Goal: Task Accomplishment & Management: Complete application form

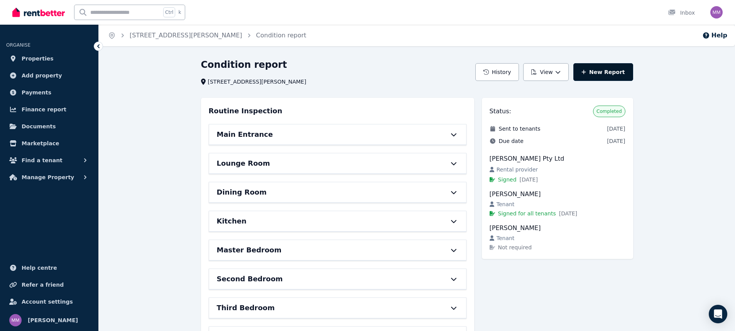
click at [610, 74] on link "New Report" at bounding box center [603, 72] width 60 height 18
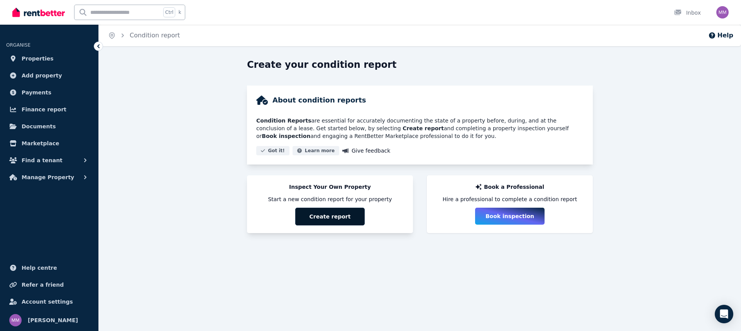
click at [322, 216] on button "Create report" at bounding box center [329, 217] width 69 height 18
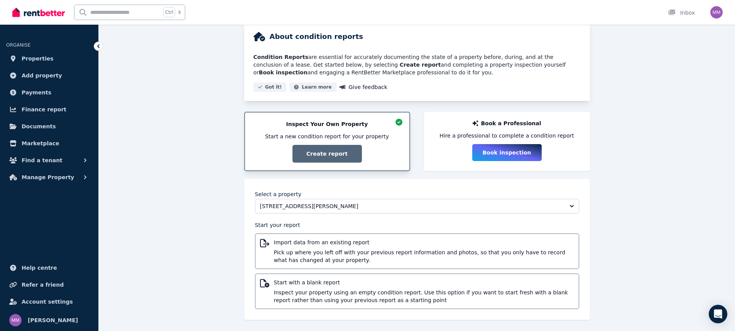
scroll to position [66, 0]
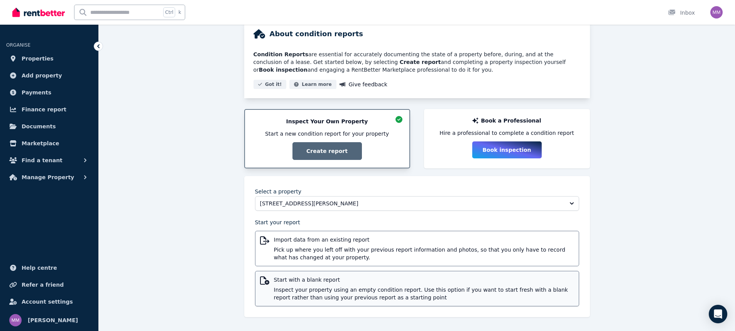
click at [369, 287] on span "Inspect your property using an empty condition report. Use this option if you w…" at bounding box center [424, 293] width 300 height 15
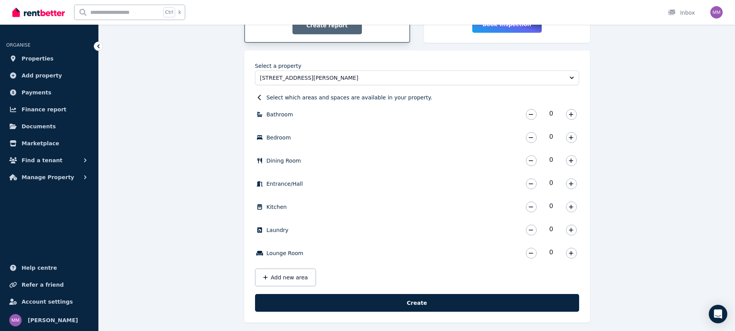
scroll to position [197, 0]
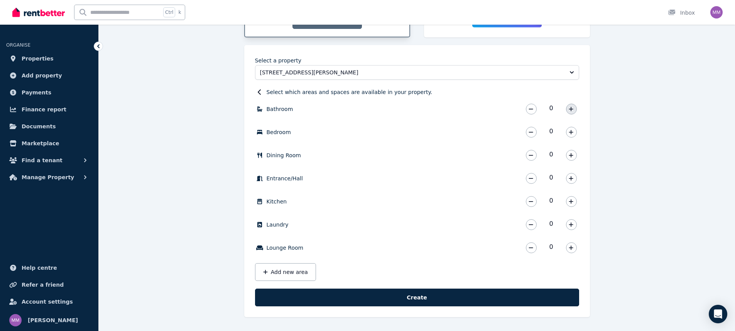
click at [571, 108] on icon "button" at bounding box center [571, 109] width 4 height 4
click at [570, 130] on icon "button" at bounding box center [570, 132] width 5 height 5
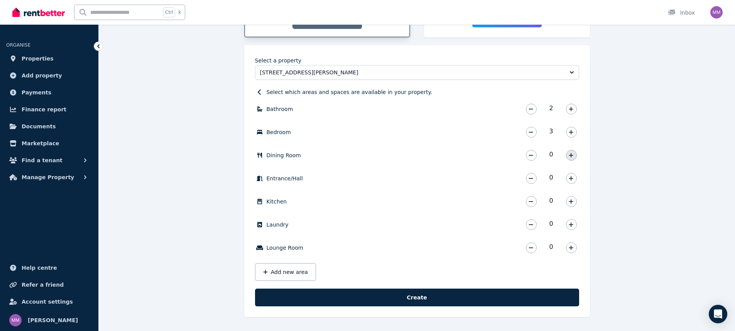
click at [572, 154] on icon "button" at bounding box center [570, 155] width 5 height 5
click at [570, 178] on icon "button" at bounding box center [570, 178] width 5 height 5
click at [572, 201] on icon "button" at bounding box center [570, 201] width 5 height 5
click at [572, 226] on icon "button" at bounding box center [570, 224] width 5 height 5
click at [574, 248] on button "button" at bounding box center [571, 248] width 11 height 11
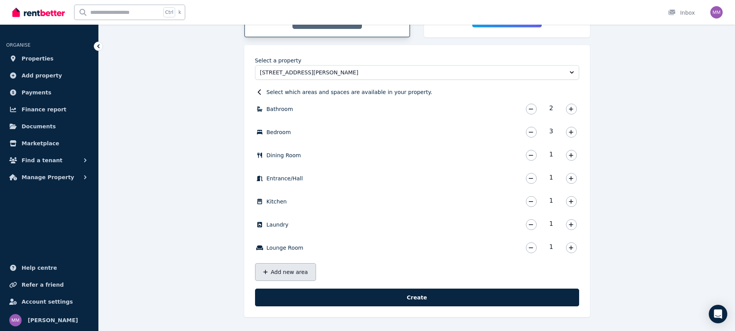
click at [280, 272] on button "Add new area" at bounding box center [285, 272] width 61 height 18
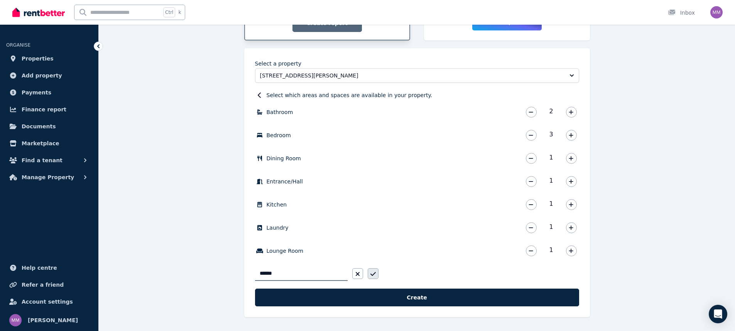
type input "******"
click at [376, 275] on button "button" at bounding box center [373, 273] width 11 height 11
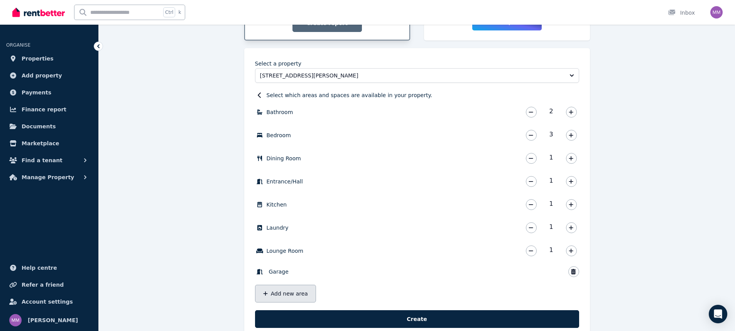
click at [286, 299] on button "Add new area" at bounding box center [285, 294] width 61 height 18
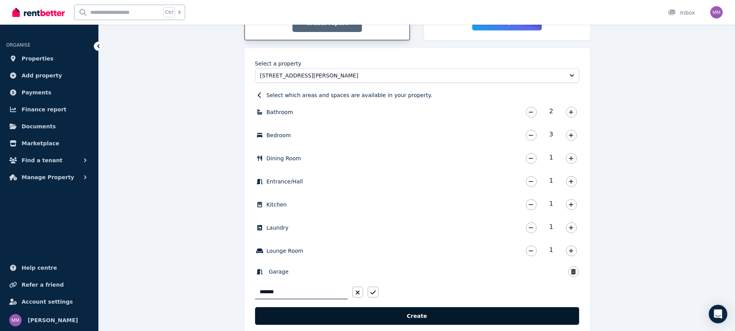
type input "*******"
click at [422, 317] on button "Create" at bounding box center [417, 316] width 324 height 18
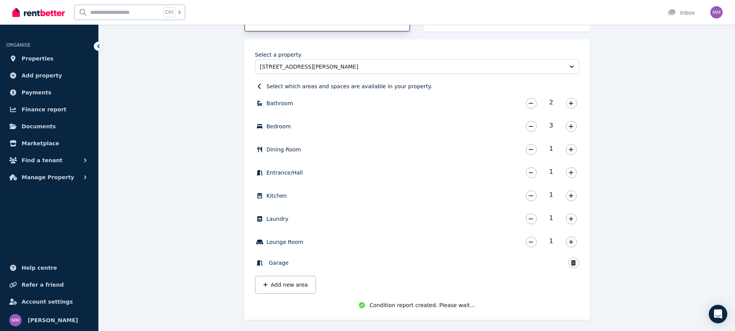
scroll to position [206, 0]
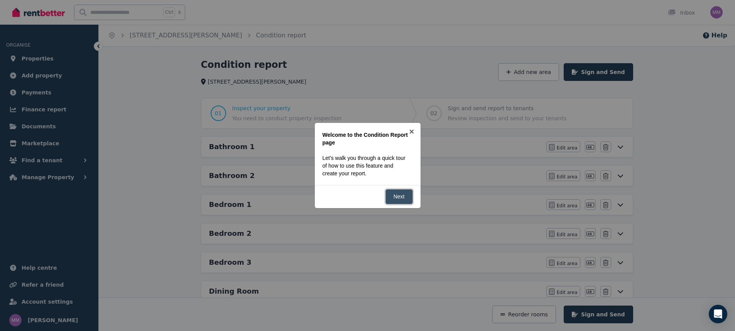
click at [408, 196] on link "Next" at bounding box center [398, 196] width 27 height 15
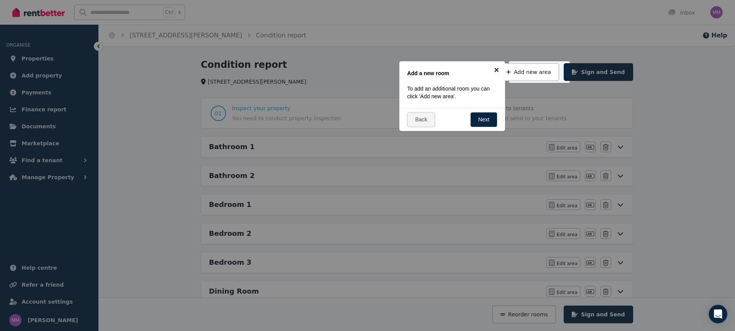
click at [497, 69] on link "×" at bounding box center [495, 69] width 17 height 17
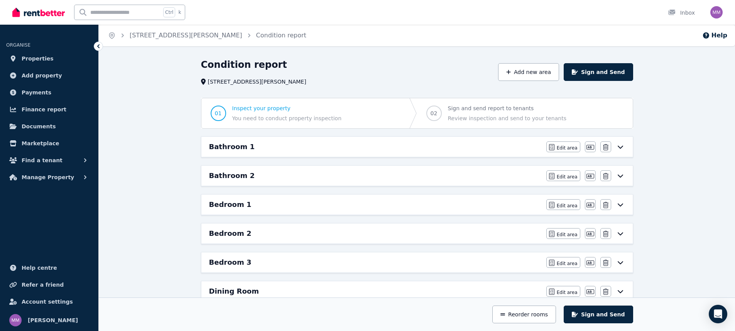
click at [623, 147] on icon at bounding box center [620, 147] width 9 height 6
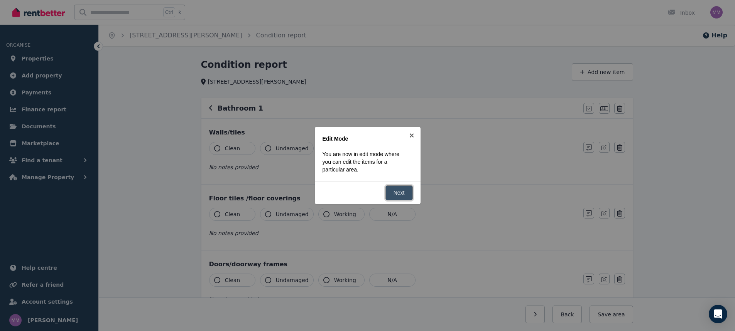
click at [400, 194] on link "Next" at bounding box center [398, 193] width 27 height 15
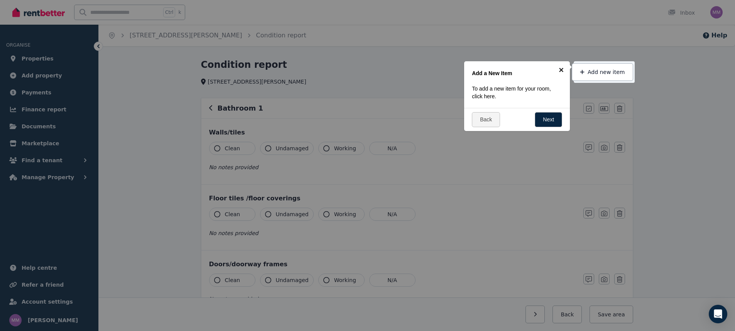
click at [561, 70] on link "×" at bounding box center [560, 69] width 17 height 17
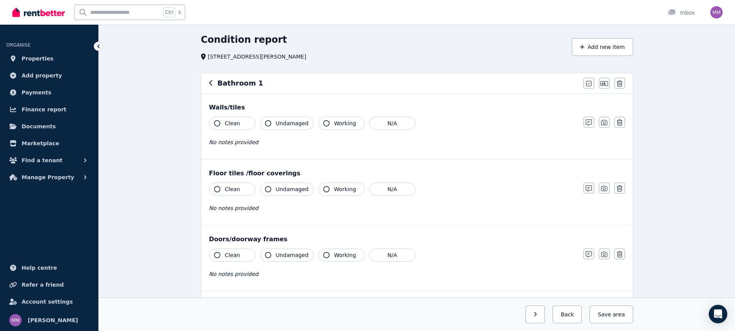
scroll to position [39, 0]
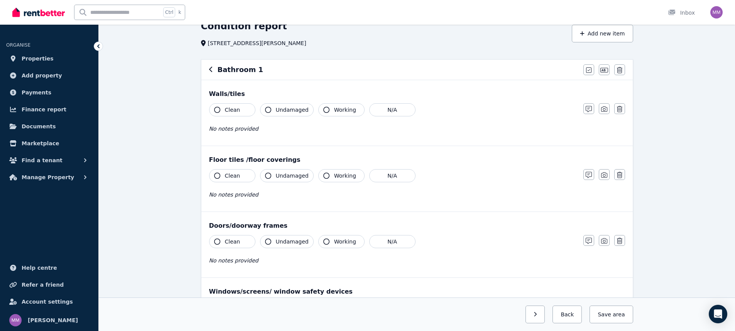
click at [223, 108] on button "Clean" at bounding box center [232, 109] width 46 height 13
click at [606, 68] on icon "button" at bounding box center [604, 70] width 8 height 6
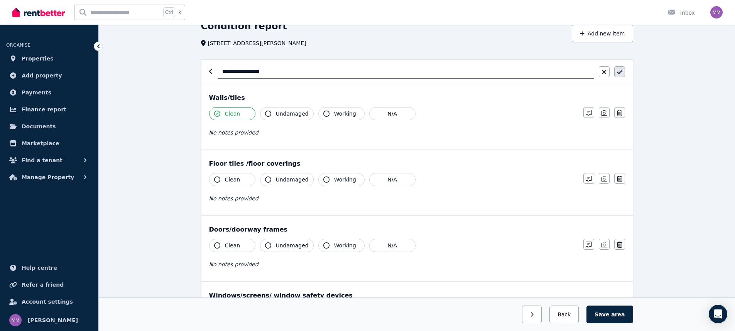
type input "**********"
click at [618, 73] on icon "button" at bounding box center [618, 72] width 5 height 4
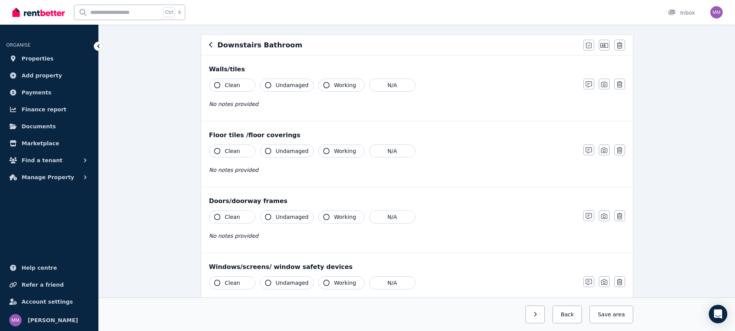
scroll to position [77, 0]
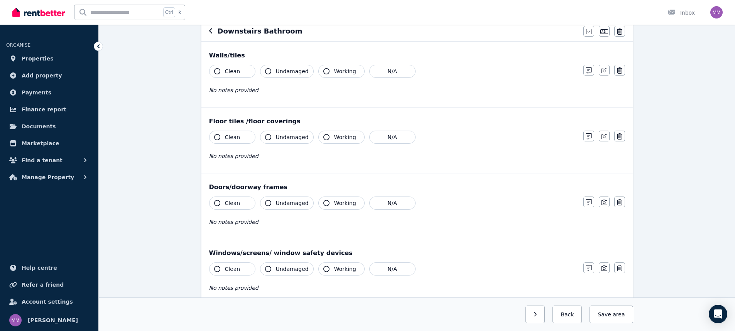
click at [218, 138] on icon "button" at bounding box center [217, 137] width 6 height 6
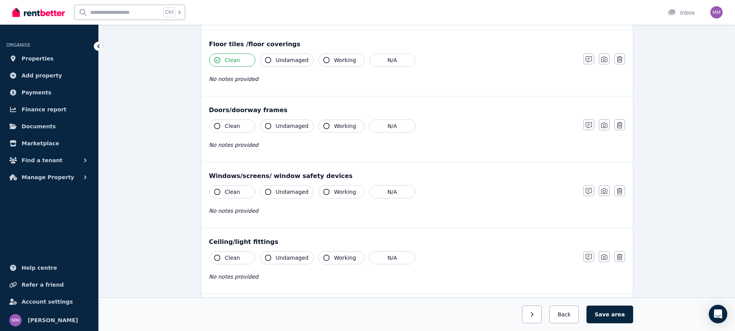
click at [220, 127] on button "Clean" at bounding box center [232, 126] width 46 height 13
click at [217, 191] on icon "button" at bounding box center [217, 192] width 6 height 6
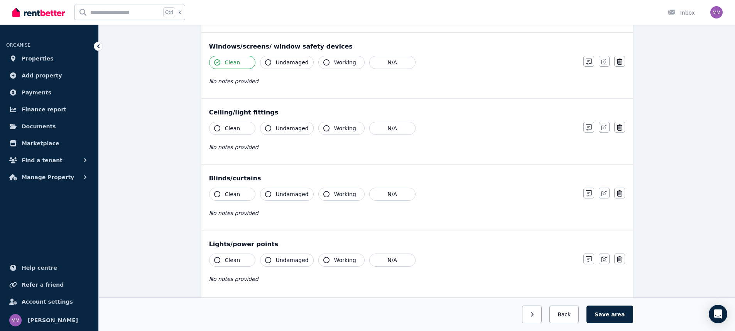
scroll to position [309, 0]
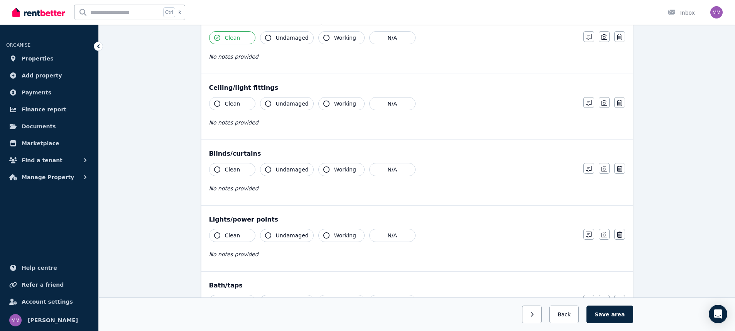
click at [216, 105] on icon "button" at bounding box center [217, 104] width 6 height 6
click at [271, 104] on icon "button" at bounding box center [268, 104] width 6 height 6
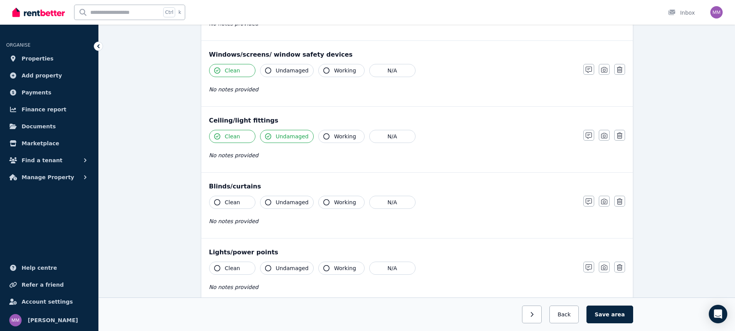
scroll to position [231, 0]
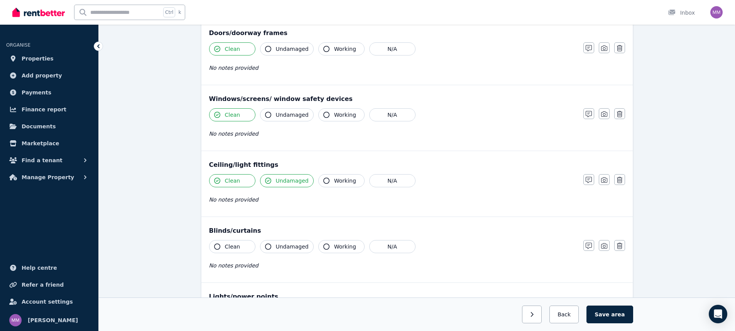
click at [271, 112] on button "Undamaged" at bounding box center [287, 114] width 54 height 13
click at [279, 52] on span "Undamaged" at bounding box center [292, 49] width 33 height 8
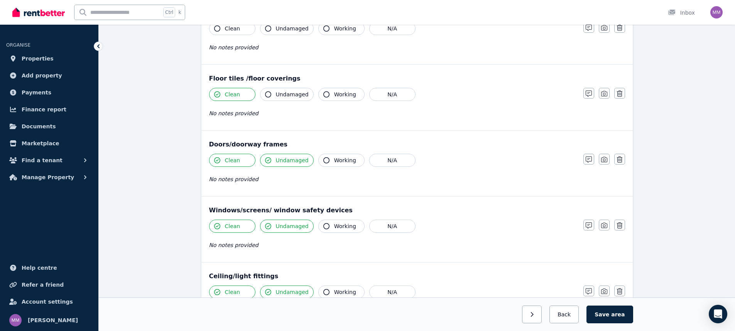
scroll to position [116, 0]
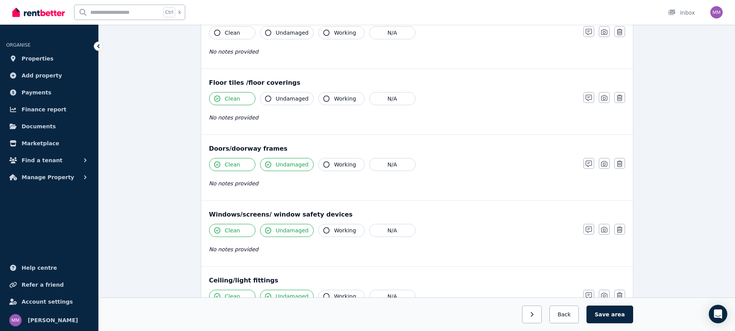
click at [281, 91] on div "Floor tiles /floor coverings Clean Undamaged Working N/A No notes provided Note…" at bounding box center [416, 102] width 431 height 66
click at [279, 93] on button "Undamaged" at bounding box center [287, 98] width 54 height 13
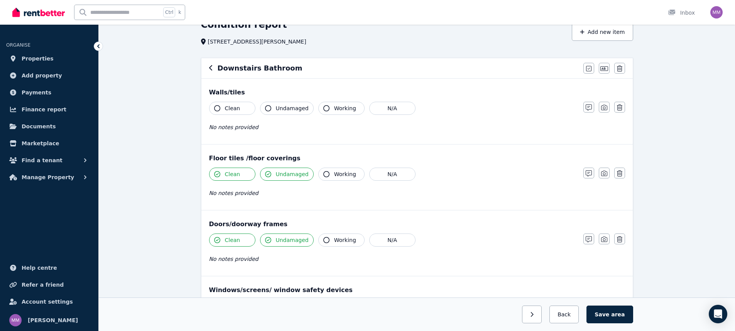
scroll to position [0, 0]
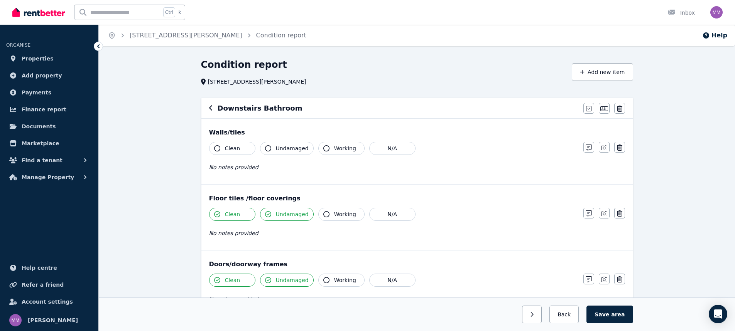
click at [217, 151] on icon "button" at bounding box center [217, 148] width 6 height 6
click at [281, 148] on span "Undamaged" at bounding box center [292, 149] width 33 height 8
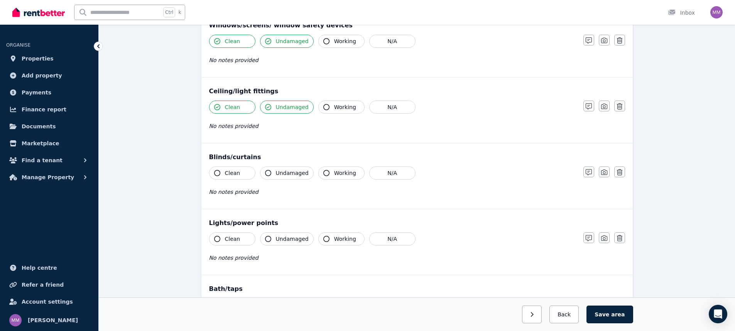
scroll to position [309, 0]
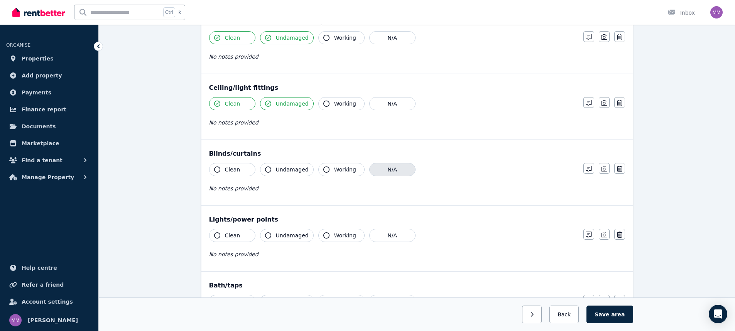
click at [376, 170] on button "N/A" at bounding box center [392, 169] width 46 height 13
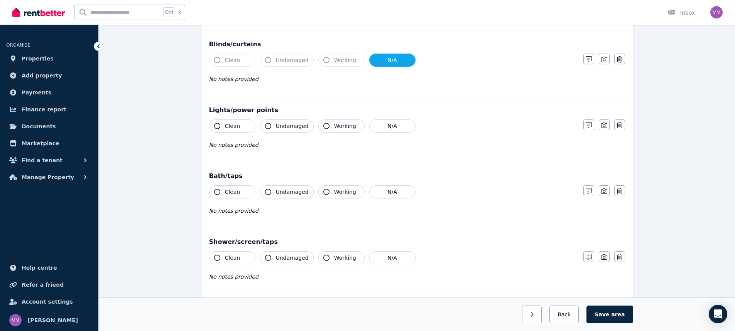
scroll to position [424, 0]
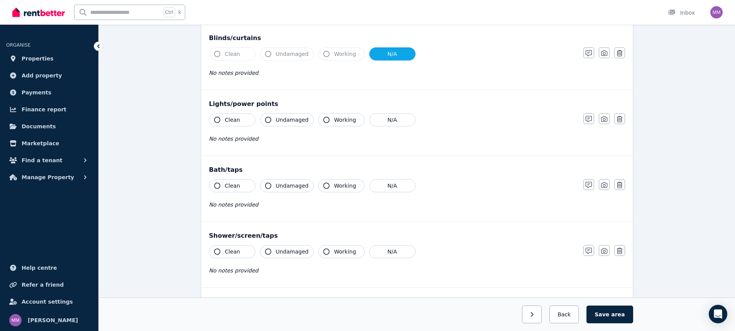
click at [223, 123] on button "Clean" at bounding box center [232, 119] width 46 height 13
click at [274, 120] on button "Undamaged" at bounding box center [287, 119] width 54 height 13
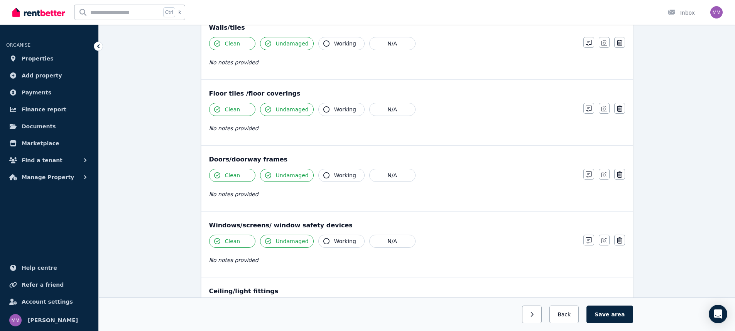
scroll to position [0, 0]
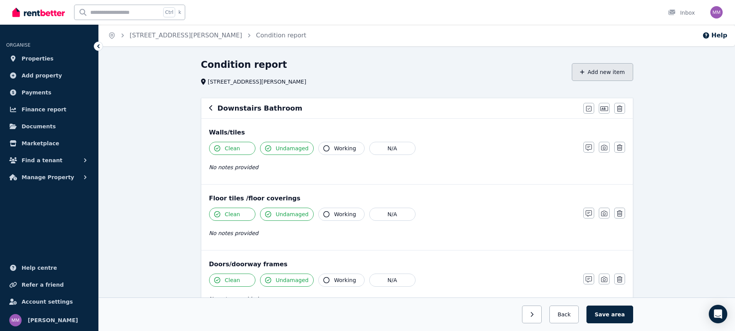
click at [598, 69] on button "Add new item" at bounding box center [602, 72] width 61 height 18
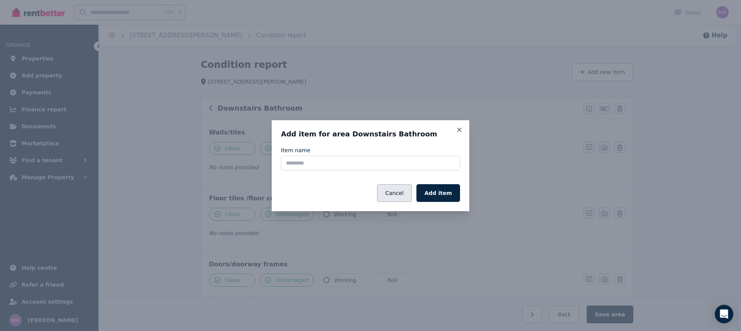
click at [398, 187] on button "Cancel" at bounding box center [394, 193] width 34 height 18
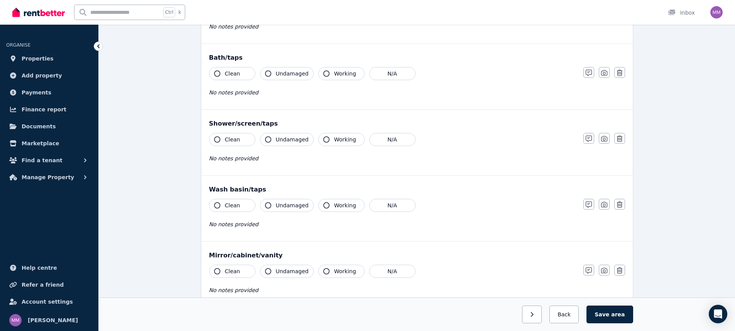
scroll to position [540, 0]
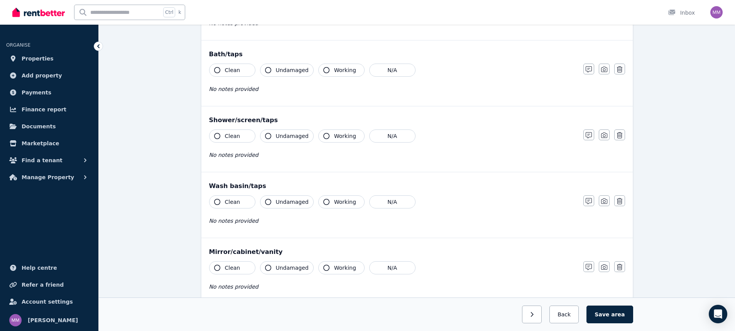
click at [239, 132] on button "Clean" at bounding box center [232, 136] width 46 height 13
click at [279, 134] on span "Undamaged" at bounding box center [292, 136] width 33 height 8
click at [382, 71] on button "N/A" at bounding box center [392, 70] width 46 height 13
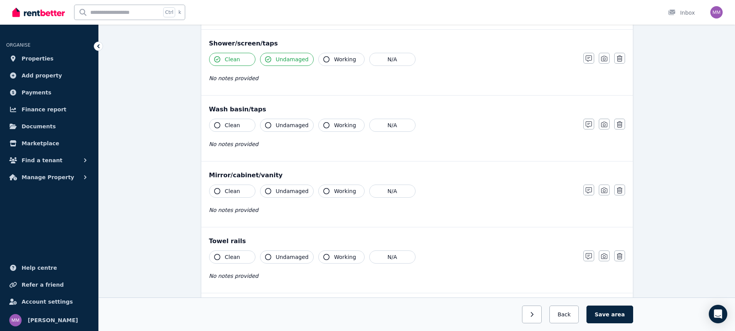
scroll to position [617, 0]
click at [238, 121] on button "Clean" at bounding box center [232, 124] width 46 height 13
click at [287, 128] on span "Undamaged" at bounding box center [292, 125] width 33 height 8
click at [336, 128] on span "Working" at bounding box center [345, 125] width 22 height 8
click at [336, 59] on span "Working" at bounding box center [345, 59] width 22 height 8
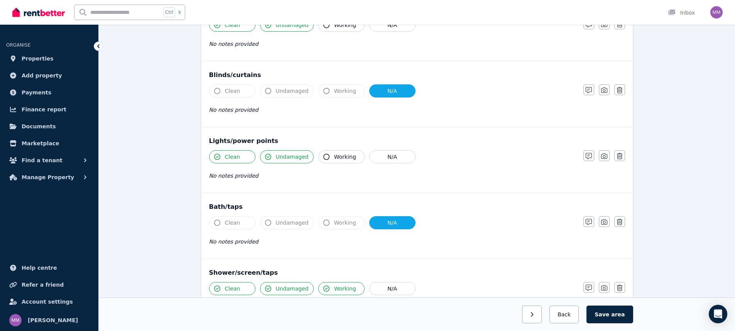
scroll to position [386, 0]
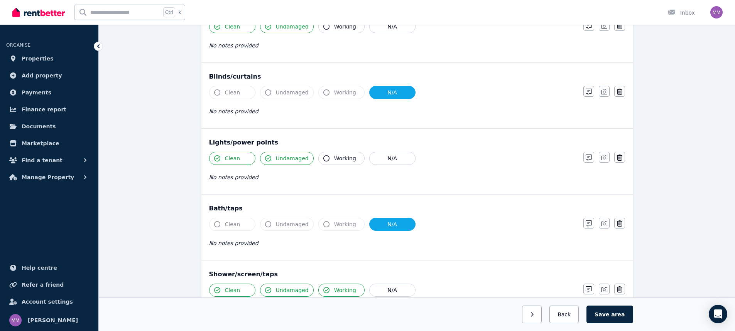
click at [336, 160] on span "Working" at bounding box center [345, 159] width 22 height 8
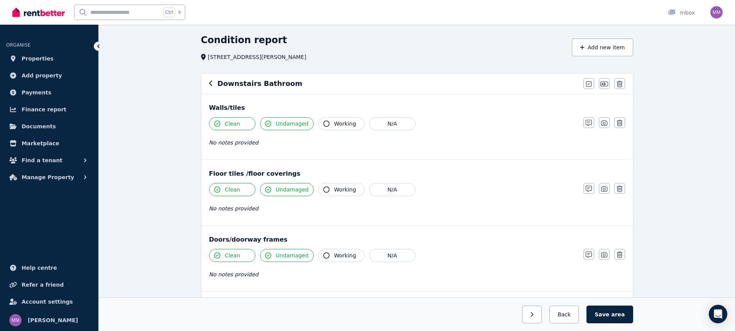
scroll to position [39, 0]
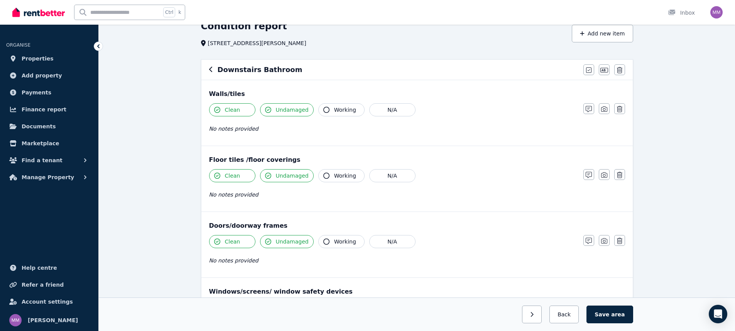
click at [337, 113] on span "Working" at bounding box center [345, 110] width 22 height 8
click at [340, 175] on span "Working" at bounding box center [345, 176] width 22 height 8
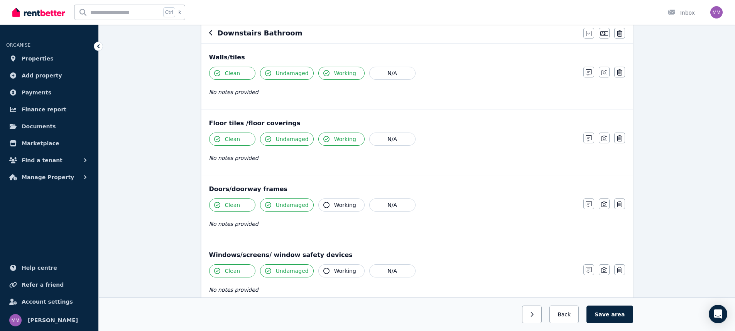
scroll to position [154, 0]
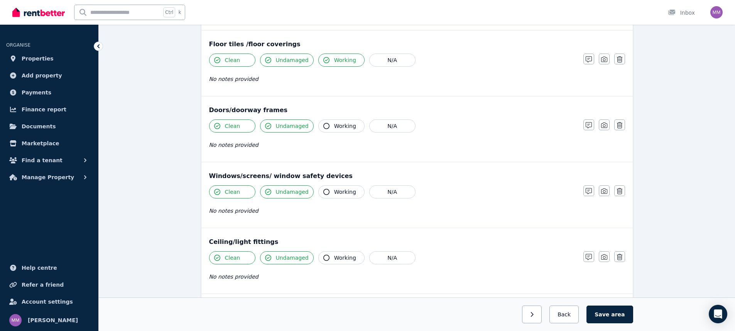
click at [334, 125] on span "Working" at bounding box center [345, 126] width 22 height 8
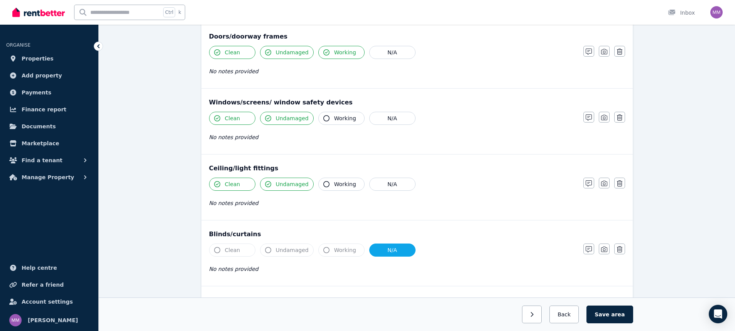
scroll to position [231, 0]
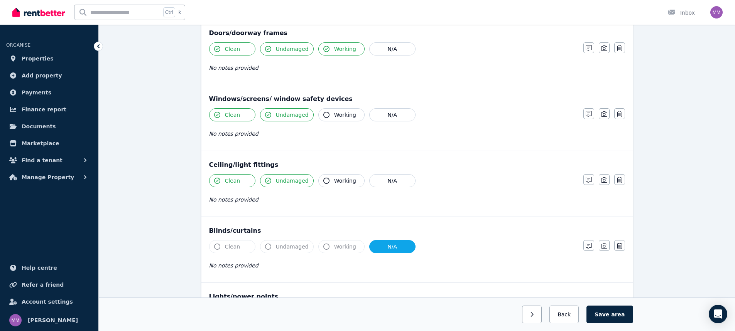
click at [342, 114] on span "Working" at bounding box center [345, 115] width 22 height 8
click at [334, 184] on span "Working" at bounding box center [345, 181] width 22 height 8
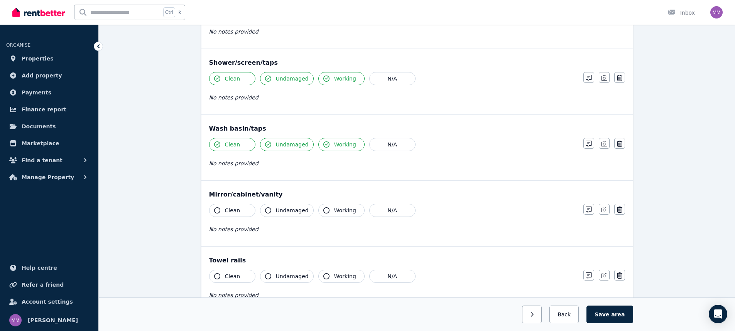
scroll to position [656, 0]
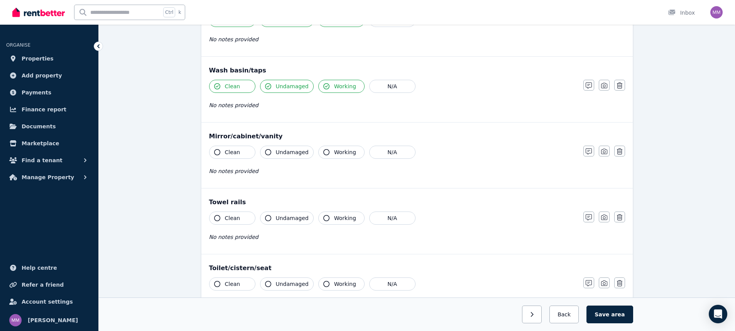
click at [231, 157] on button "Clean" at bounding box center [232, 152] width 46 height 13
click at [282, 150] on span "Undamaged" at bounding box center [292, 152] width 33 height 8
click at [334, 150] on span "Working" at bounding box center [345, 152] width 22 height 8
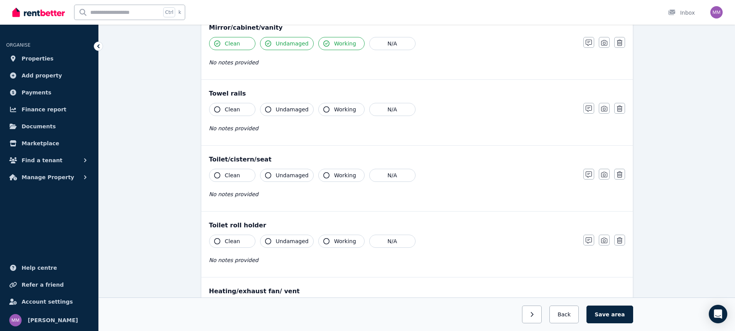
scroll to position [771, 0]
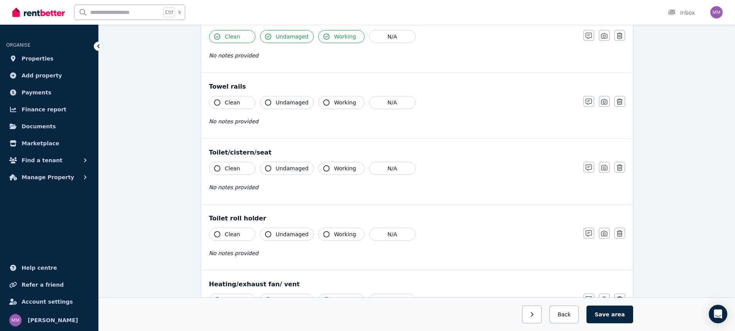
click at [234, 100] on span "Clean" at bounding box center [232, 103] width 15 height 8
click at [276, 100] on span "Undamaged" at bounding box center [292, 103] width 33 height 8
click at [318, 100] on button "Working" at bounding box center [341, 102] width 46 height 13
click at [236, 167] on span "Clean" at bounding box center [232, 169] width 15 height 8
click at [283, 167] on span "Undamaged" at bounding box center [292, 169] width 33 height 8
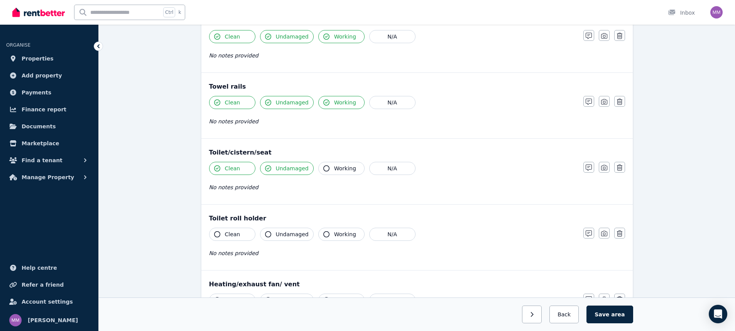
click at [337, 169] on span "Working" at bounding box center [345, 169] width 22 height 8
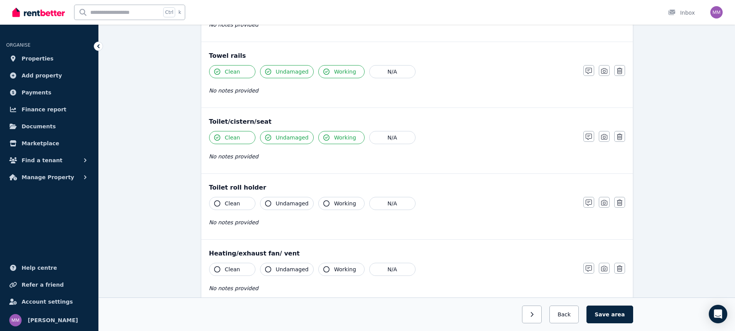
scroll to position [873, 0]
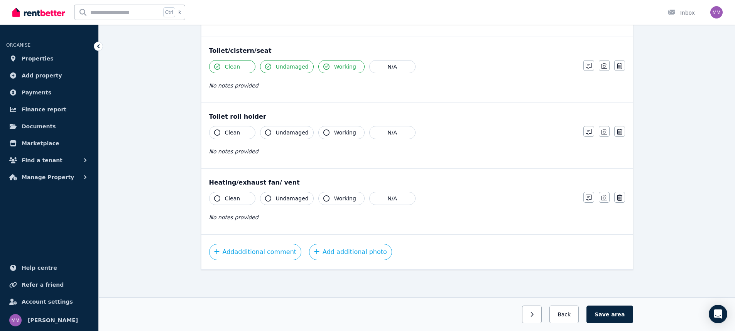
click at [238, 136] on span "Clean" at bounding box center [232, 133] width 15 height 8
click at [287, 132] on span "Undamaged" at bounding box center [292, 133] width 33 height 8
click at [337, 130] on span "Working" at bounding box center [345, 133] width 22 height 8
click at [232, 196] on span "Clean" at bounding box center [232, 199] width 15 height 8
click at [291, 195] on span "Undamaged" at bounding box center [292, 199] width 33 height 8
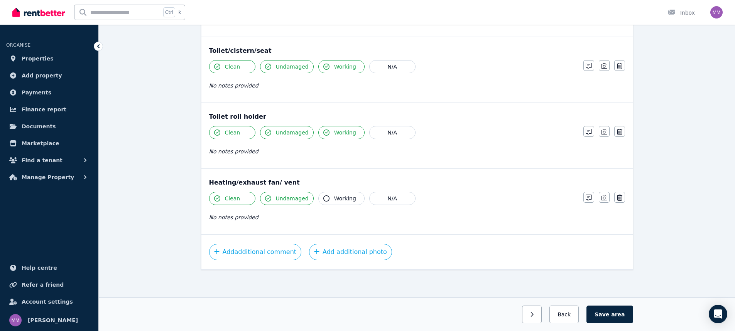
click at [334, 197] on span "Working" at bounding box center [345, 199] width 22 height 8
click at [612, 314] on button "Save area" at bounding box center [609, 315] width 46 height 18
click at [536, 319] on button "button" at bounding box center [529, 315] width 20 height 18
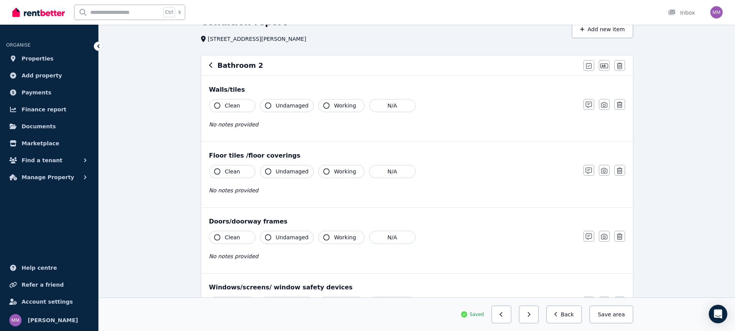
scroll to position [25, 0]
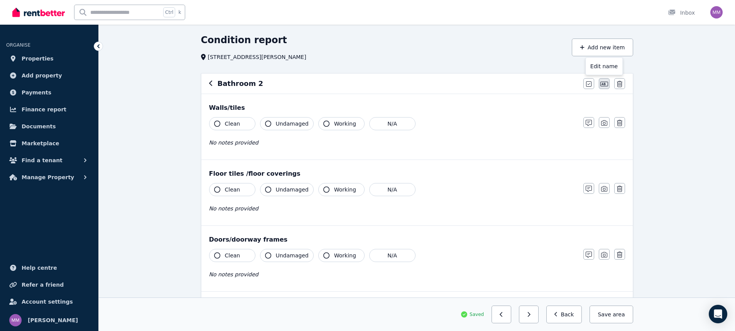
click at [604, 84] on icon "button" at bounding box center [604, 84] width 8 height 5
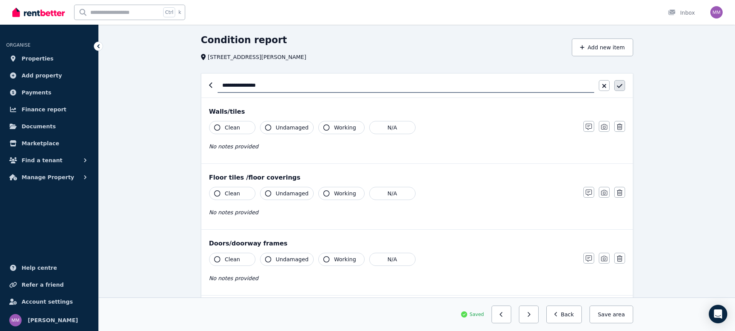
type input "**********"
click at [618, 87] on icon "button" at bounding box center [619, 86] width 5 height 6
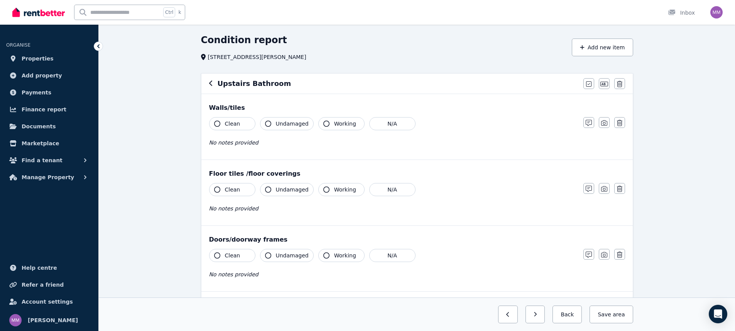
scroll to position [63, 0]
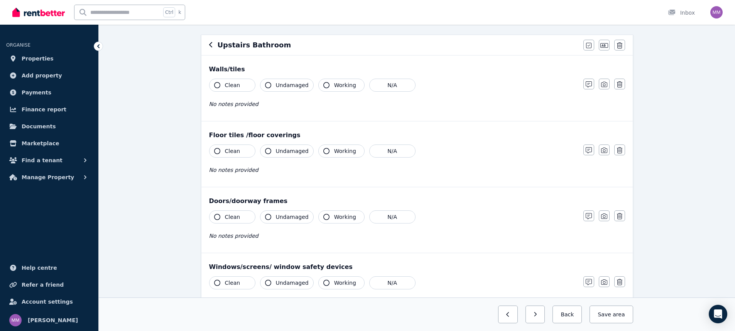
click at [224, 83] on button "Clean" at bounding box center [232, 85] width 46 height 13
click at [294, 84] on span "Undamaged" at bounding box center [292, 85] width 33 height 8
click at [312, 83] on div "Clean Undamaged Working N/A" at bounding box center [392, 85] width 366 height 13
click at [319, 86] on button "Working" at bounding box center [341, 85] width 46 height 13
click at [335, 148] on span "Working" at bounding box center [345, 151] width 22 height 8
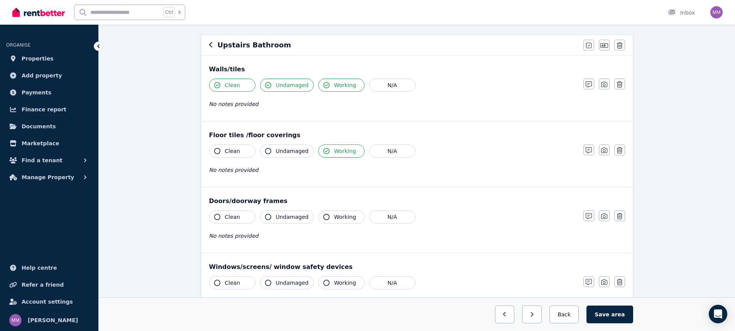
click at [297, 150] on span "Undamaged" at bounding box center [292, 151] width 33 height 8
click at [237, 150] on span "Clean" at bounding box center [232, 151] width 15 height 8
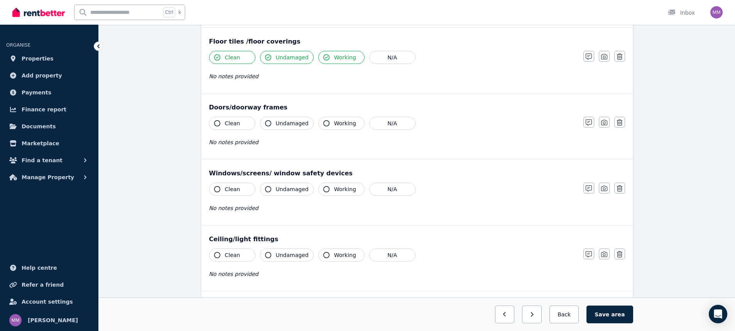
scroll to position [179, 0]
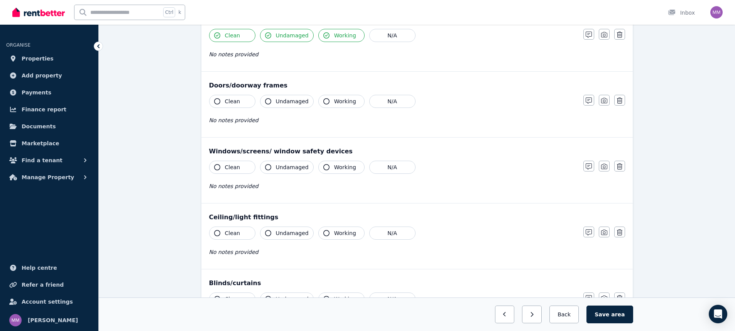
click at [335, 168] on span "Working" at bounding box center [345, 168] width 22 height 8
click at [293, 169] on span "Undamaged" at bounding box center [292, 168] width 33 height 8
click at [228, 164] on span "Clean" at bounding box center [232, 168] width 15 height 8
click at [231, 105] on span "Clean" at bounding box center [232, 102] width 15 height 8
click at [281, 102] on span "Undamaged" at bounding box center [292, 102] width 33 height 8
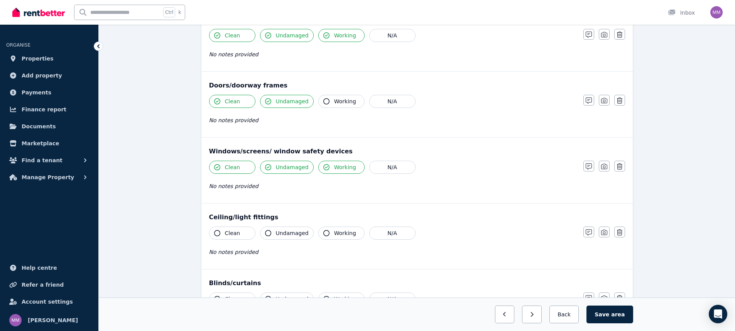
click at [323, 101] on icon "button" at bounding box center [326, 101] width 6 height 6
click at [330, 229] on button "Working" at bounding box center [341, 233] width 46 height 13
click at [295, 230] on span "Undamaged" at bounding box center [292, 233] width 33 height 8
click at [236, 231] on span "Clean" at bounding box center [232, 233] width 15 height 8
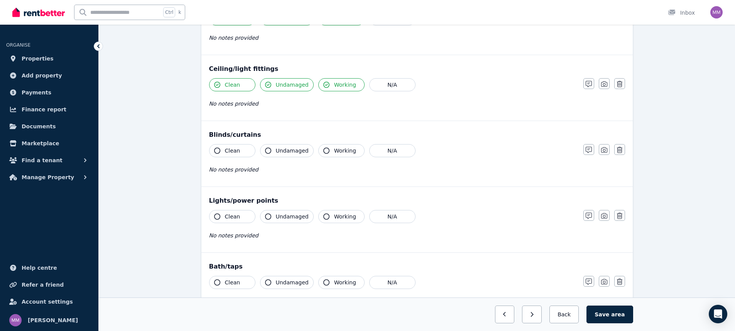
scroll to position [372, 0]
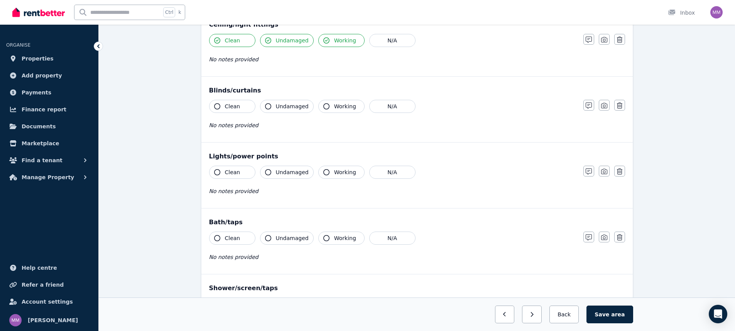
click at [240, 102] on button "Clean" at bounding box center [232, 106] width 46 height 13
click at [283, 105] on span "Undamaged" at bounding box center [292, 107] width 33 height 8
click at [337, 108] on span "Working" at bounding box center [345, 107] width 22 height 8
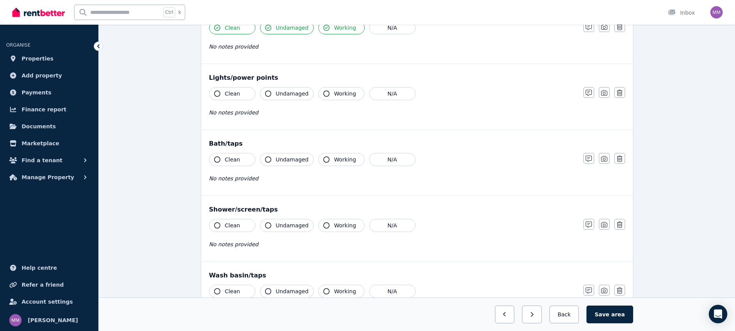
scroll to position [410, 0]
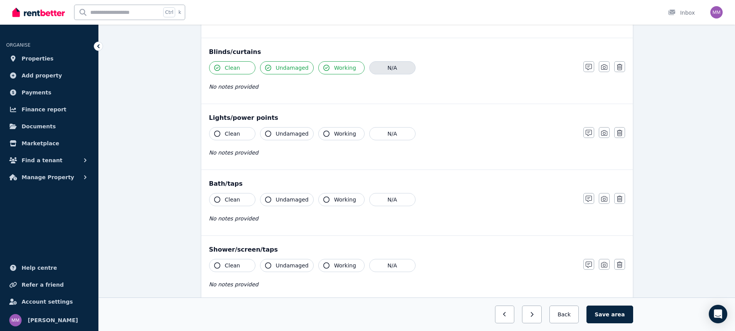
click at [386, 66] on button "N/A" at bounding box center [392, 67] width 46 height 13
click at [325, 135] on icon "button" at bounding box center [326, 134] width 6 height 6
click at [290, 135] on span "Undamaged" at bounding box center [292, 134] width 33 height 8
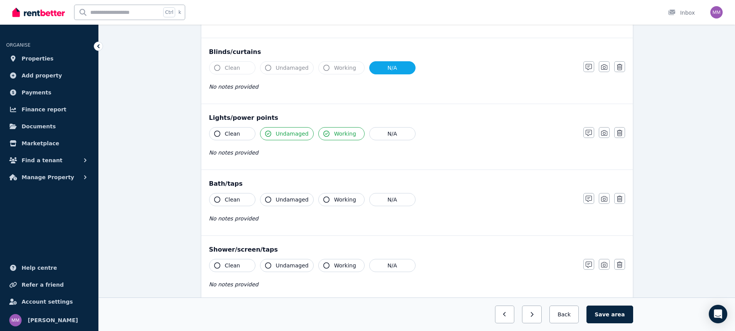
click at [241, 133] on button "Clean" at bounding box center [232, 133] width 46 height 13
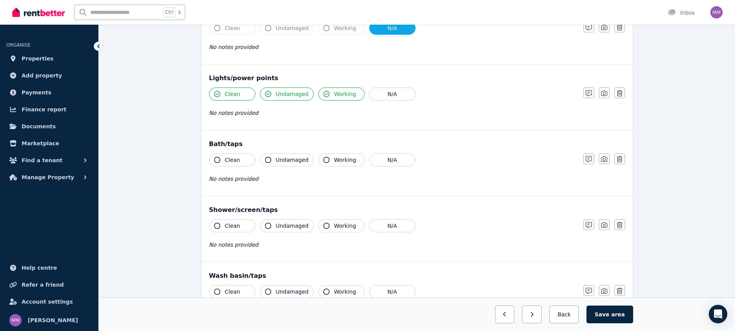
scroll to position [487, 0]
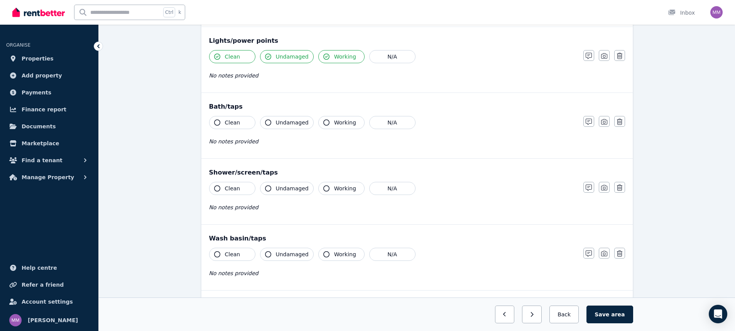
click at [240, 123] on button "Clean" at bounding box center [232, 122] width 46 height 13
click at [281, 122] on span "Undamaged" at bounding box center [292, 123] width 33 height 8
click at [325, 121] on icon "button" at bounding box center [326, 123] width 6 height 6
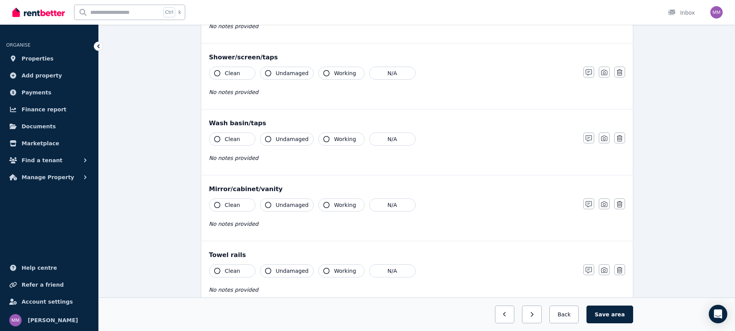
scroll to position [603, 0]
click at [240, 76] on button "Clean" at bounding box center [232, 72] width 46 height 13
click at [291, 73] on span "Undamaged" at bounding box center [292, 73] width 33 height 8
click at [334, 72] on span "Working" at bounding box center [345, 73] width 22 height 8
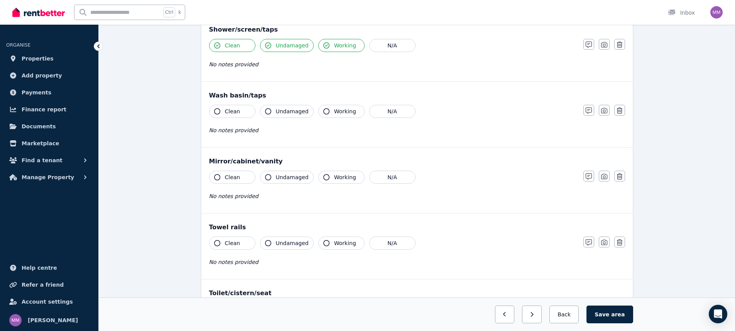
scroll to position [680, 0]
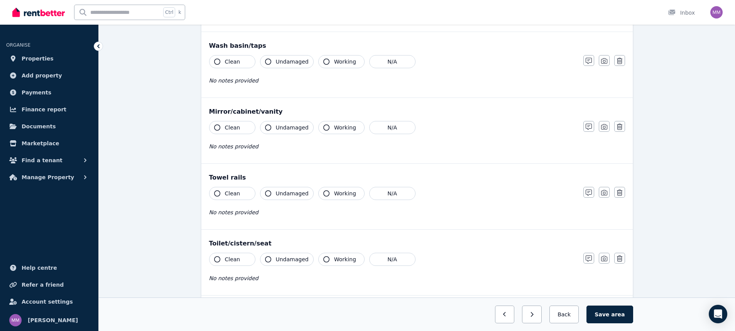
click at [242, 65] on button "Clean" at bounding box center [232, 61] width 46 height 13
click at [287, 63] on span "Undamaged" at bounding box center [292, 62] width 33 height 8
click at [318, 61] on button "Working" at bounding box center [341, 61] width 46 height 13
click at [318, 127] on button "Working" at bounding box center [341, 127] width 46 height 13
click at [287, 126] on span "Undamaged" at bounding box center [292, 128] width 33 height 8
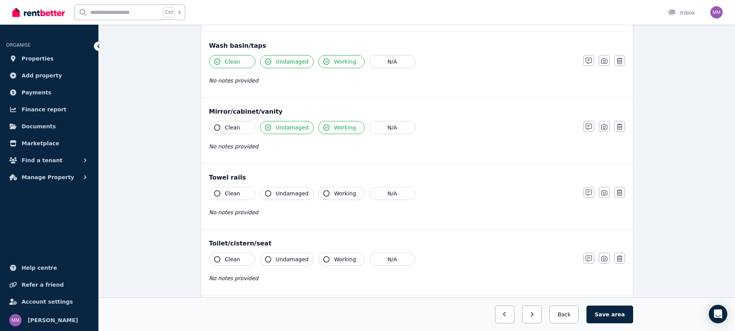
click at [231, 127] on span "Clean" at bounding box center [232, 128] width 15 height 8
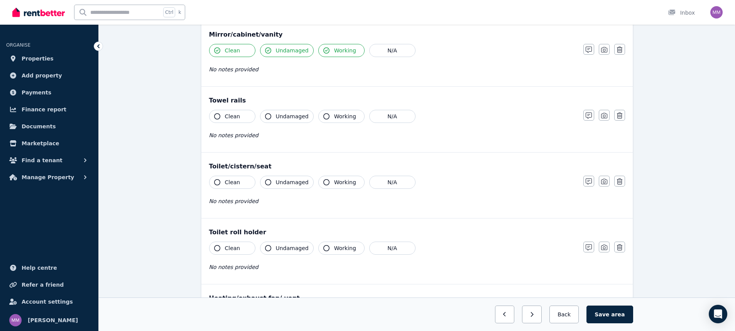
click at [232, 117] on span "Clean" at bounding box center [232, 117] width 15 height 8
click at [283, 115] on span "Undamaged" at bounding box center [292, 117] width 33 height 8
click at [322, 113] on button "Working" at bounding box center [341, 116] width 46 height 13
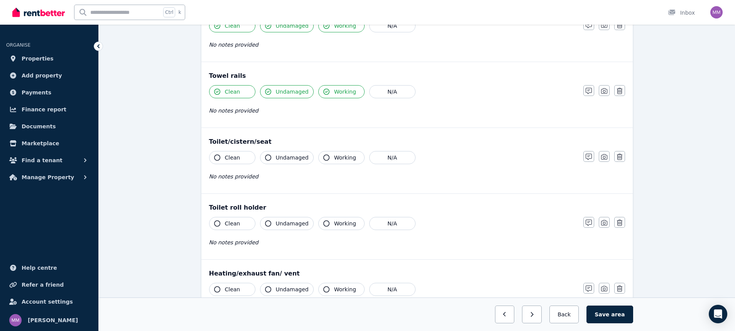
scroll to position [796, 0]
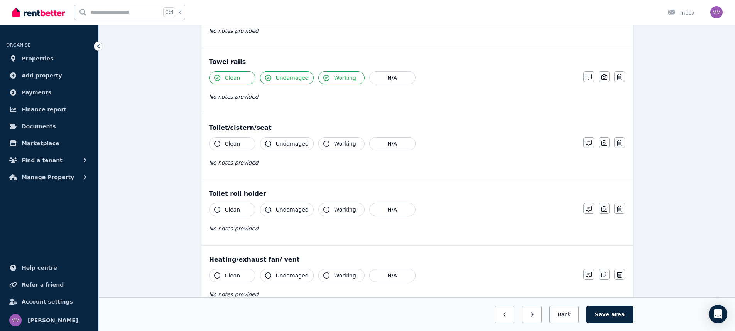
click at [325, 142] on icon "button" at bounding box center [326, 144] width 6 height 6
click at [283, 144] on span "Undamaged" at bounding box center [292, 144] width 33 height 8
click at [237, 143] on span "Clean" at bounding box center [232, 144] width 15 height 8
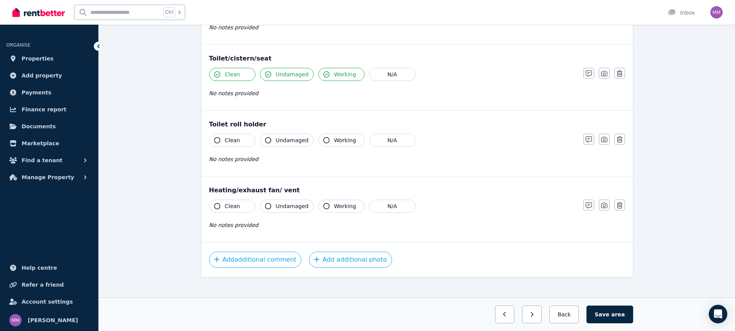
scroll to position [873, 0]
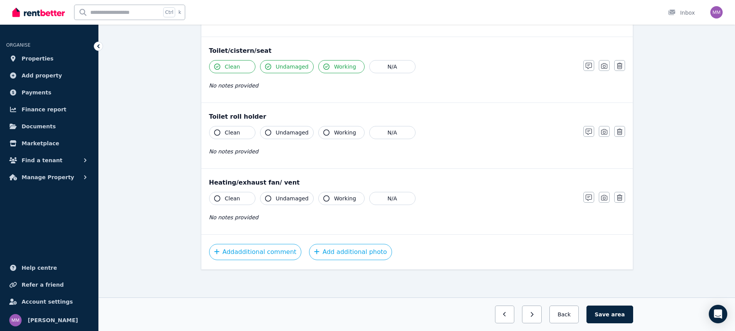
click at [250, 135] on button "Clean" at bounding box center [232, 132] width 46 height 13
click at [272, 134] on button "Undamaged" at bounding box center [287, 132] width 54 height 13
click at [337, 134] on span "Working" at bounding box center [345, 133] width 22 height 8
click at [336, 199] on span "Working" at bounding box center [345, 199] width 22 height 8
click at [293, 201] on span "Undamaged" at bounding box center [292, 199] width 33 height 8
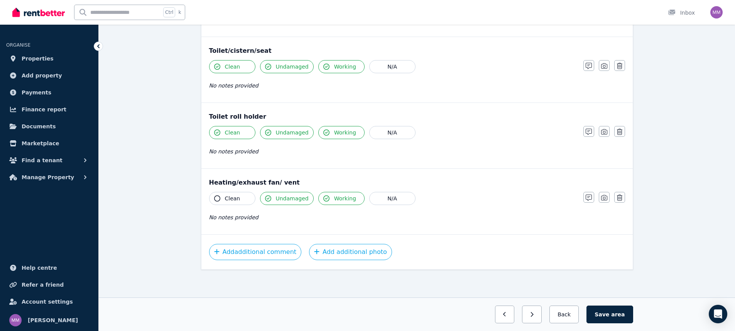
drag, startPoint x: 250, startPoint y: 203, endPoint x: 259, endPoint y: 205, distance: 9.1
click at [250, 203] on button "Clean" at bounding box center [232, 198] width 46 height 13
click at [613, 313] on button "Save area" at bounding box center [609, 315] width 46 height 18
click at [536, 318] on button "button" at bounding box center [529, 315] width 20 height 18
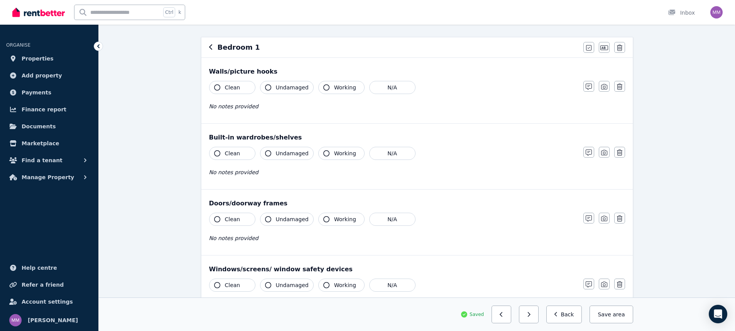
scroll to position [15, 0]
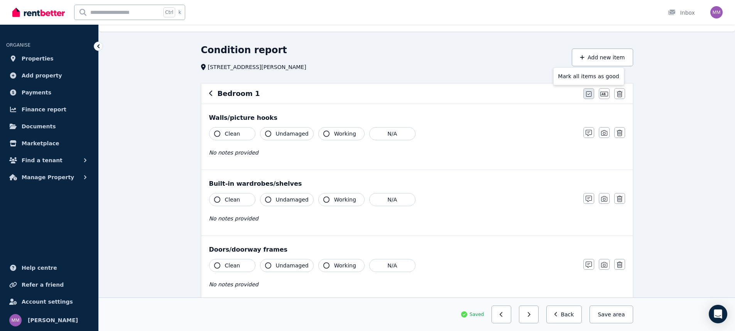
click at [589, 91] on button "button" at bounding box center [588, 93] width 11 height 11
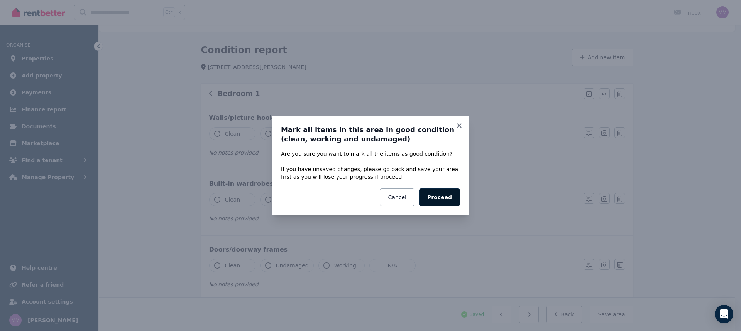
click at [440, 197] on button "Proceed" at bounding box center [439, 198] width 41 height 18
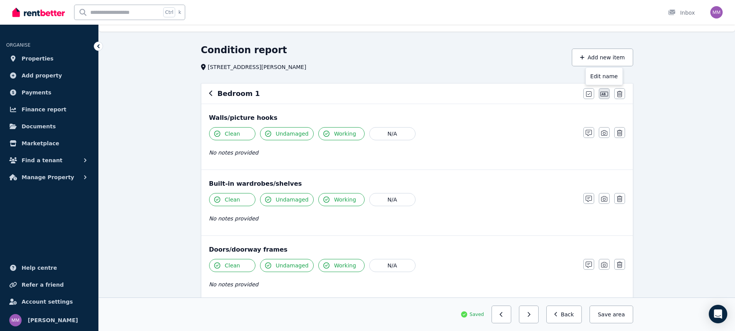
click at [607, 92] on icon "button" at bounding box center [604, 94] width 8 height 6
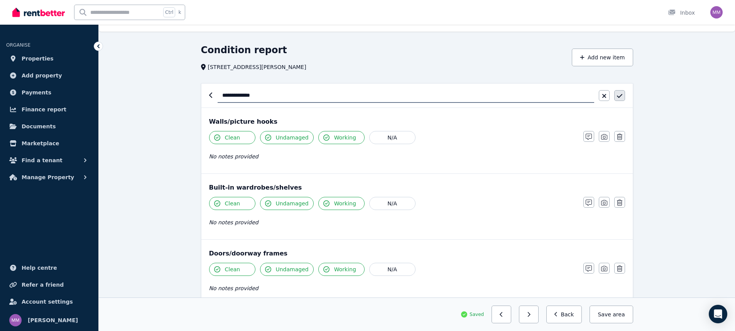
type input "**********"
click at [618, 94] on icon "button" at bounding box center [619, 96] width 5 height 6
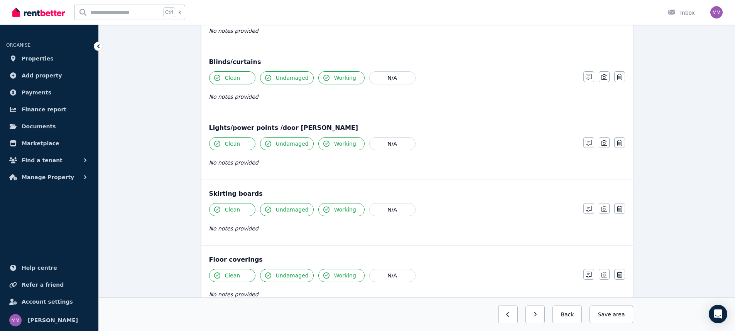
scroll to position [477, 0]
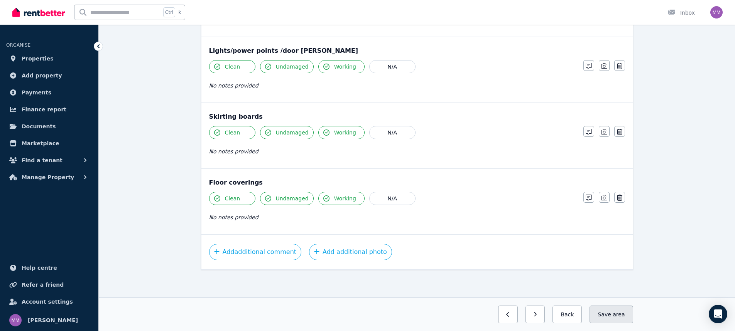
click at [624, 315] on span "area" at bounding box center [618, 315] width 12 height 8
click at [538, 316] on button "button" at bounding box center [529, 315] width 20 height 18
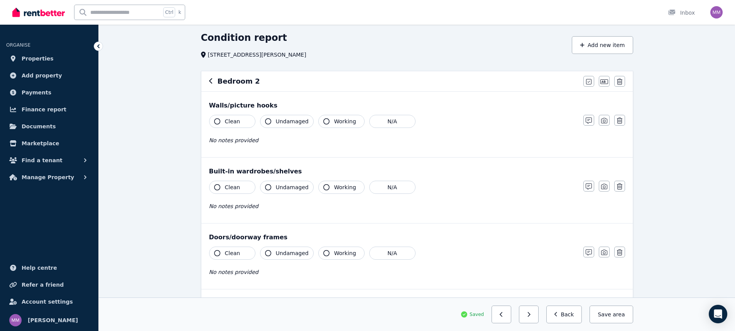
scroll to position [15, 0]
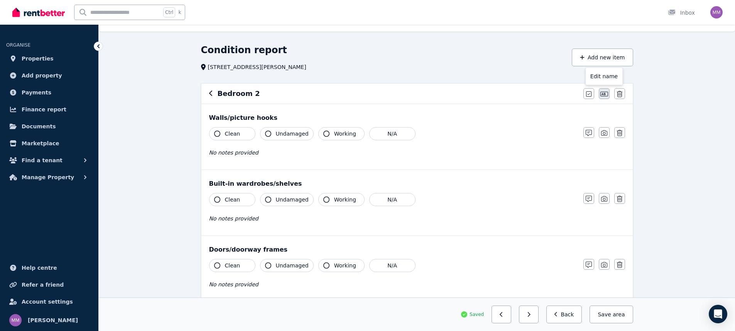
click at [605, 94] on icon "button" at bounding box center [604, 94] width 8 height 6
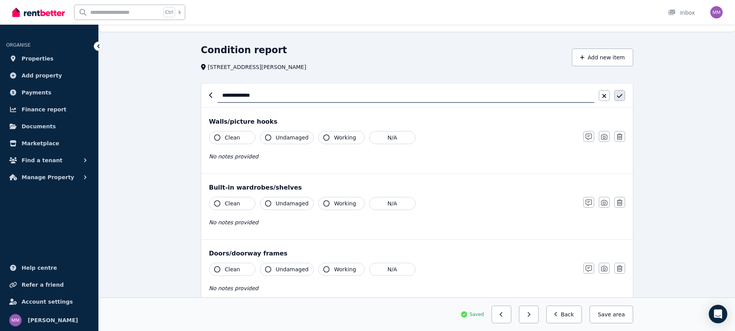
type input "**********"
click at [617, 94] on icon "button" at bounding box center [619, 96] width 5 height 6
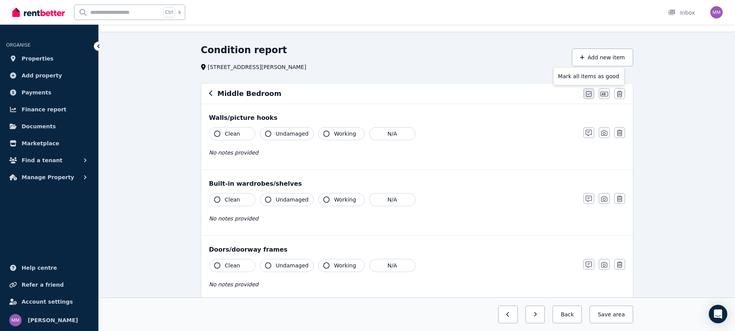
click at [587, 93] on icon "button" at bounding box center [588, 94] width 5 height 6
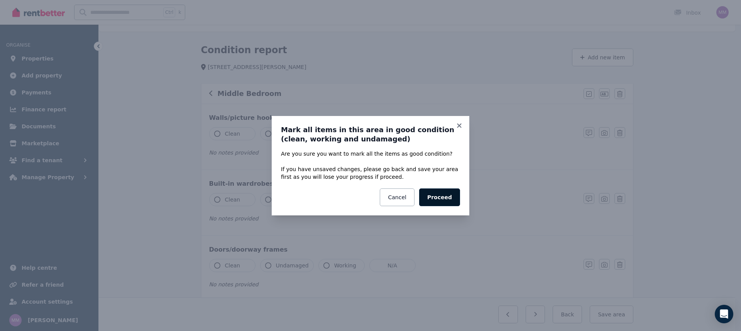
click at [440, 194] on button "Proceed" at bounding box center [439, 198] width 41 height 18
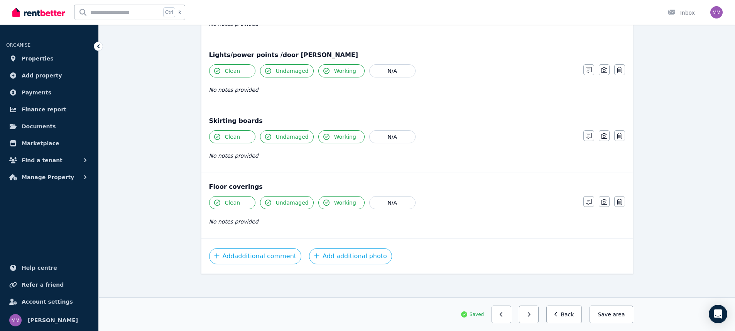
scroll to position [477, 0]
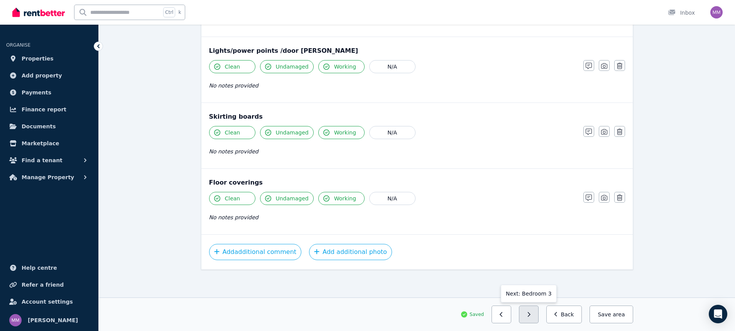
click at [530, 314] on icon "button" at bounding box center [529, 314] width 3 height 5
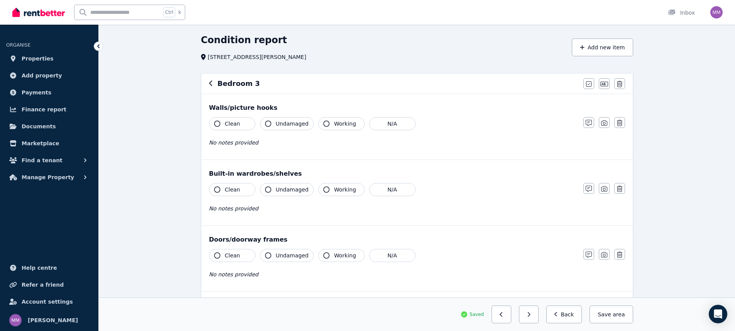
scroll to position [15, 0]
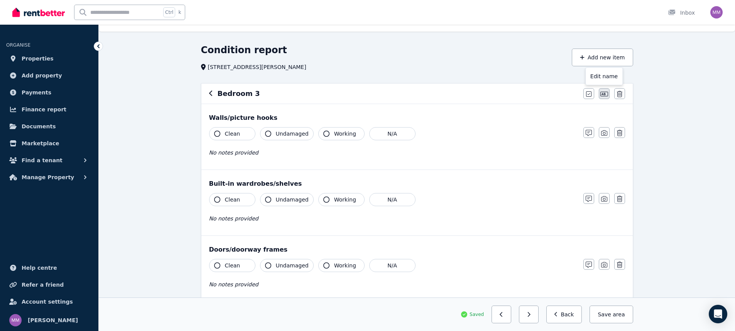
click at [603, 95] on icon "button" at bounding box center [604, 94] width 8 height 5
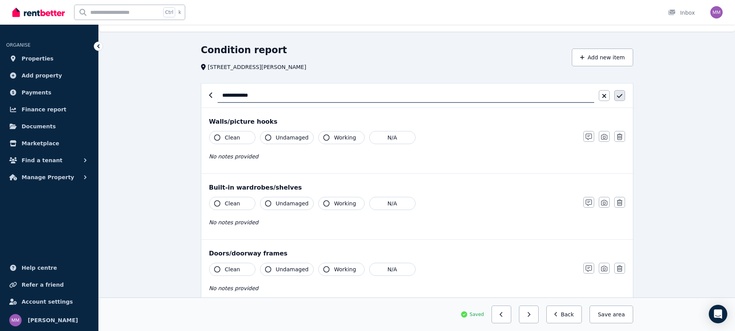
type input "**********"
click at [617, 94] on icon "button" at bounding box center [619, 96] width 5 height 6
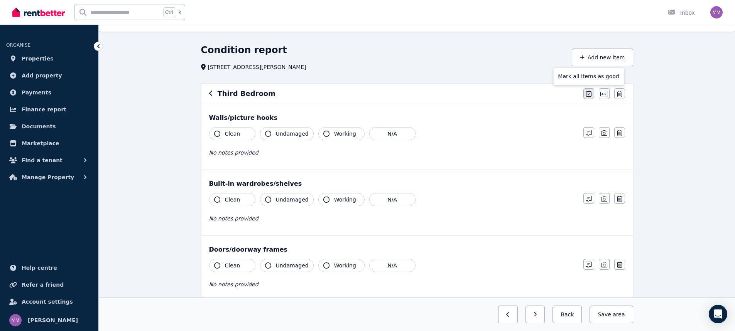
click at [592, 96] on button "button" at bounding box center [588, 93] width 11 height 11
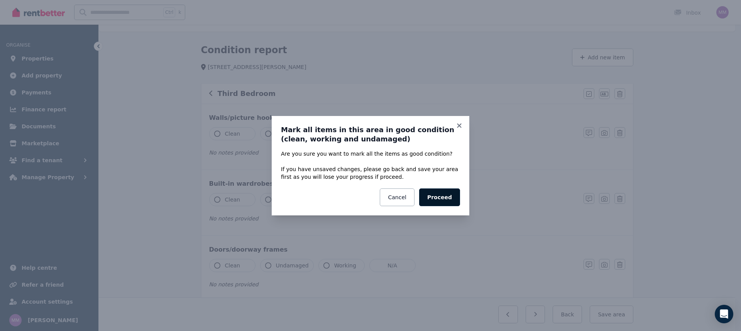
click at [440, 199] on button "Proceed" at bounding box center [439, 198] width 41 height 18
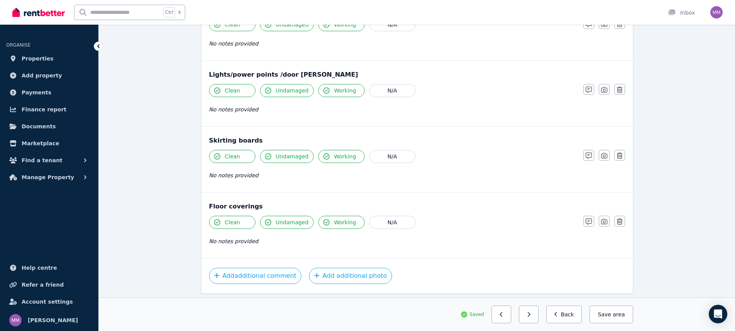
scroll to position [477, 0]
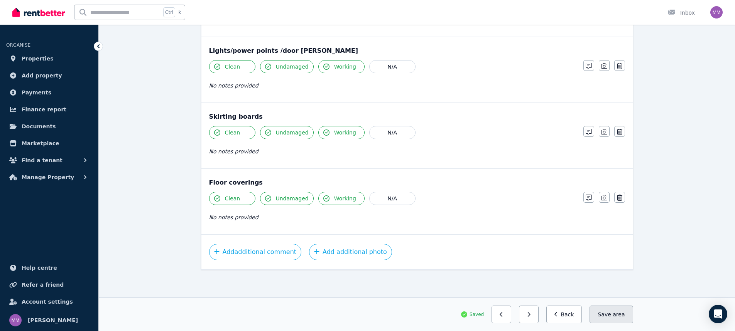
click at [606, 315] on button "Save area" at bounding box center [610, 315] width 43 height 18
click at [537, 311] on button "button" at bounding box center [529, 315] width 20 height 18
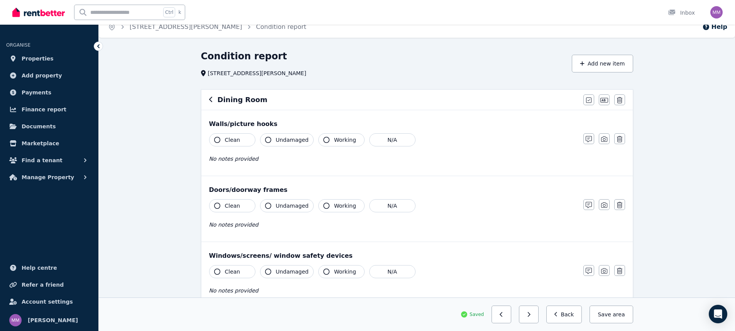
scroll to position [0, 0]
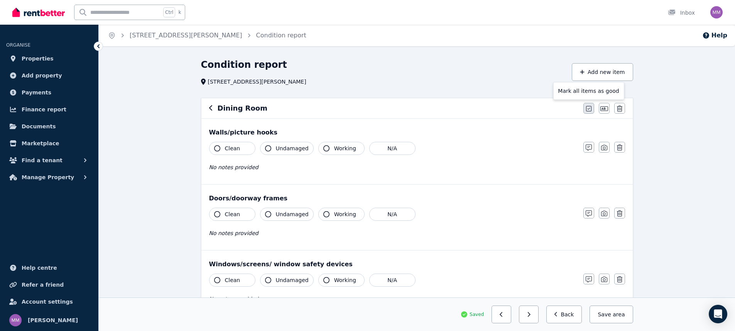
click at [590, 108] on icon "button" at bounding box center [588, 109] width 5 height 6
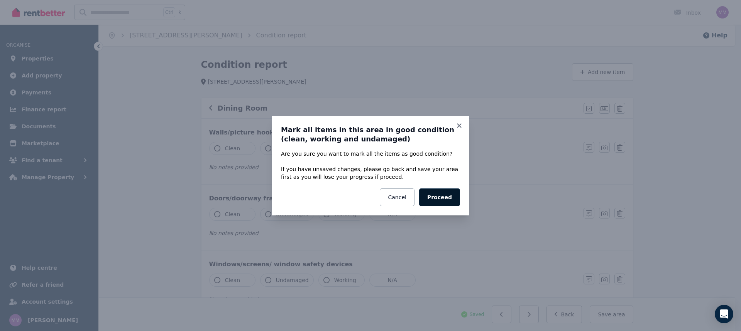
click at [445, 197] on button "Proceed" at bounding box center [439, 198] width 41 height 18
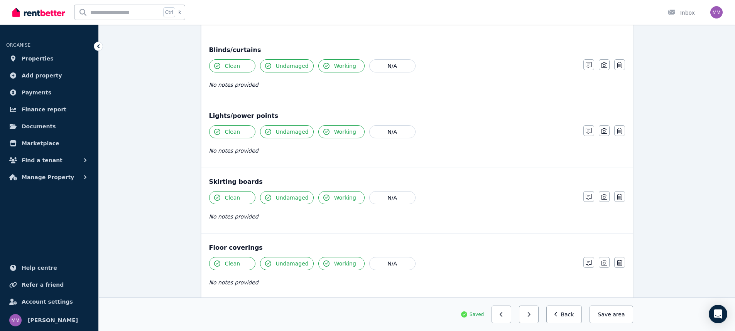
scroll to position [347, 0]
click at [538, 314] on button "button" at bounding box center [529, 315] width 20 height 18
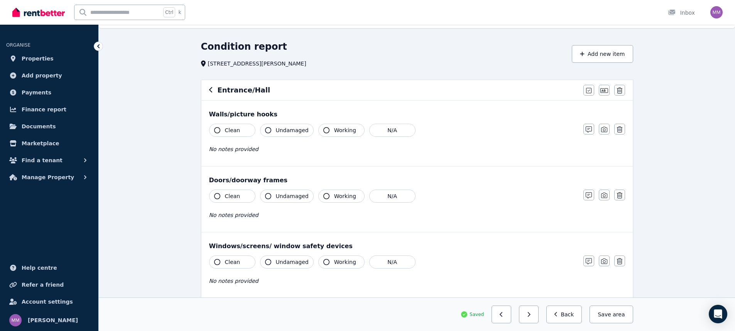
scroll to position [0, 0]
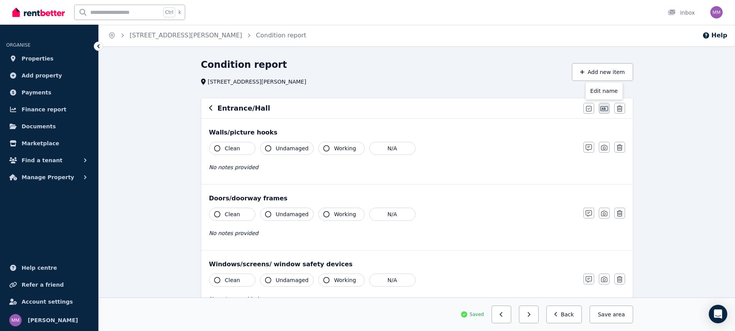
click at [606, 109] on icon "button" at bounding box center [604, 109] width 8 height 6
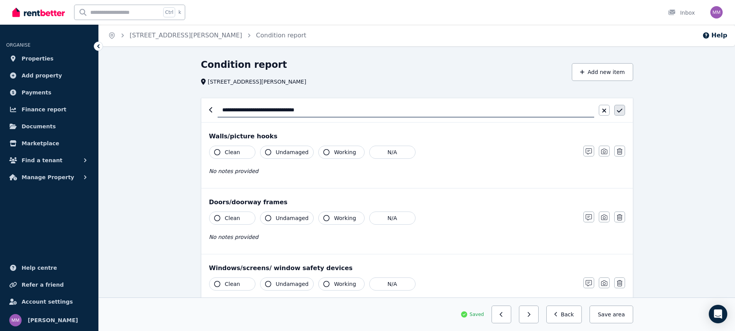
click at [619, 114] on button "button" at bounding box center [619, 110] width 11 height 11
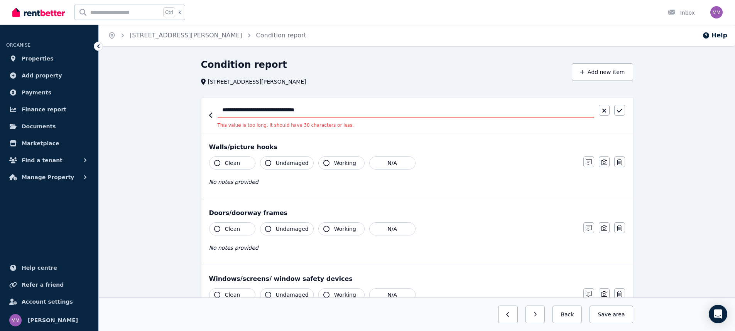
click at [255, 110] on input "**********" at bounding box center [406, 110] width 376 height 15
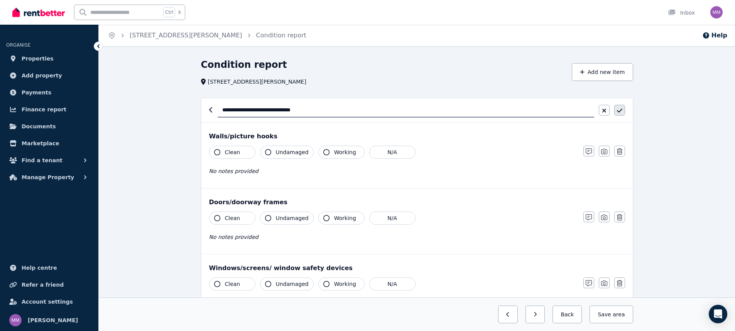
click at [622, 113] on button "button" at bounding box center [619, 110] width 11 height 11
click at [622, 110] on button "button" at bounding box center [619, 110] width 11 height 11
click at [366, 112] on input "**********" at bounding box center [406, 110] width 376 height 15
type input "**********"
click at [622, 108] on button "button" at bounding box center [619, 110] width 11 height 11
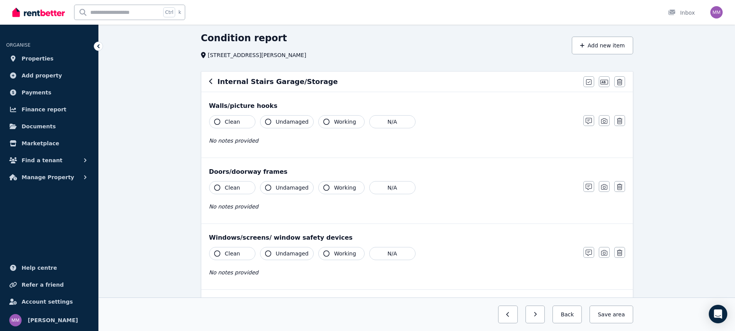
scroll to position [39, 0]
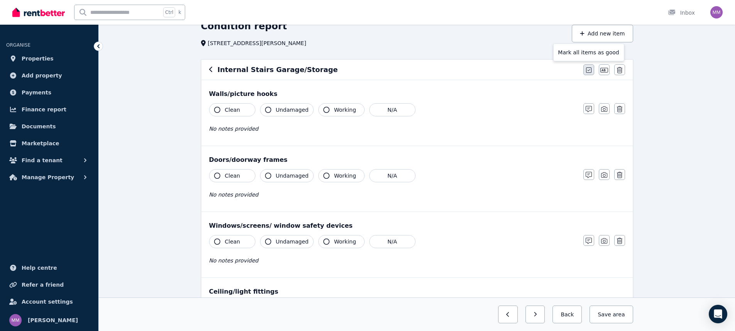
click at [589, 71] on icon "button" at bounding box center [588, 69] width 5 height 5
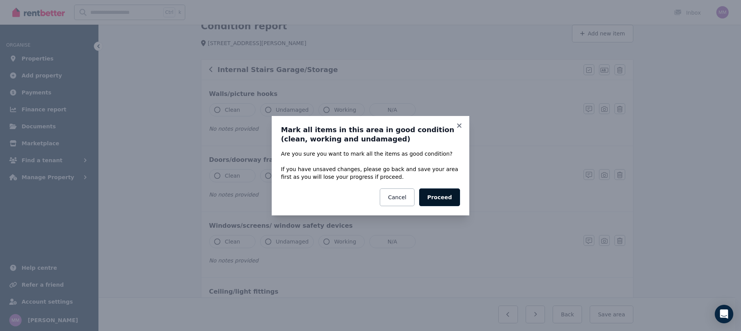
click at [445, 196] on button "Proceed" at bounding box center [439, 198] width 41 height 18
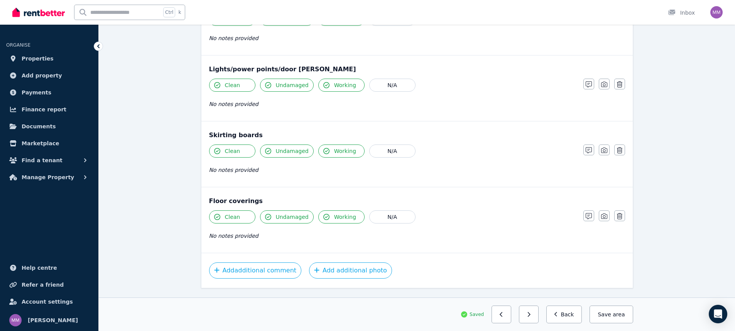
scroll to position [412, 0]
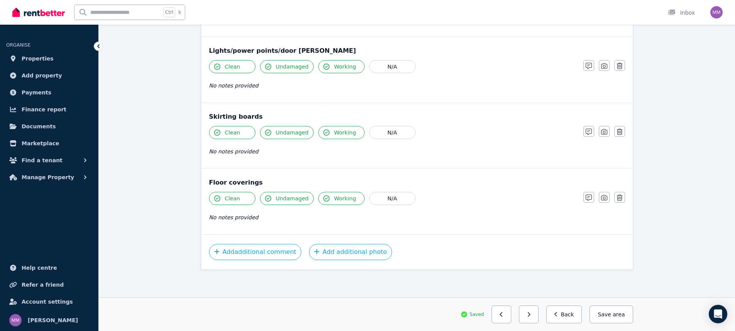
drag, startPoint x: 251, startPoint y: 217, endPoint x: 247, endPoint y: 217, distance: 4.6
click at [251, 217] on div "No notes provided" at bounding box center [392, 217] width 366 height 9
click at [382, 200] on button "N/A" at bounding box center [392, 198] width 46 height 13
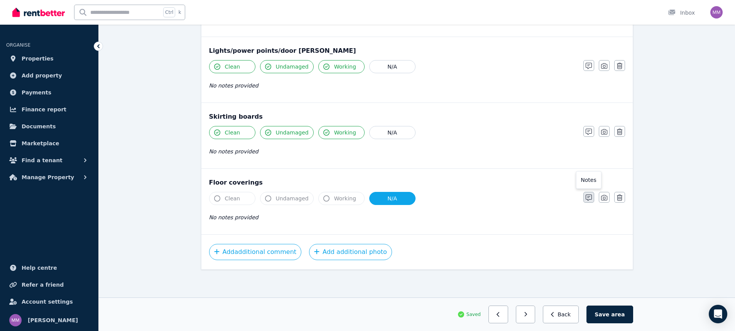
click at [587, 199] on icon "button" at bounding box center [588, 198] width 6 height 6
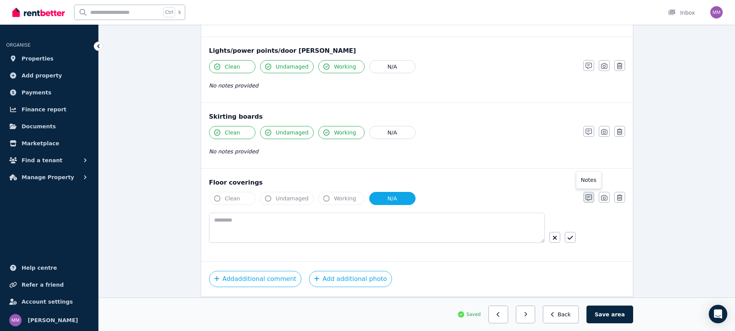
scroll to position [439, 0]
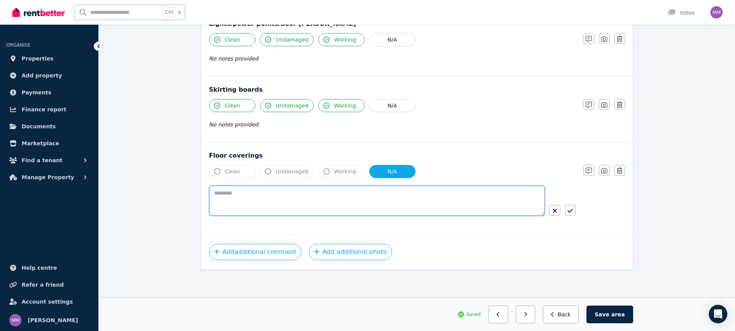
click at [349, 199] on textarea at bounding box center [377, 201] width 336 height 30
type textarea "**********"
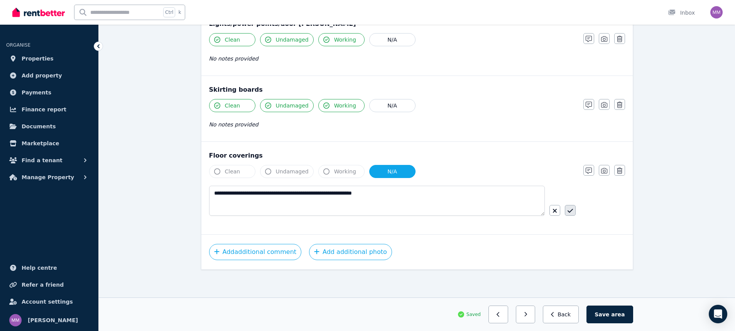
click at [570, 209] on icon "button" at bounding box center [569, 211] width 5 height 6
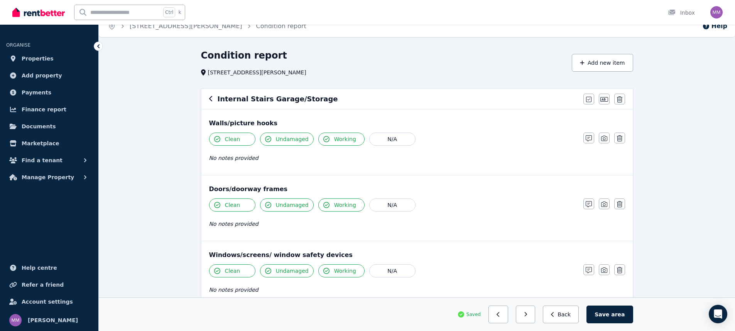
scroll to position [0, 0]
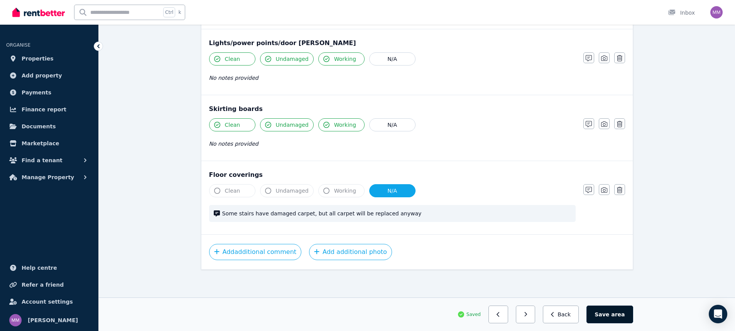
click at [612, 311] on button "Save area" at bounding box center [609, 315] width 46 height 18
click at [530, 313] on icon "button" at bounding box center [528, 314] width 3 height 5
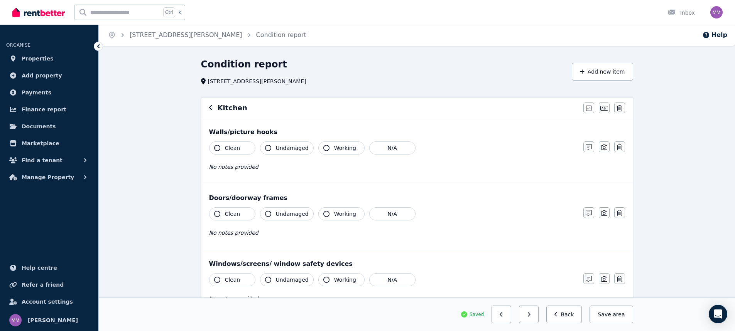
scroll to position [0, 0]
click at [587, 109] on icon "button" at bounding box center [588, 109] width 5 height 6
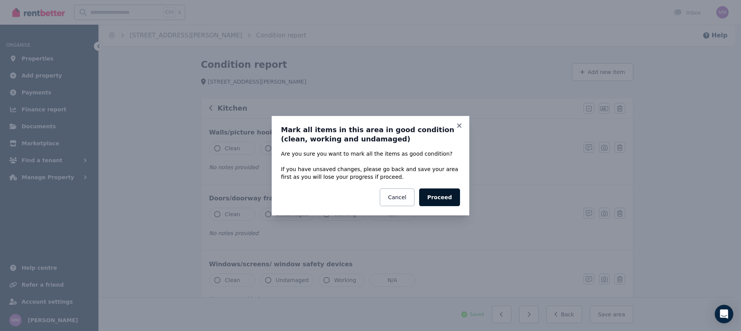
click at [437, 194] on button "Proceed" at bounding box center [439, 198] width 41 height 18
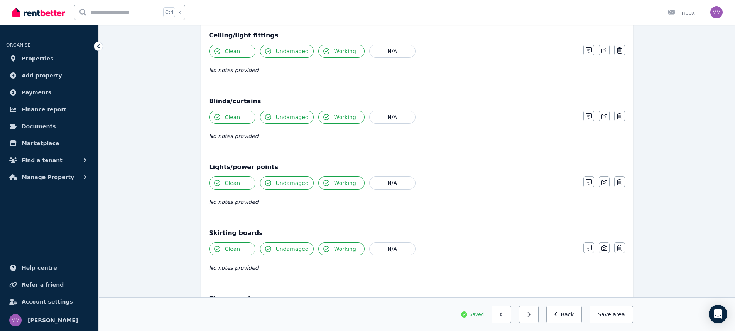
scroll to position [309, 0]
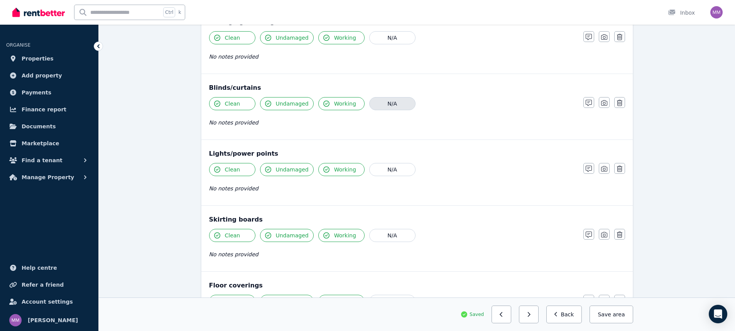
click at [394, 106] on button "N/A" at bounding box center [392, 103] width 46 height 13
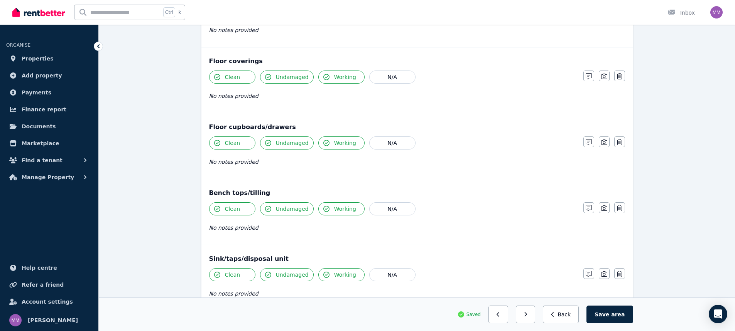
scroll to position [642, 0]
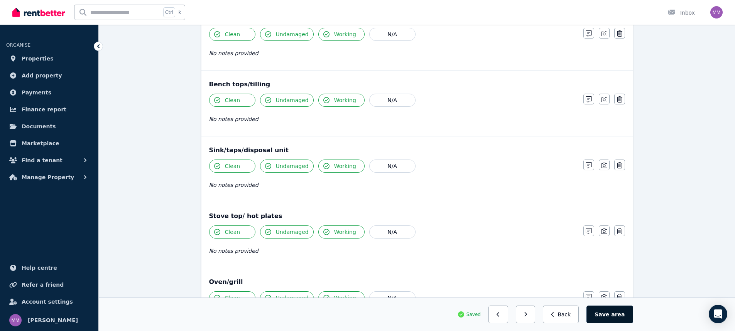
click at [618, 313] on span "area" at bounding box center [617, 315] width 13 height 8
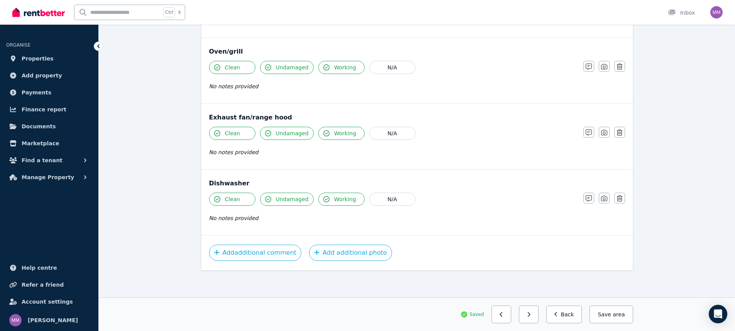
scroll to position [873, 0]
click at [537, 314] on button "button" at bounding box center [529, 315] width 20 height 18
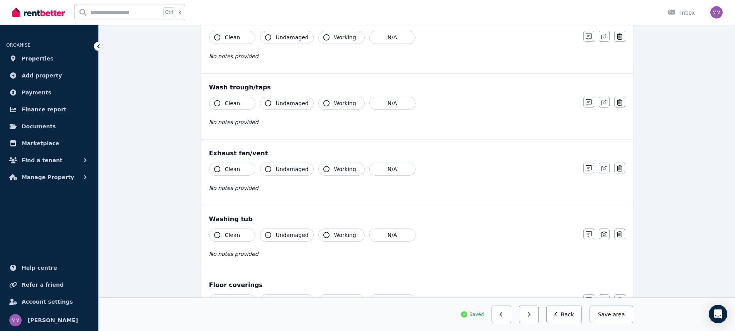
scroll to position [466, 0]
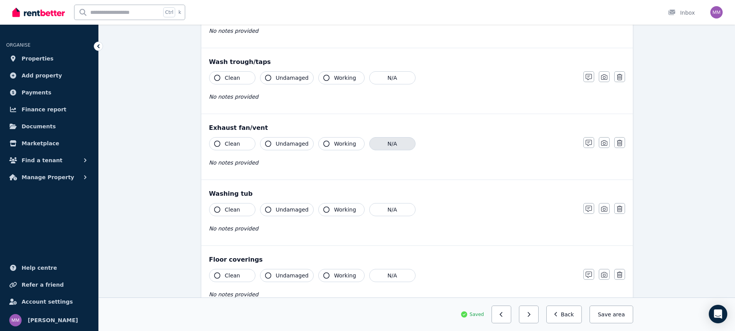
click at [394, 141] on button "N/A" at bounding box center [392, 143] width 46 height 13
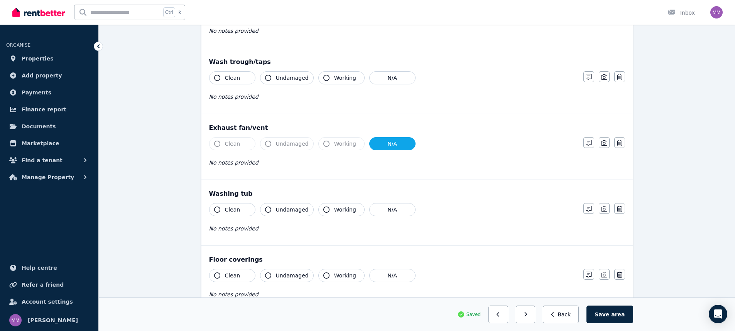
click at [397, 144] on button "N/A" at bounding box center [392, 143] width 46 height 13
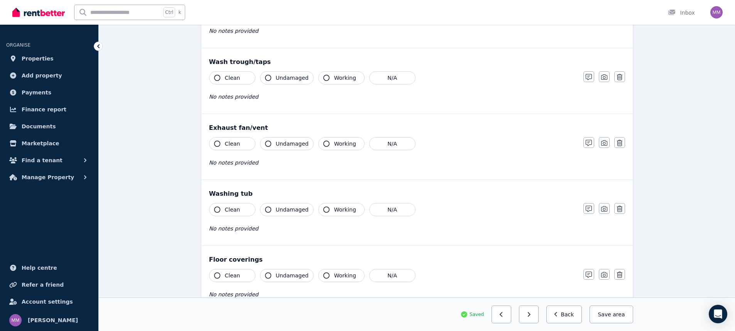
click at [281, 157] on div "Clean Undamaged Working N/A No notes provided" at bounding box center [392, 156] width 366 height 38
click at [591, 142] on icon "button" at bounding box center [588, 143] width 6 height 6
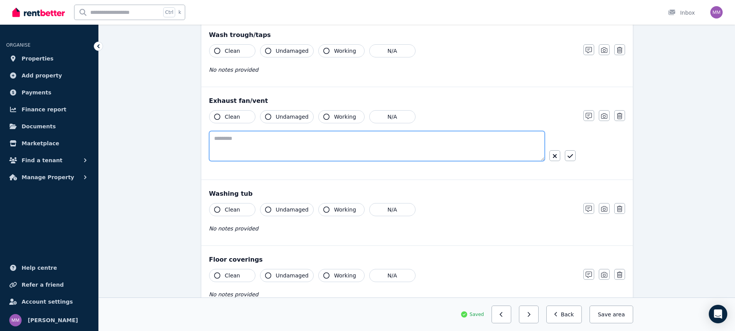
click at [326, 142] on textarea at bounding box center [377, 146] width 336 height 30
drag, startPoint x: 255, startPoint y: 139, endPoint x: 231, endPoint y: 138, distance: 23.9
click at [231, 138] on textarea "**********" at bounding box center [377, 146] width 336 height 30
type textarea "**********"
click at [575, 152] on button "button" at bounding box center [570, 155] width 11 height 11
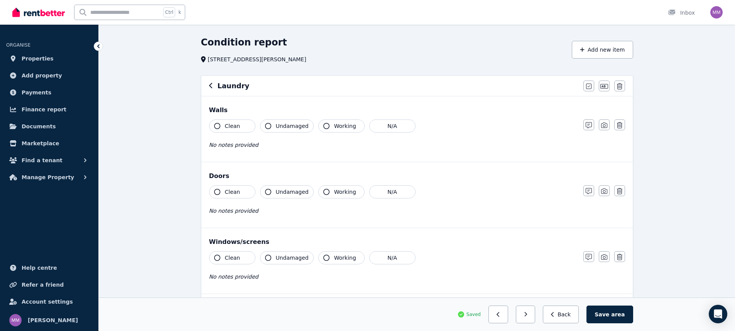
scroll to position [0, 0]
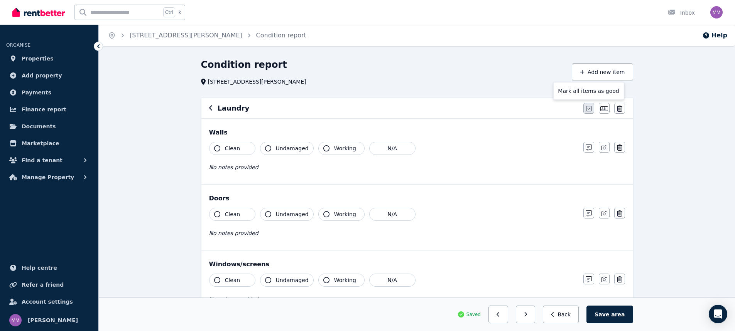
click at [588, 108] on icon "button" at bounding box center [588, 109] width 5 height 6
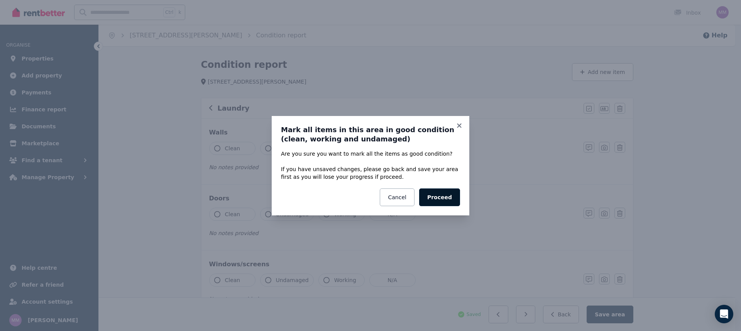
click at [434, 197] on button "Proceed" at bounding box center [439, 198] width 41 height 18
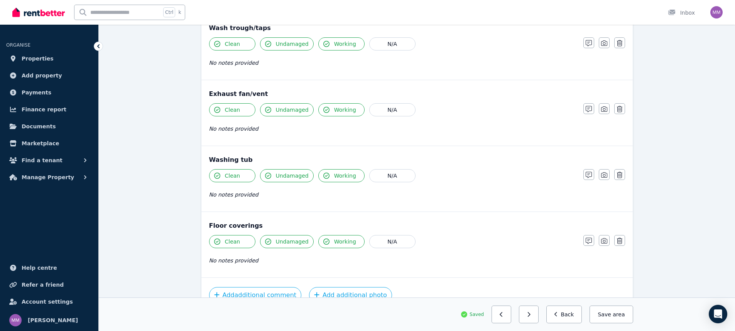
scroll to position [501, 0]
click at [227, 110] on span "Clean" at bounding box center [232, 109] width 15 height 8
click at [274, 109] on button "Undamaged" at bounding box center [287, 108] width 54 height 13
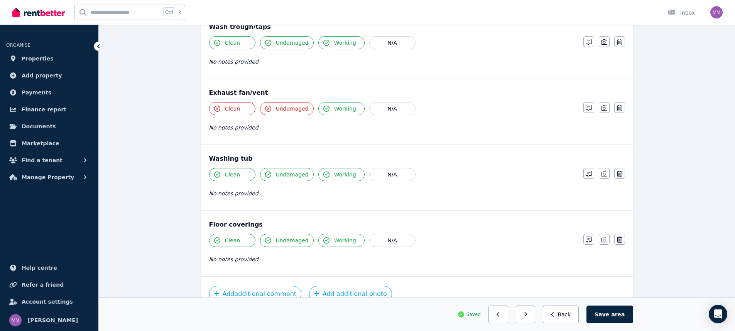
click at [340, 107] on span "Working" at bounding box center [345, 109] width 22 height 8
click at [590, 108] on icon "button" at bounding box center [588, 108] width 6 height 6
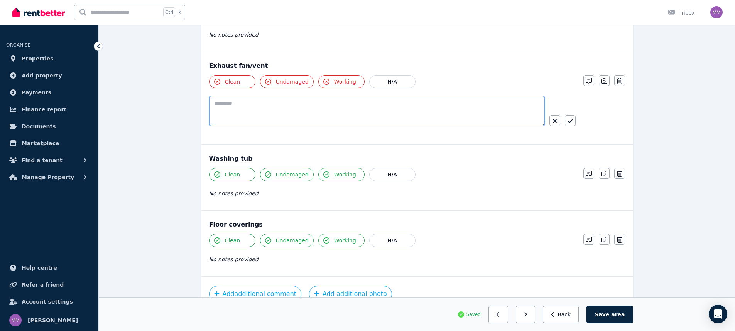
click at [304, 113] on textarea at bounding box center [377, 111] width 336 height 30
type textarea "**********"
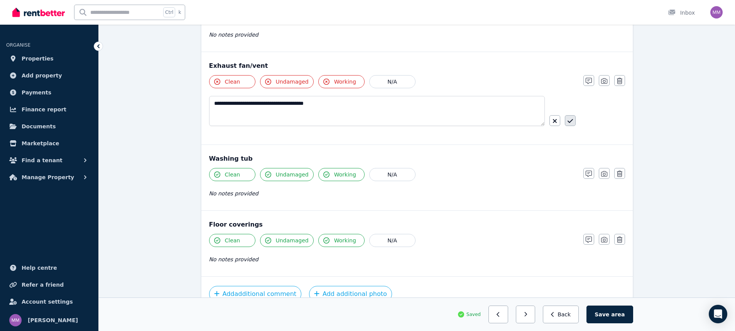
click at [569, 123] on icon "button" at bounding box center [569, 121] width 5 height 6
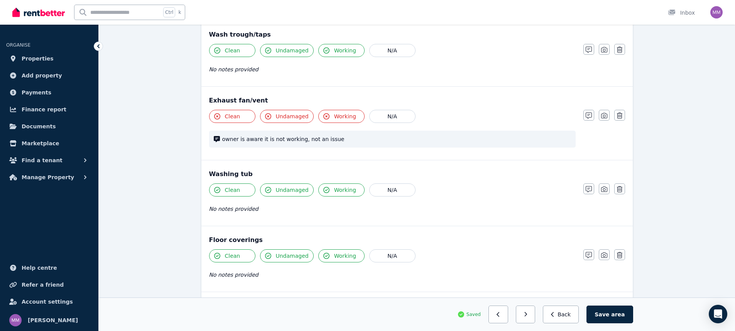
scroll to position [513, 0]
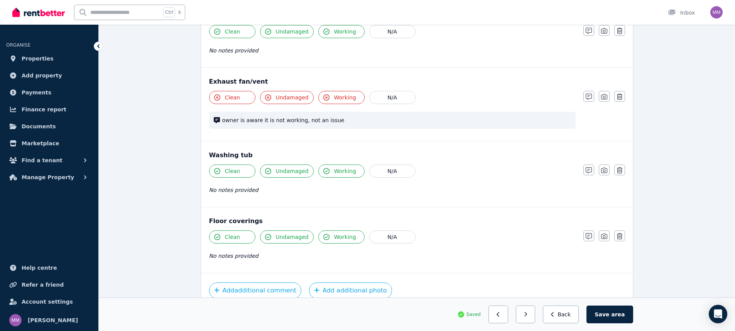
click at [225, 154] on div "Washing tub" at bounding box center [417, 155] width 416 height 9
click at [612, 313] on button "Save area" at bounding box center [609, 315] width 46 height 18
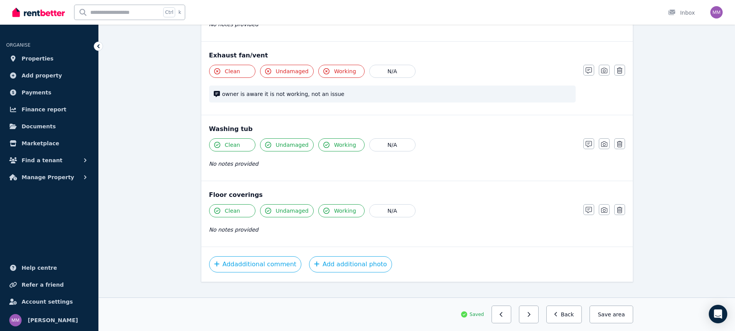
scroll to position [551, 0]
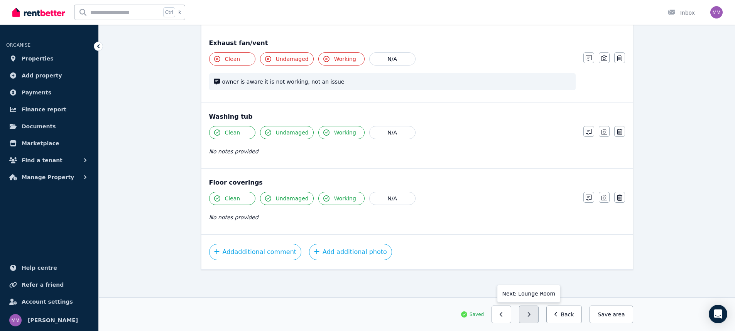
click at [530, 313] on icon "button" at bounding box center [528, 314] width 3 height 5
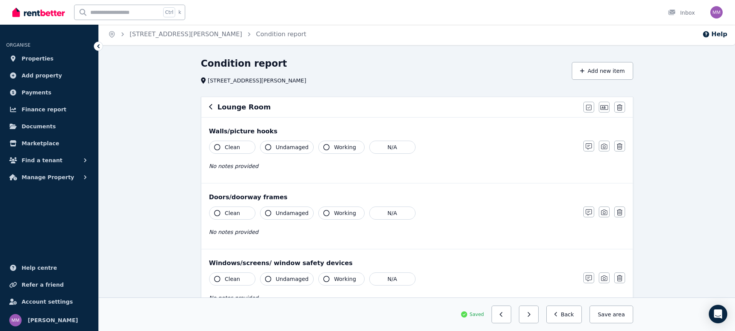
scroll to position [0, 0]
click at [589, 109] on icon "button" at bounding box center [588, 109] width 5 height 6
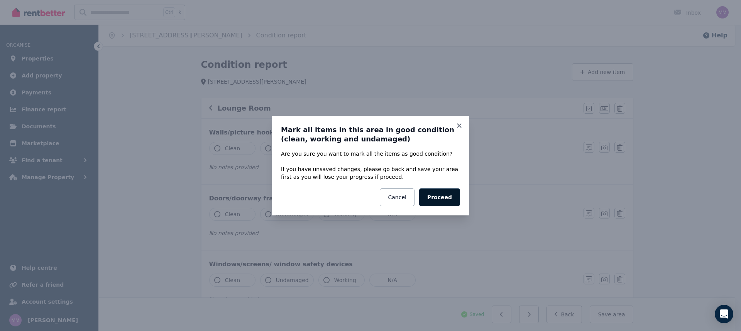
click at [444, 199] on button "Proceed" at bounding box center [439, 198] width 41 height 18
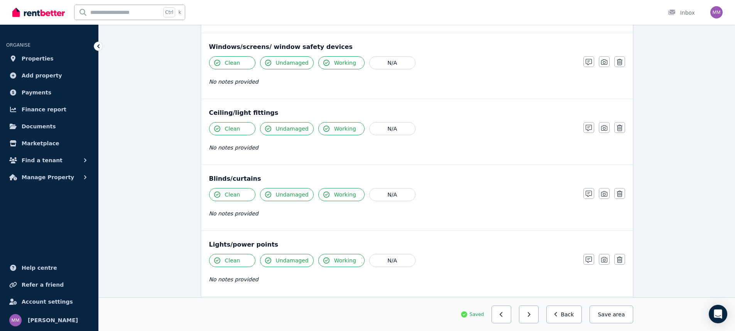
scroll to position [231, 0]
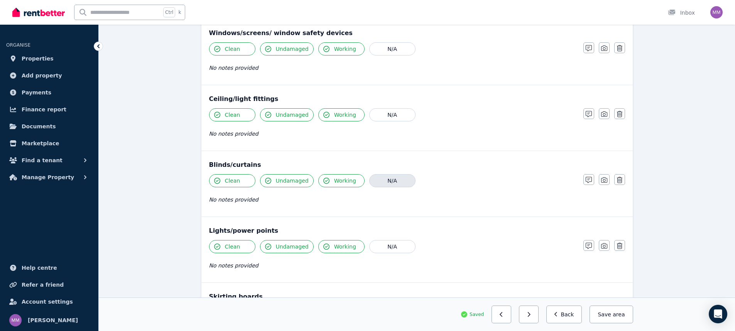
click at [401, 182] on button "N/A" at bounding box center [392, 180] width 46 height 13
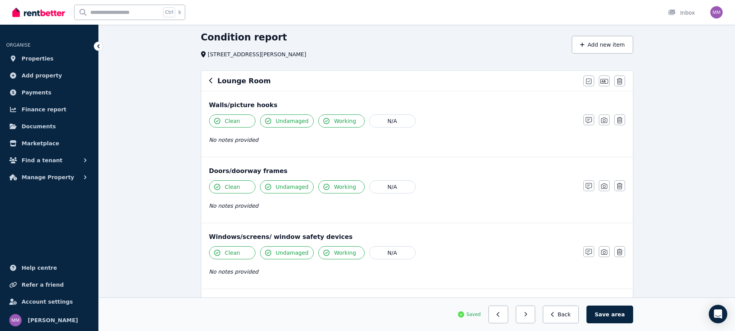
scroll to position [0, 0]
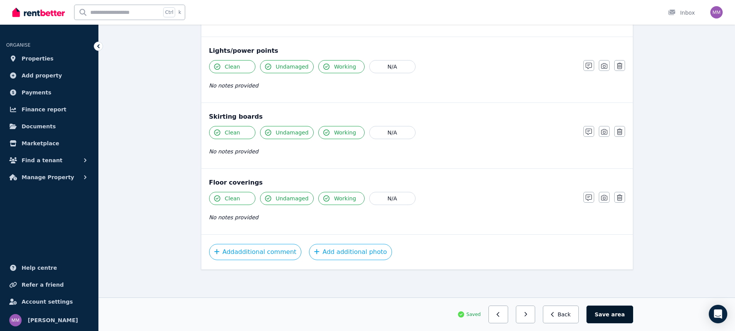
click at [629, 317] on button "Save area" at bounding box center [609, 315] width 46 height 18
click at [502, 314] on icon "button" at bounding box center [500, 314] width 3 height 5
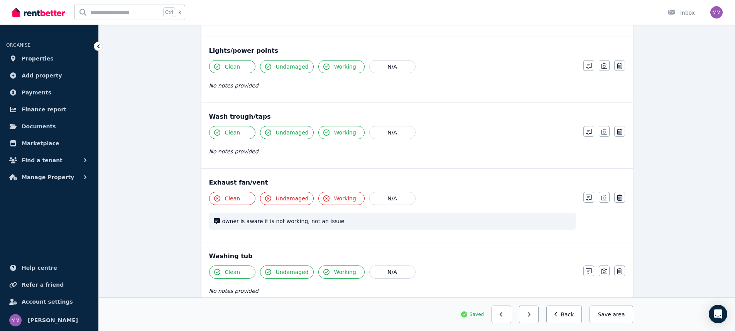
scroll to position [551, 0]
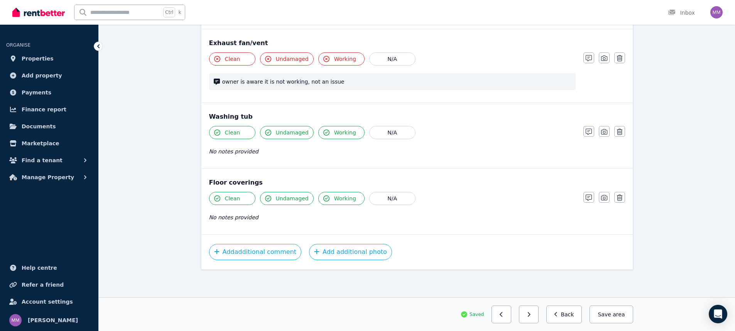
click at [502, 314] on icon "button" at bounding box center [500, 314] width 3 height 5
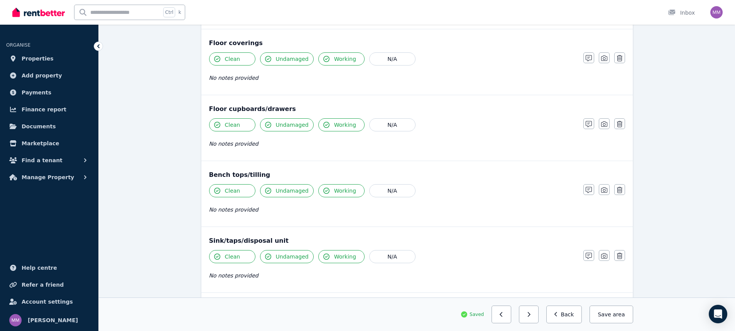
scroll to position [873, 0]
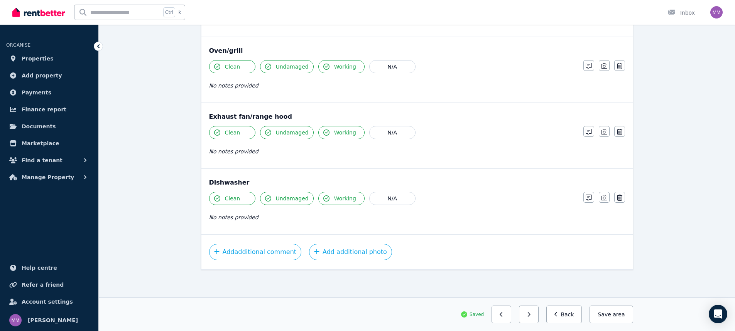
click at [230, 197] on span "Clean" at bounding box center [232, 199] width 15 height 8
click at [587, 199] on icon "button" at bounding box center [588, 198] width 6 height 6
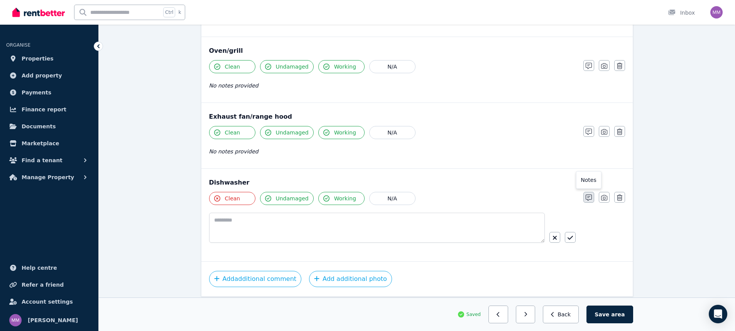
scroll to position [900, 0]
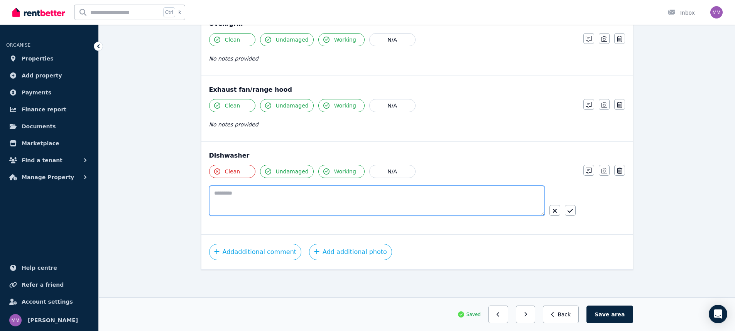
click at [274, 194] on textarea at bounding box center [377, 201] width 336 height 30
drag, startPoint x: 270, startPoint y: 195, endPoint x: 206, endPoint y: 196, distance: 63.6
click at [206, 196] on div "**********" at bounding box center [416, 188] width 431 height 93
click at [309, 193] on textarea "**********" at bounding box center [377, 201] width 336 height 30
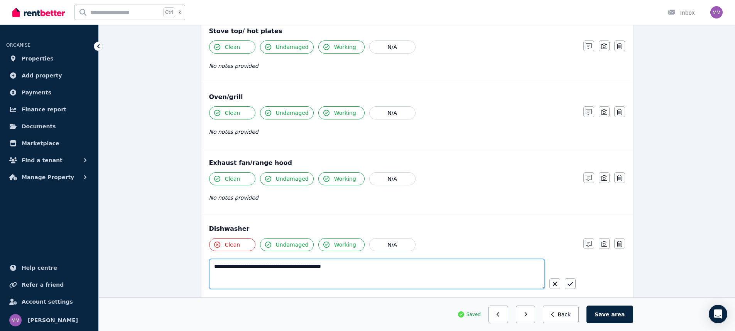
scroll to position [823, 0]
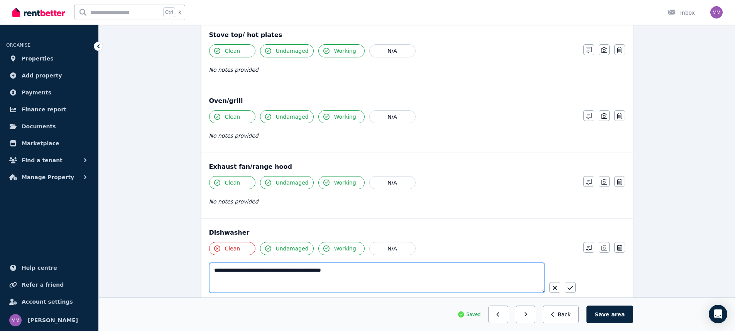
type textarea "**********"
click at [419, 206] on div "No notes provided" at bounding box center [392, 201] width 366 height 9
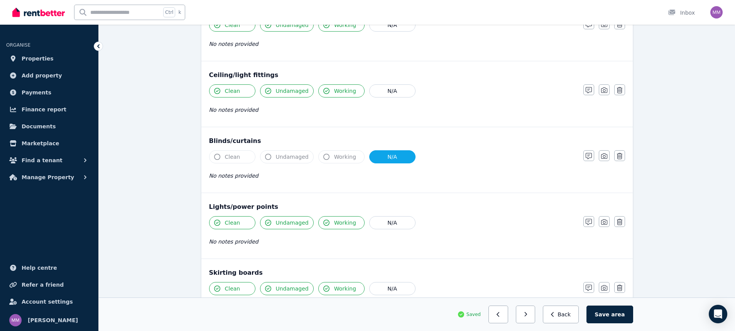
scroll to position [360, 0]
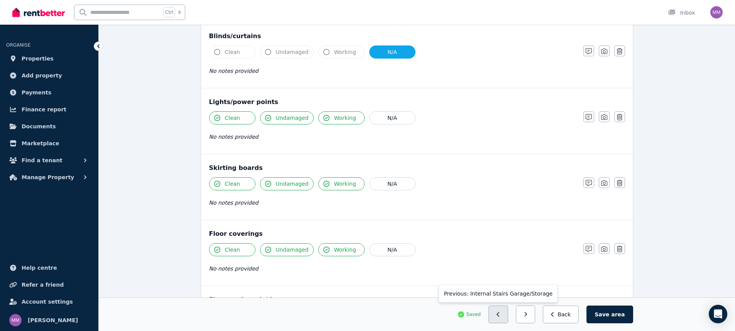
click at [500, 312] on icon "button" at bounding box center [497, 314] width 3 height 5
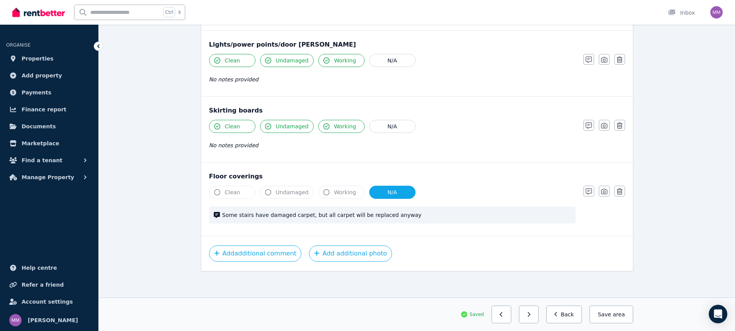
scroll to position [419, 0]
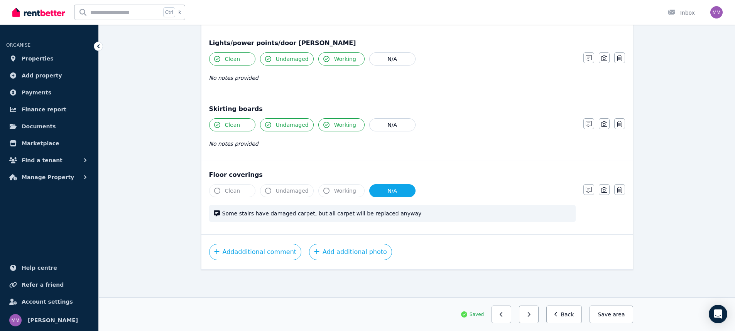
click at [281, 191] on span "Undamaged" at bounding box center [292, 191] width 33 height 8
click at [383, 190] on button "N/A" at bounding box center [392, 190] width 46 height 13
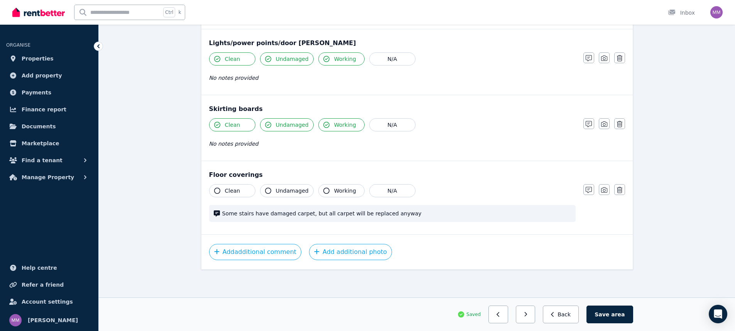
click at [288, 190] on span "Undamaged" at bounding box center [292, 191] width 33 height 8
click at [229, 192] on span "Clean" at bounding box center [232, 191] width 15 height 8
click at [620, 317] on span "area" at bounding box center [617, 315] width 13 height 8
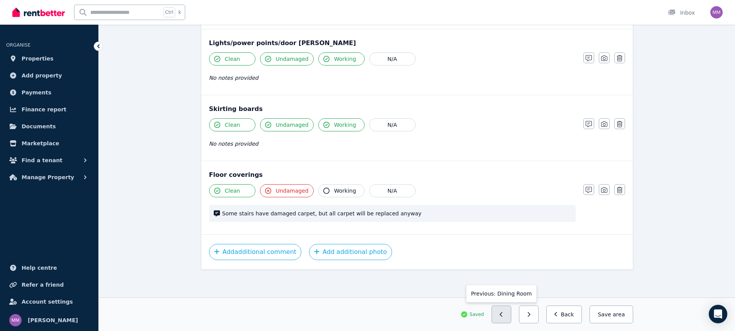
click at [511, 315] on button "button" at bounding box center [501, 315] width 20 height 18
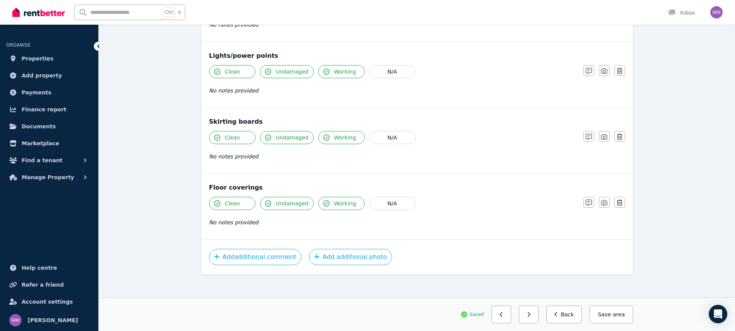
scroll to position [412, 0]
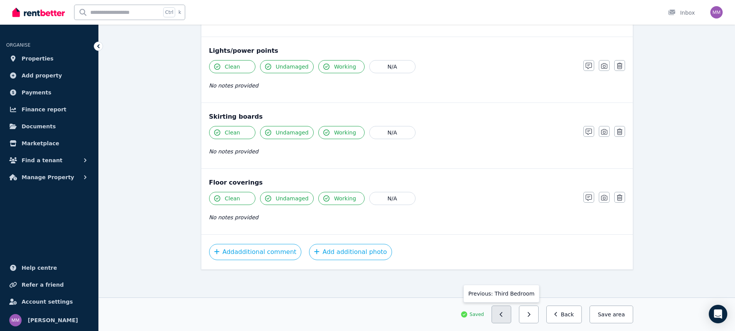
click at [503, 316] on icon "button" at bounding box center [500, 314] width 3 height 5
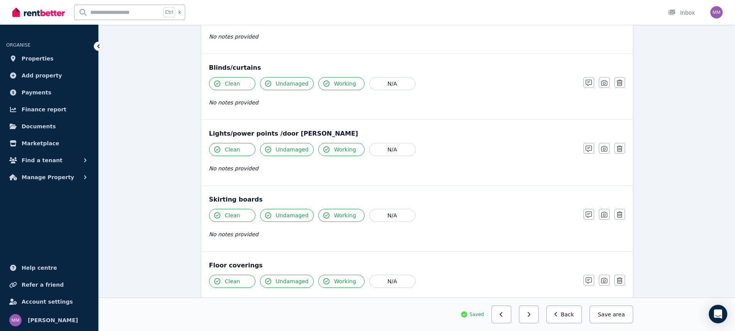
scroll to position [463, 0]
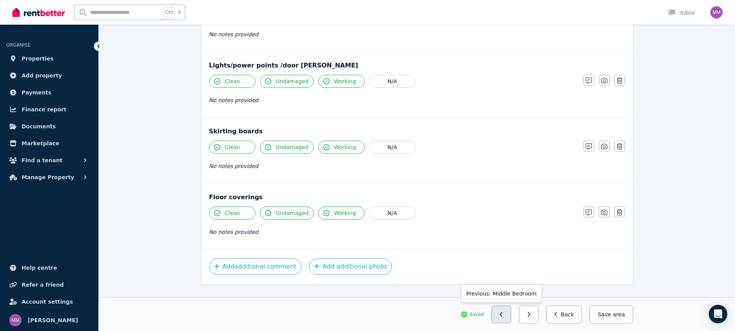
click at [503, 314] on icon "button" at bounding box center [500, 314] width 3 height 5
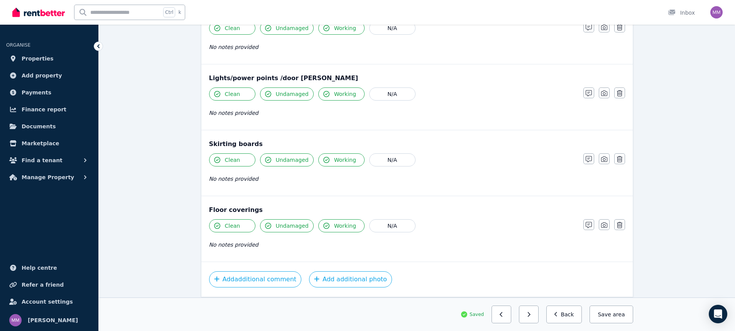
scroll to position [477, 0]
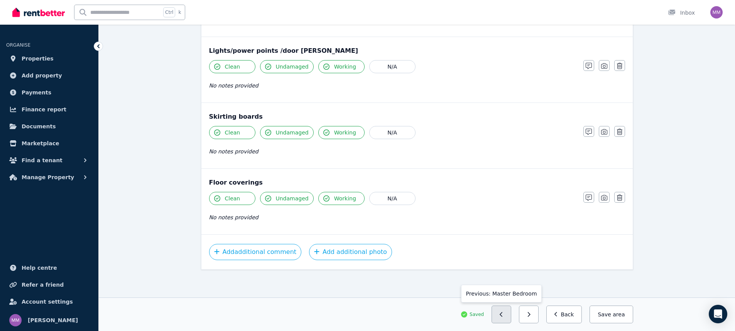
click at [508, 318] on button "button" at bounding box center [501, 315] width 20 height 18
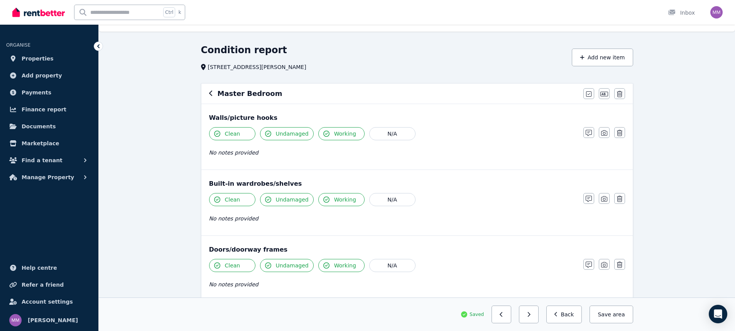
scroll to position [0, 0]
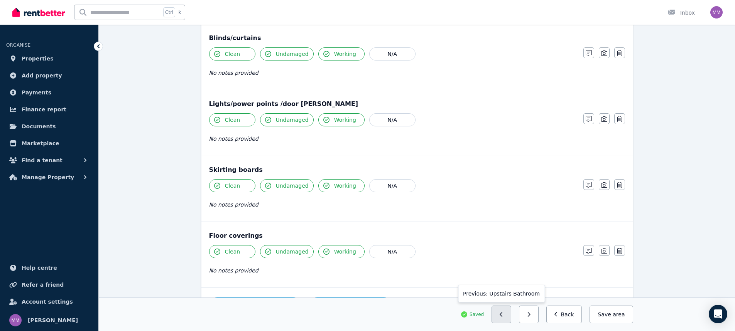
click at [503, 314] on icon "button" at bounding box center [500, 314] width 3 height 5
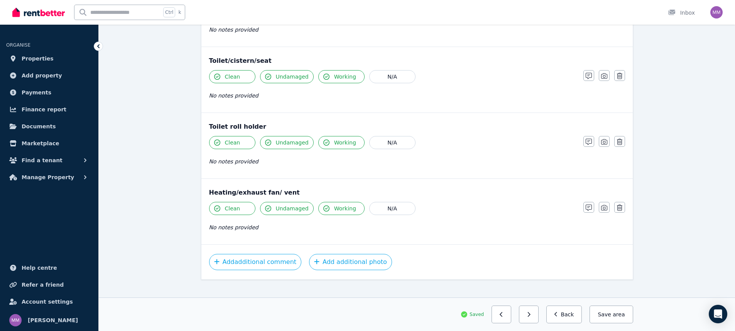
scroll to position [873, 0]
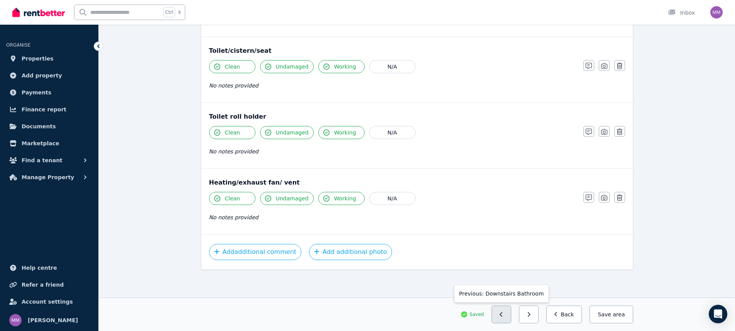
click at [511, 317] on button "button" at bounding box center [501, 315] width 20 height 18
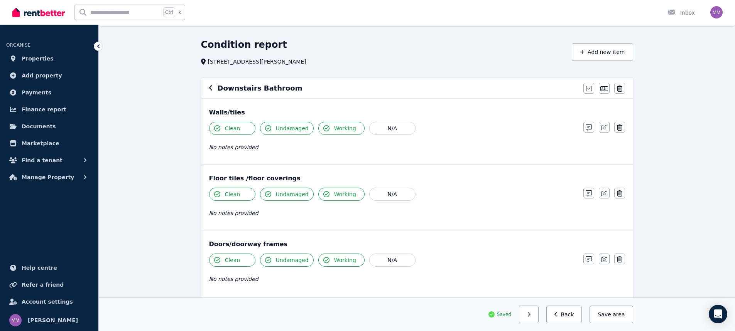
scroll to position [39, 0]
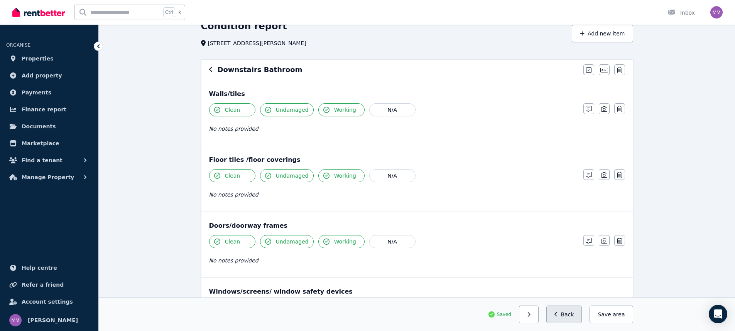
click at [558, 312] on button "Back" at bounding box center [564, 315] width 36 height 18
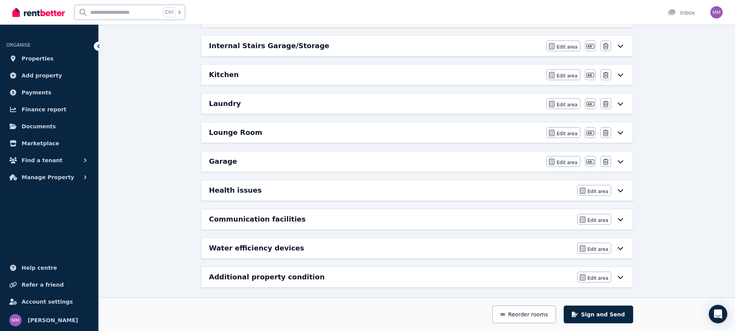
scroll to position [279, 0]
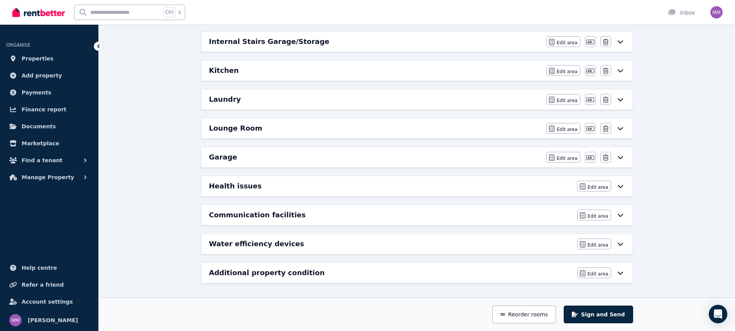
click at [619, 155] on icon at bounding box center [620, 157] width 9 height 6
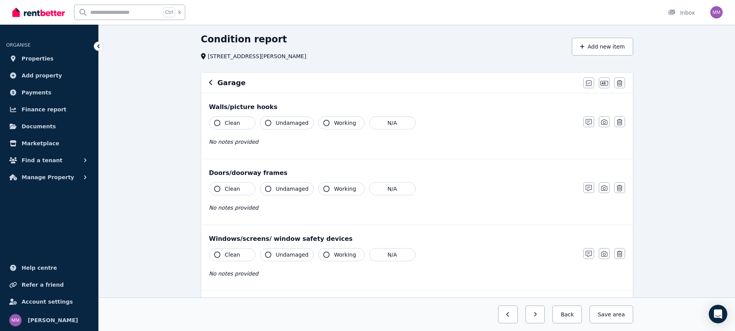
scroll to position [21, 0]
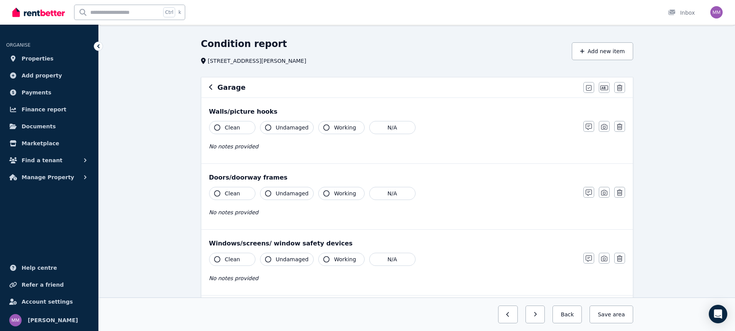
click at [211, 86] on icon "button" at bounding box center [211, 87] width 4 height 6
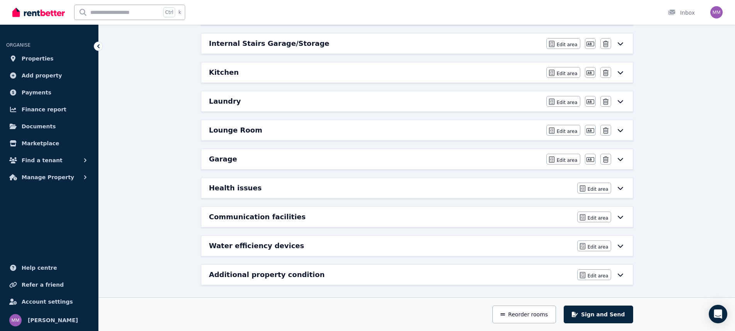
scroll to position [279, 0]
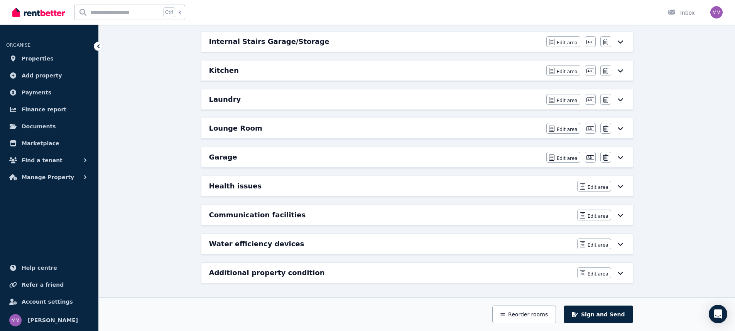
click at [462, 190] on div "Health issues" at bounding box center [390, 186] width 363 height 11
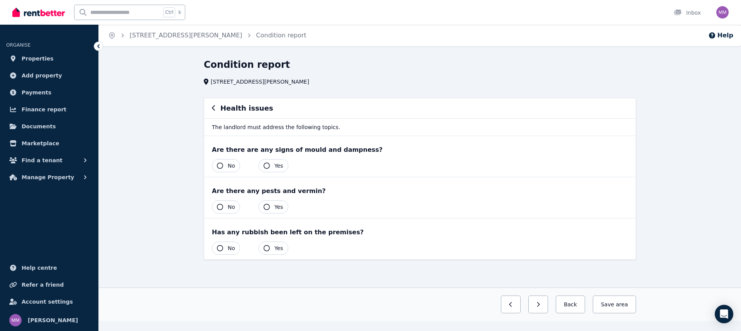
click at [213, 106] on icon "button" at bounding box center [214, 108] width 4 height 6
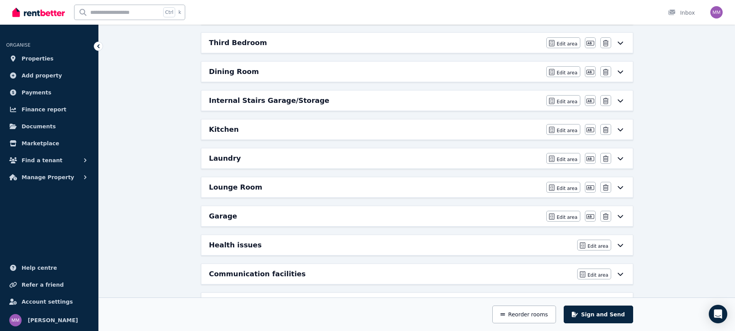
scroll to position [231, 0]
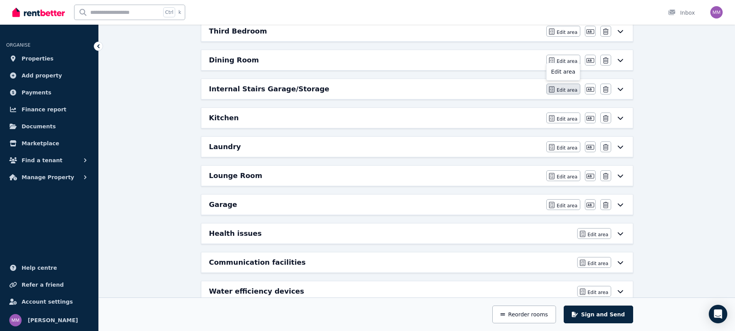
click at [568, 87] on span "Edit area" at bounding box center [567, 90] width 21 height 6
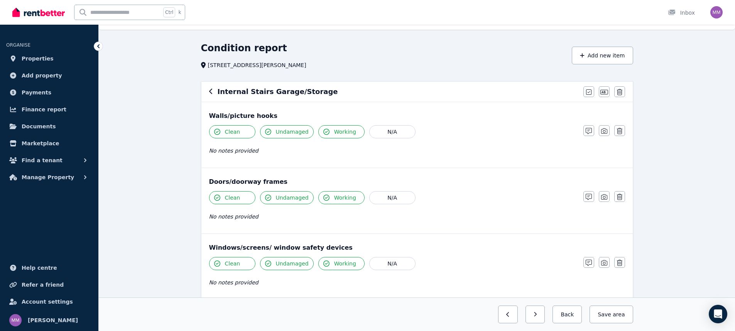
scroll to position [0, 0]
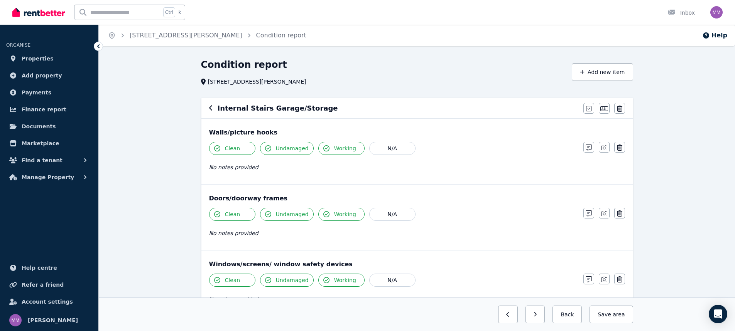
click at [292, 109] on h6 "Internal Stairs Garage/Storage" at bounding box center [278, 108] width 120 height 11
click at [607, 107] on icon "button" at bounding box center [604, 108] width 8 height 5
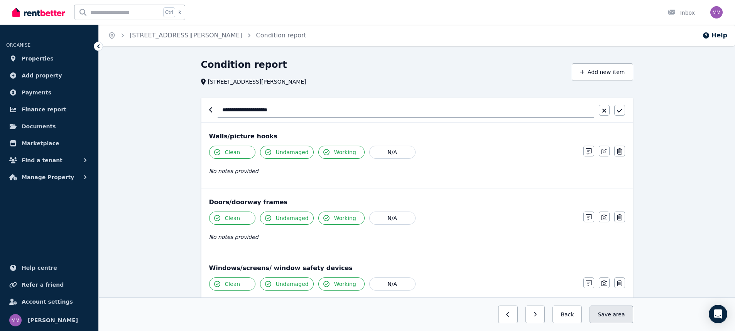
type input "**********"
click at [618, 311] on span "area" at bounding box center [618, 315] width 12 height 8
click at [576, 312] on button "Back" at bounding box center [564, 315] width 36 height 18
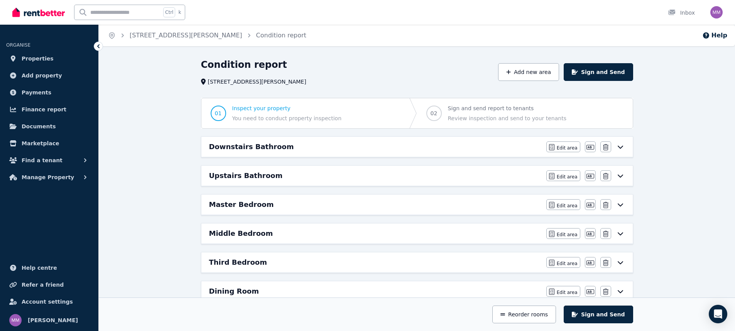
click at [624, 145] on icon at bounding box center [620, 147] width 9 height 6
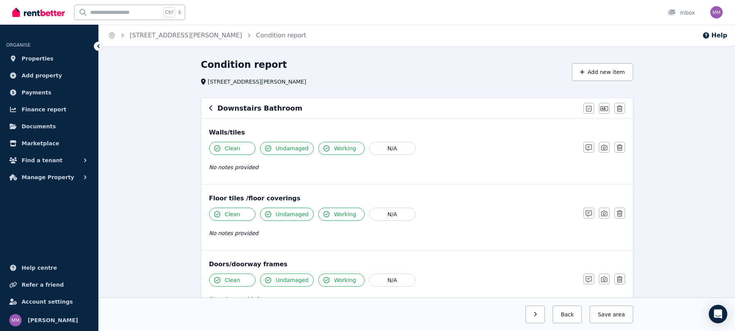
click at [211, 107] on icon "button" at bounding box center [211, 108] width 4 height 6
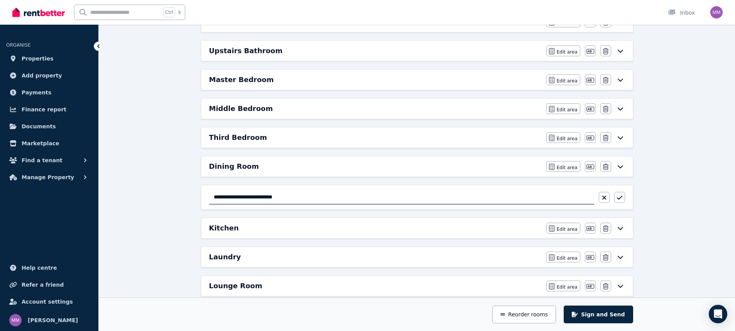
scroll to position [154, 0]
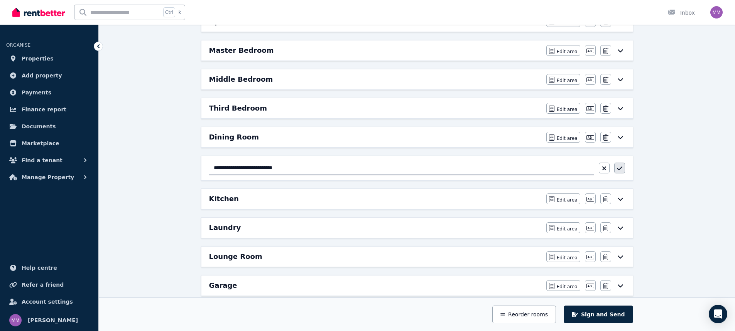
click at [620, 169] on icon "button" at bounding box center [619, 168] width 5 height 6
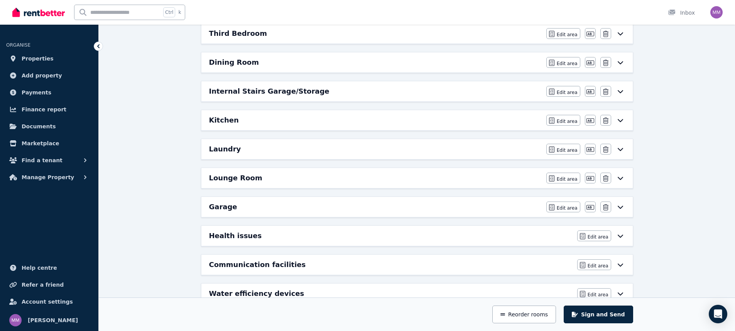
scroll to position [231, 0]
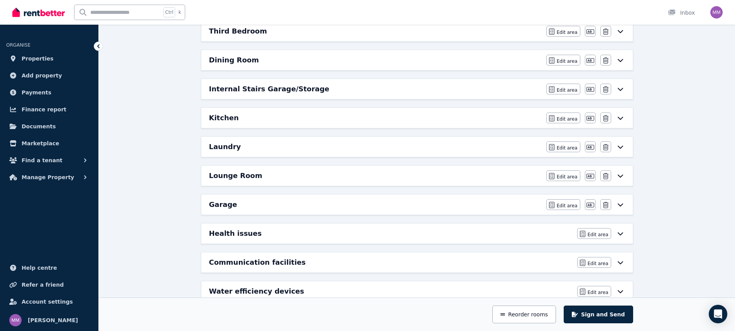
click at [622, 118] on icon at bounding box center [619, 118] width 5 height 3
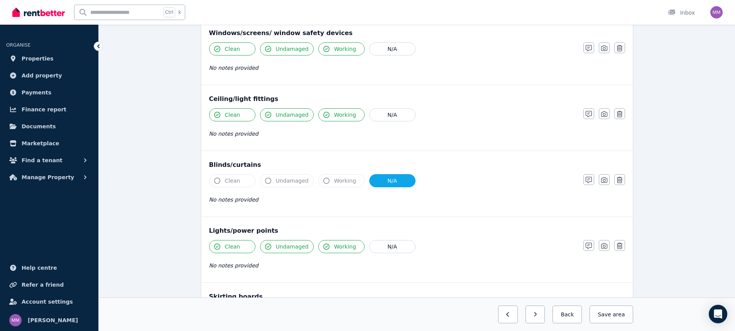
scroll to position [0, 0]
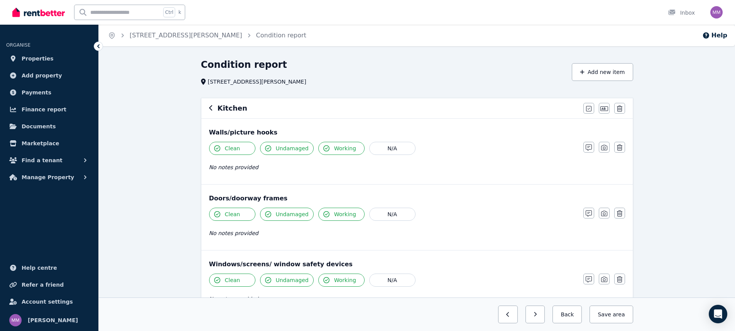
click at [210, 106] on icon "button" at bounding box center [211, 108] width 4 height 6
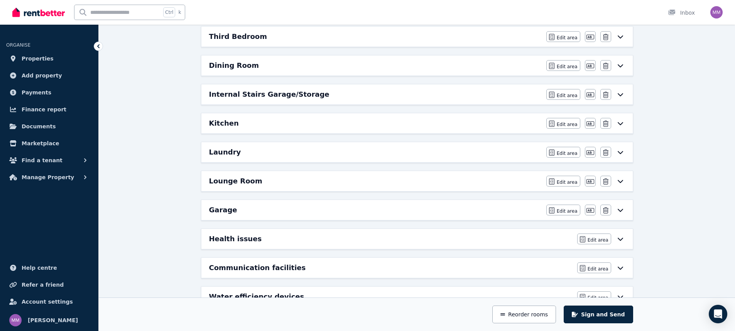
scroll to position [231, 0]
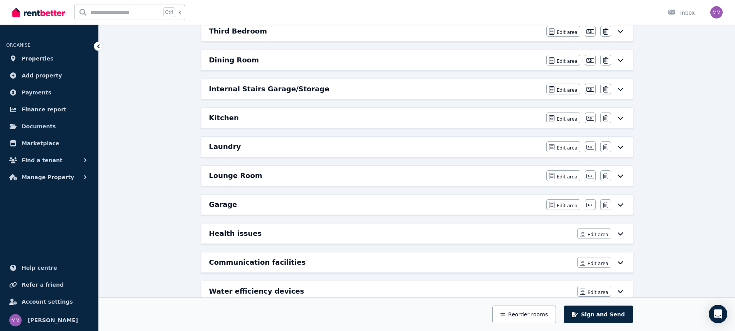
click at [620, 204] on icon at bounding box center [620, 205] width 9 height 6
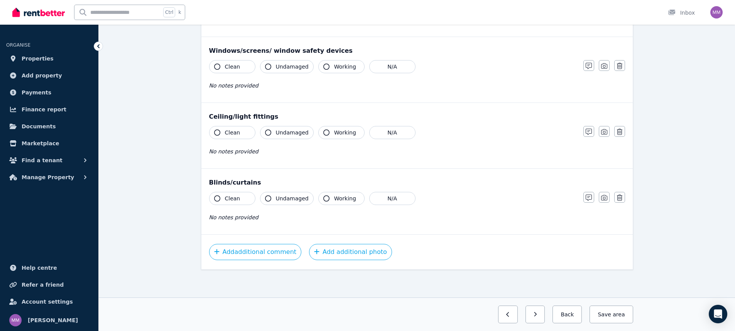
scroll to position [0, 0]
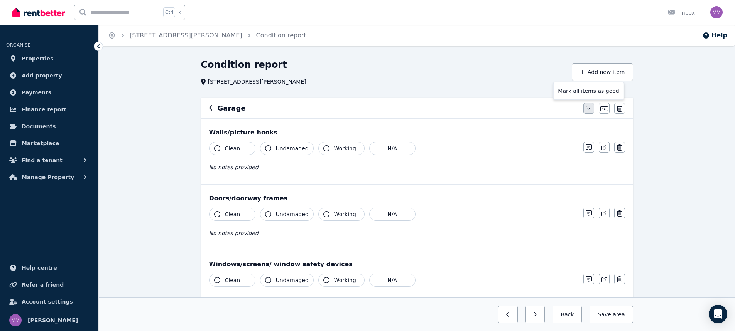
click at [590, 107] on icon "button" at bounding box center [588, 109] width 5 height 6
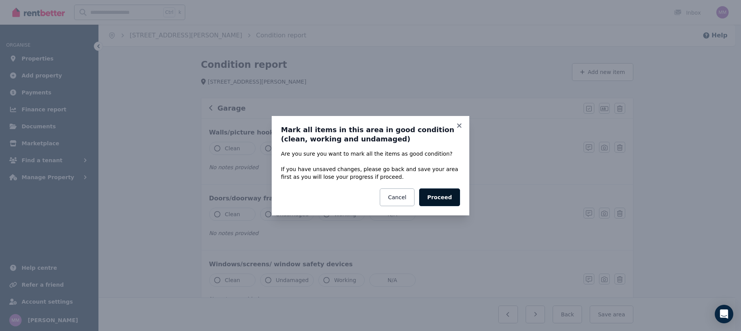
click at [437, 195] on button "Proceed" at bounding box center [439, 198] width 41 height 18
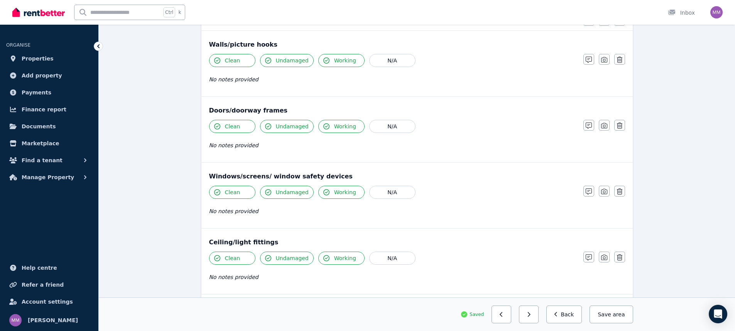
scroll to position [59, 0]
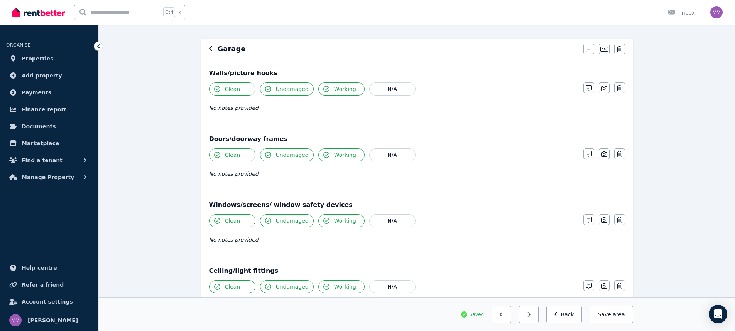
click at [334, 154] on span "Working" at bounding box center [345, 155] width 22 height 8
click at [588, 157] on icon "button" at bounding box center [588, 154] width 6 height 6
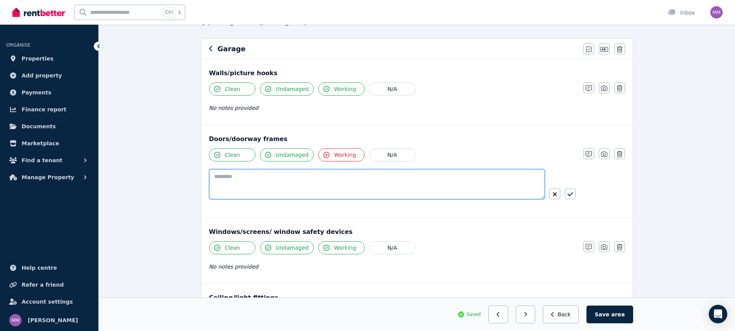
click at [343, 172] on textarea at bounding box center [377, 184] width 336 height 30
type textarea "**********"
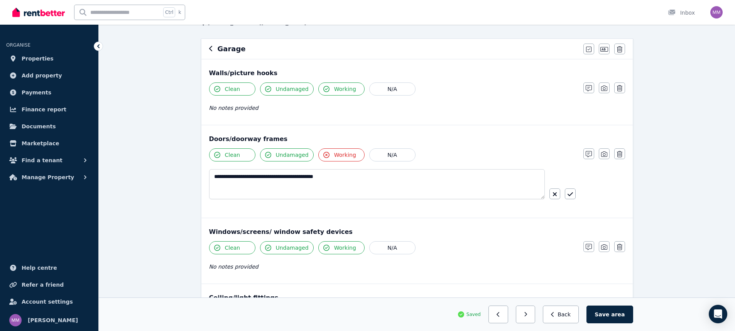
click at [576, 191] on div "**********" at bounding box center [417, 180] width 416 height 65
click at [336, 158] on span "Working" at bounding box center [345, 155] width 22 height 8
click at [344, 157] on span "Working" at bounding box center [345, 155] width 22 height 8
click at [568, 194] on icon "button" at bounding box center [569, 194] width 5 height 6
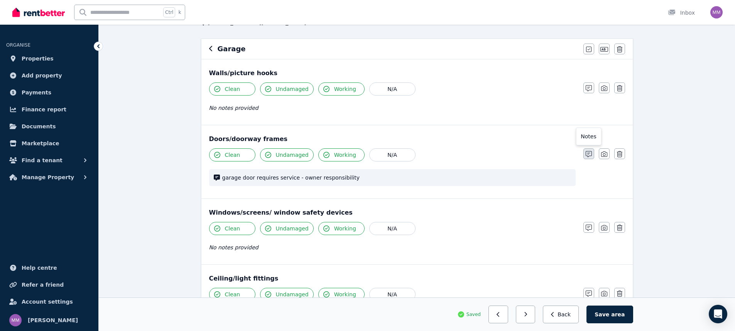
click at [584, 155] on button "button" at bounding box center [588, 153] width 11 height 11
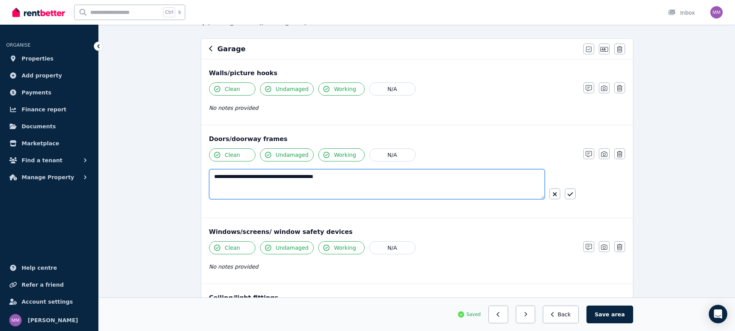
click at [230, 179] on textarea "**********" at bounding box center [377, 184] width 336 height 30
type textarea "**********"
click at [569, 193] on icon "button" at bounding box center [569, 194] width 5 height 6
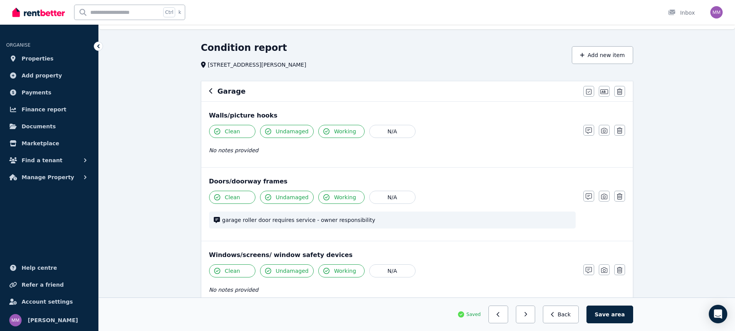
scroll to position [0, 0]
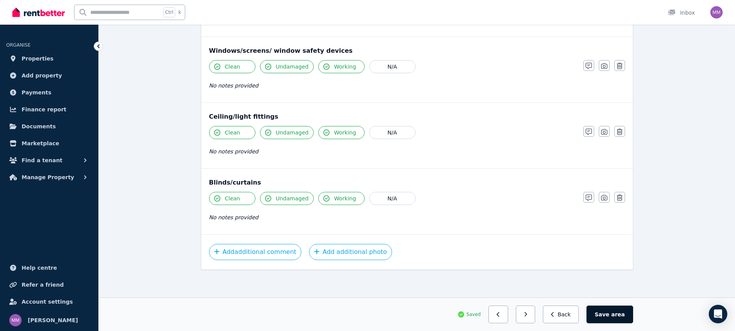
click at [602, 315] on button "Save area" at bounding box center [609, 315] width 46 height 18
click at [627, 312] on button "Save area" at bounding box center [610, 315] width 43 height 18
click at [531, 315] on button "button" at bounding box center [529, 315] width 20 height 18
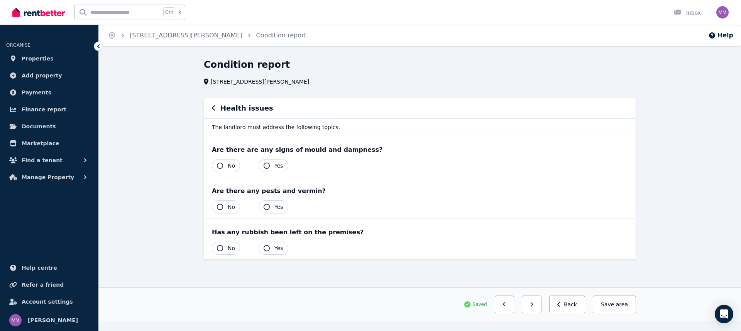
click at [278, 168] on span "Yes" at bounding box center [278, 166] width 9 height 8
click at [224, 204] on button "No" at bounding box center [226, 207] width 28 height 13
click at [235, 247] on button "No" at bounding box center [226, 248] width 28 height 13
click at [614, 300] on button "Save area" at bounding box center [612, 305] width 46 height 18
click at [222, 163] on button "No" at bounding box center [226, 165] width 28 height 13
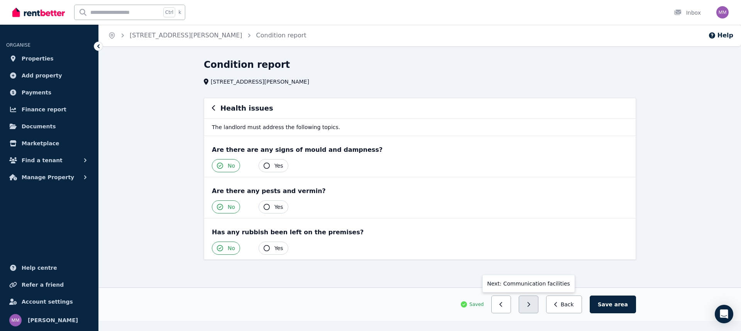
click at [532, 306] on button "button" at bounding box center [528, 305] width 20 height 18
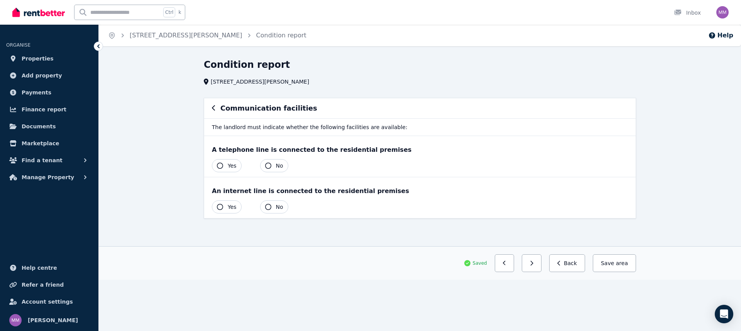
click at [281, 166] on span "No" at bounding box center [279, 166] width 7 height 8
click at [276, 206] on span "No" at bounding box center [279, 207] width 7 height 8
click at [614, 265] on button "Save area" at bounding box center [612, 264] width 46 height 18
click at [540, 263] on button "button" at bounding box center [531, 264] width 20 height 18
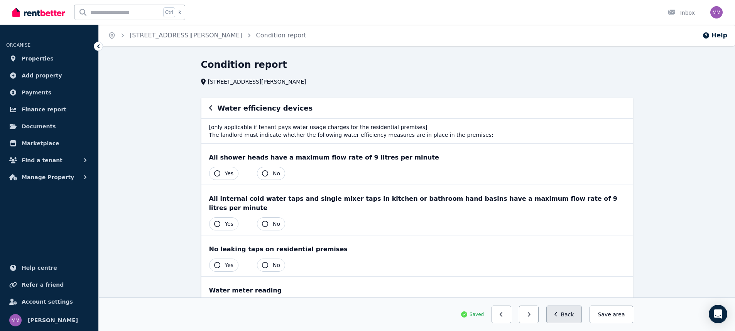
click at [567, 313] on button "Back" at bounding box center [564, 315] width 36 height 18
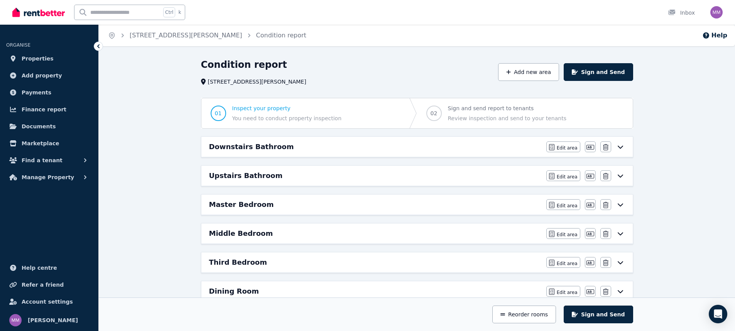
click at [622, 148] on icon at bounding box center [620, 147] width 9 height 6
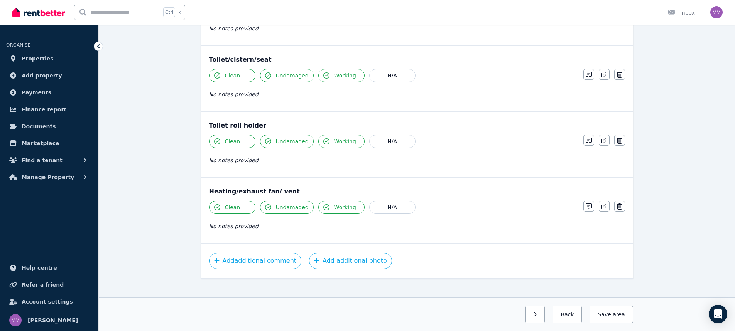
scroll to position [873, 0]
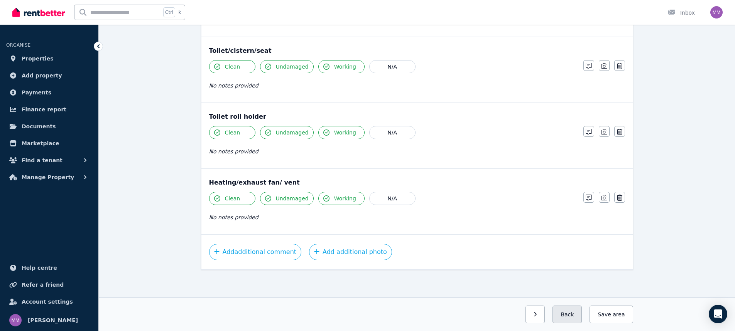
click at [577, 317] on button "Back" at bounding box center [566, 315] width 29 height 18
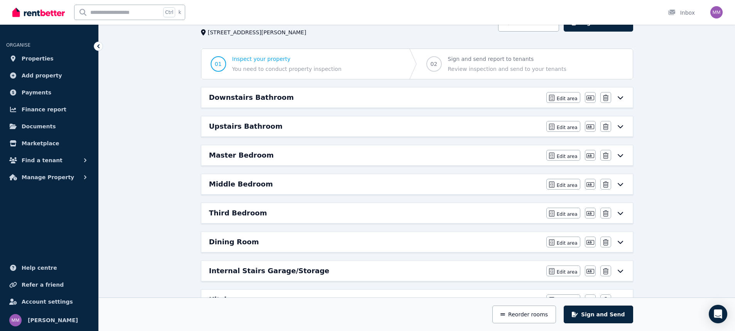
scroll to position [47, 0]
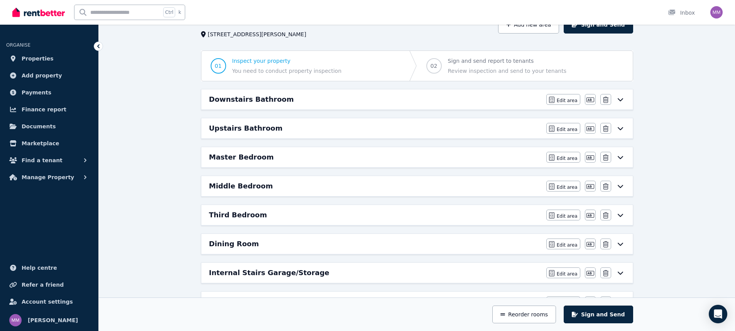
click at [620, 123] on div "Edit area Edit area Edit name [GEOGRAPHIC_DATA]" at bounding box center [585, 128] width 79 height 11
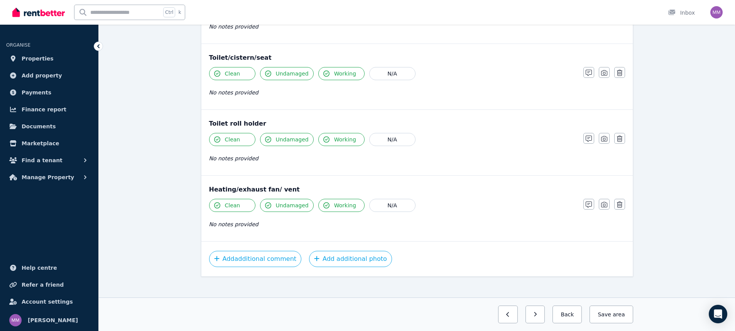
scroll to position [873, 0]
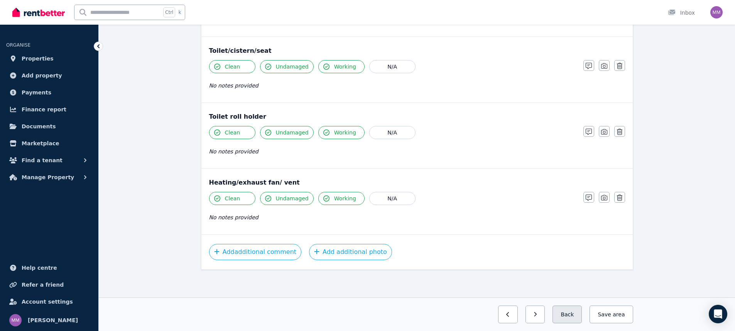
click at [579, 313] on button "Back" at bounding box center [566, 315] width 29 height 18
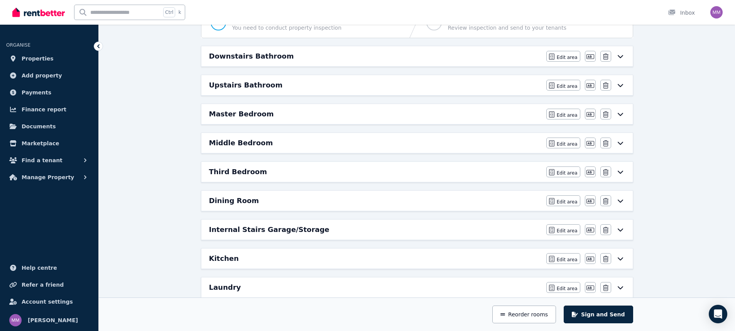
scroll to position [86, 0]
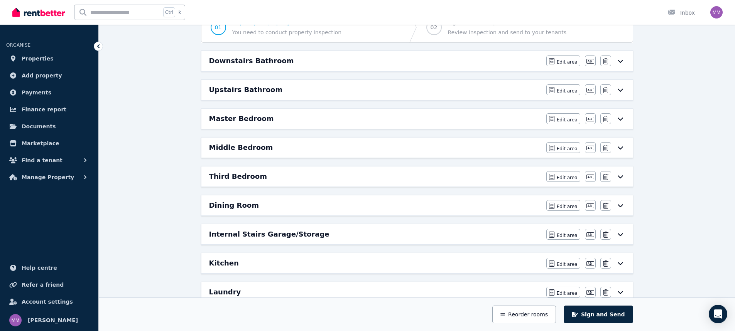
click at [621, 114] on div "Edit area Edit area Edit name [GEOGRAPHIC_DATA]" at bounding box center [585, 118] width 79 height 11
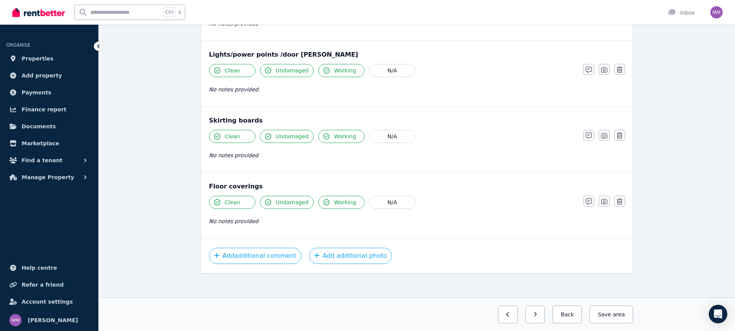
scroll to position [477, 0]
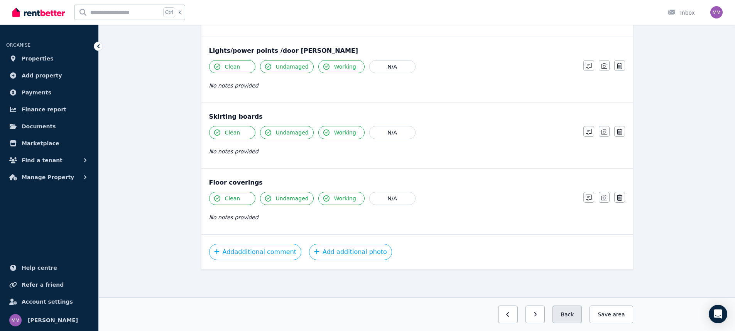
click at [573, 308] on button "Back" at bounding box center [566, 315] width 29 height 18
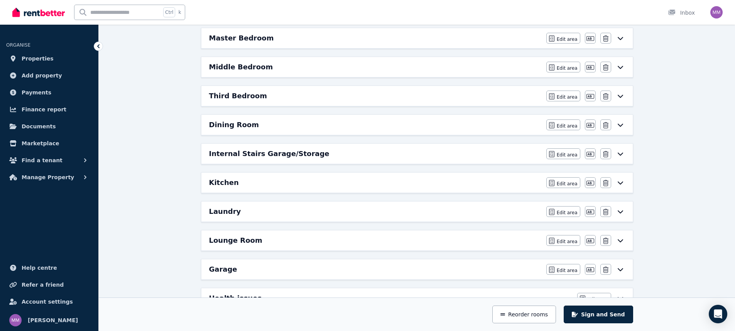
scroll to position [125, 0]
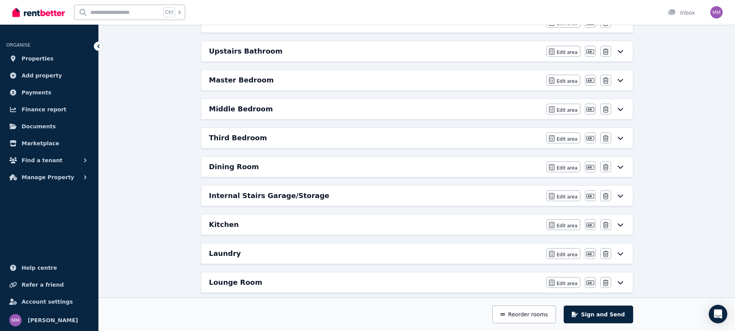
click at [621, 108] on icon at bounding box center [620, 109] width 9 height 6
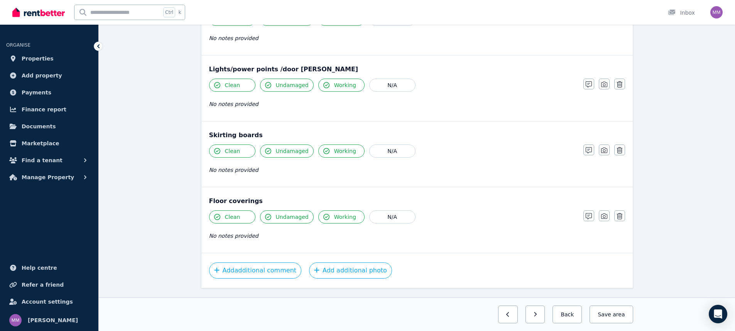
scroll to position [477, 0]
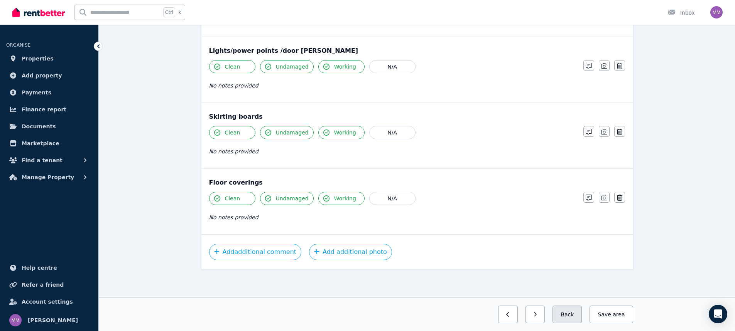
click at [580, 315] on button "Back" at bounding box center [566, 315] width 29 height 18
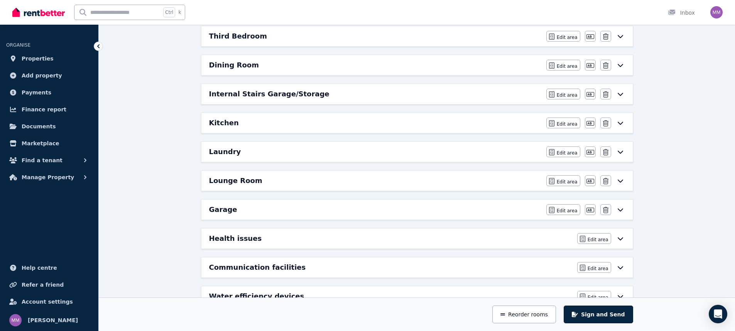
scroll to position [125, 0]
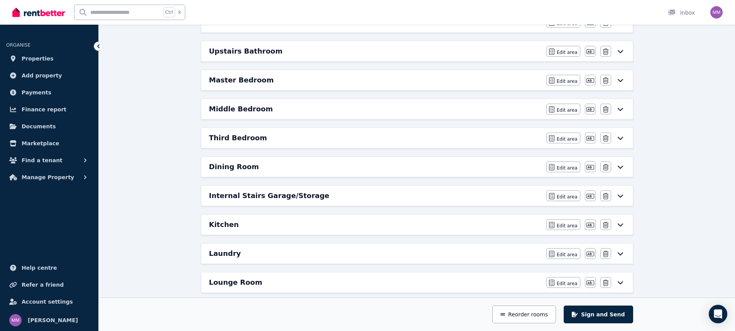
click at [623, 103] on div "Middle Bedroom Edit area Edit area Edit name [GEOGRAPHIC_DATA]" at bounding box center [416, 109] width 431 height 20
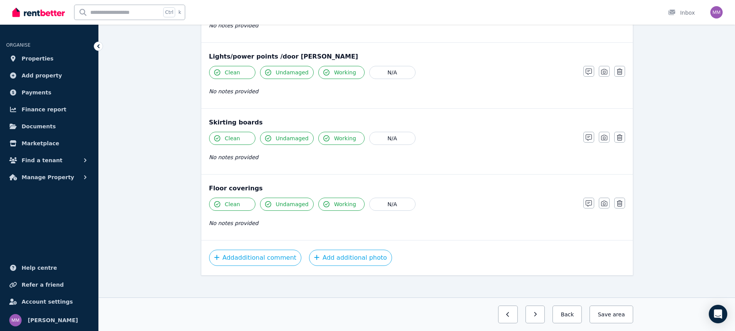
scroll to position [477, 0]
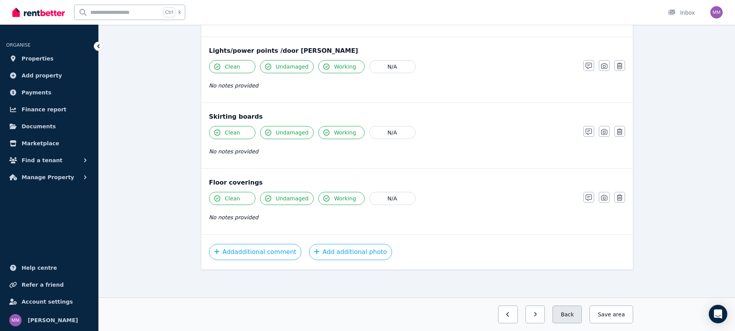
click at [570, 309] on button "Back" at bounding box center [566, 315] width 29 height 18
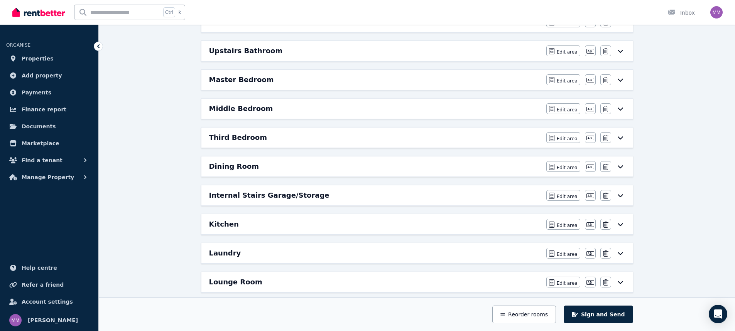
scroll to position [125, 0]
click at [619, 107] on icon at bounding box center [620, 109] width 9 height 6
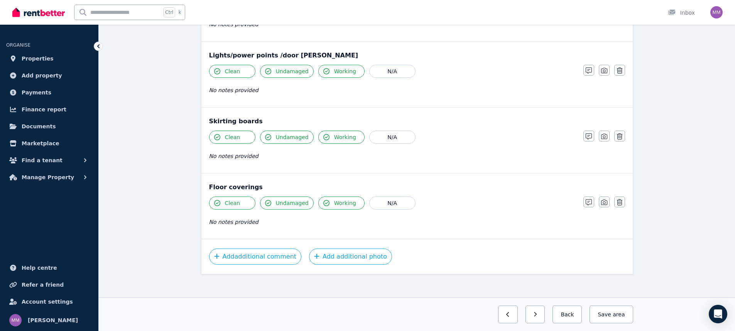
scroll to position [477, 0]
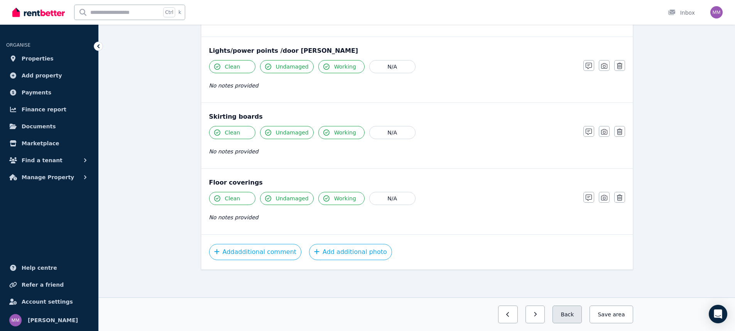
click at [575, 312] on button "Back" at bounding box center [566, 315] width 29 height 18
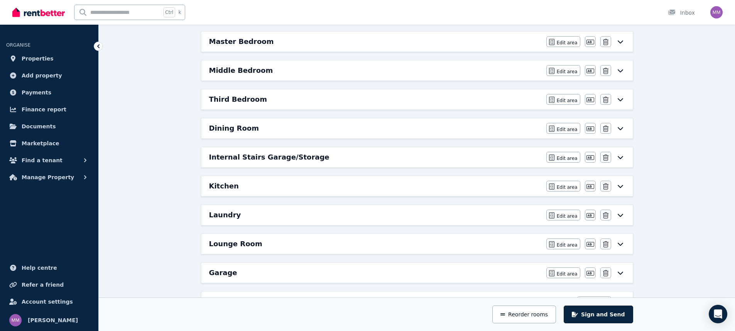
scroll to position [202, 0]
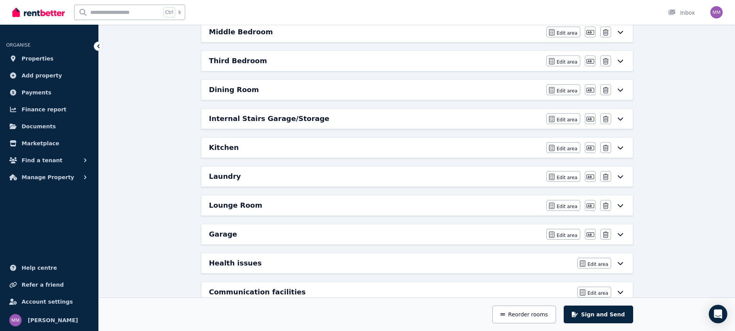
click at [620, 175] on icon at bounding box center [620, 177] width 9 height 6
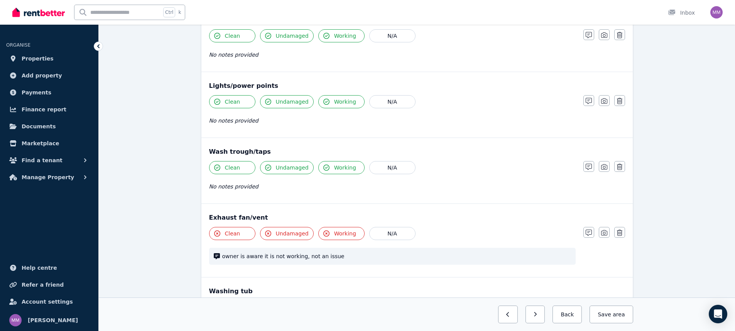
scroll to position [424, 0]
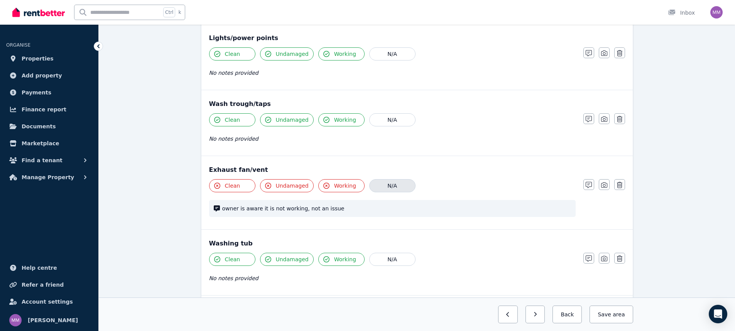
click at [403, 186] on button "N/A" at bounding box center [392, 185] width 46 height 13
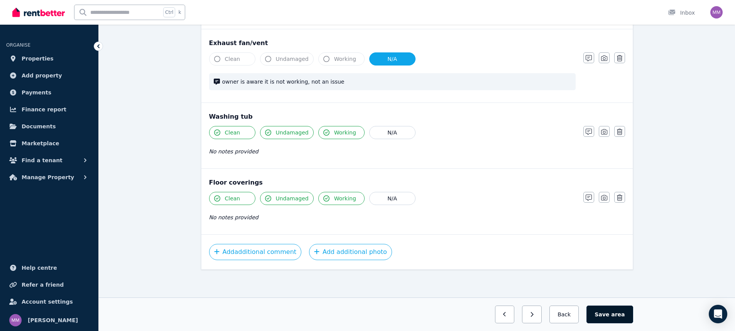
click at [613, 321] on button "Save area" at bounding box center [609, 315] width 46 height 18
click at [607, 315] on button "Save area" at bounding box center [610, 315] width 43 height 18
click at [571, 312] on button "Back" at bounding box center [564, 315] width 36 height 18
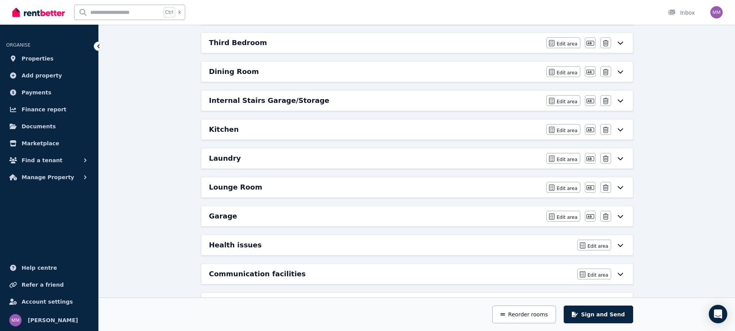
scroll to position [202, 0]
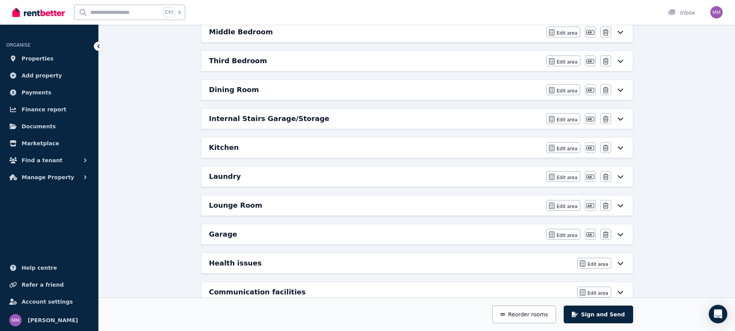
click at [619, 118] on icon at bounding box center [620, 119] width 9 height 6
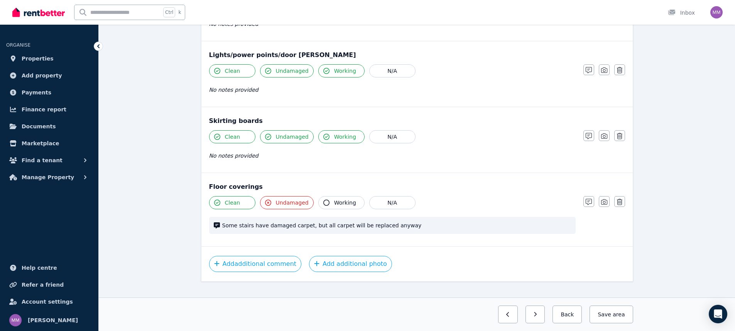
scroll to position [419, 0]
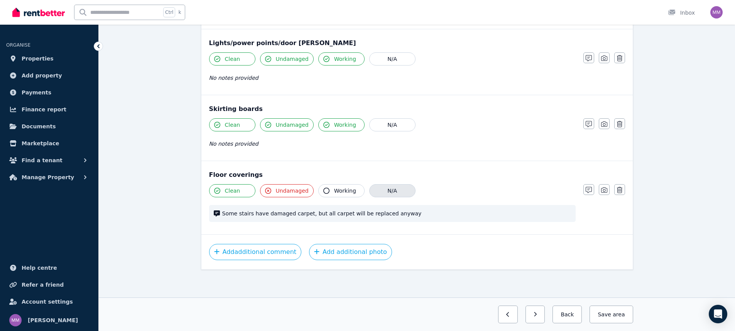
click at [386, 189] on button "N/A" at bounding box center [392, 190] width 46 height 13
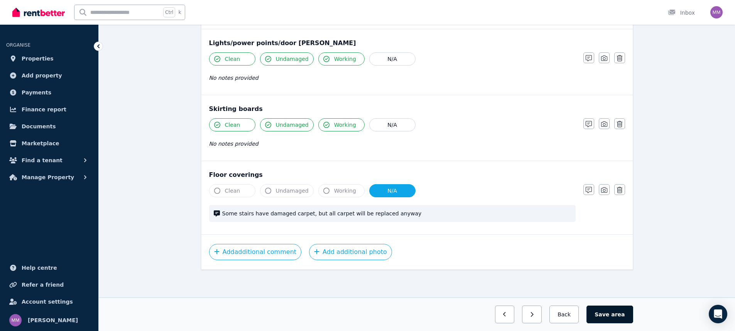
click at [612, 314] on button "Save area" at bounding box center [609, 315] width 46 height 18
click at [568, 312] on button "Back" at bounding box center [564, 315] width 36 height 18
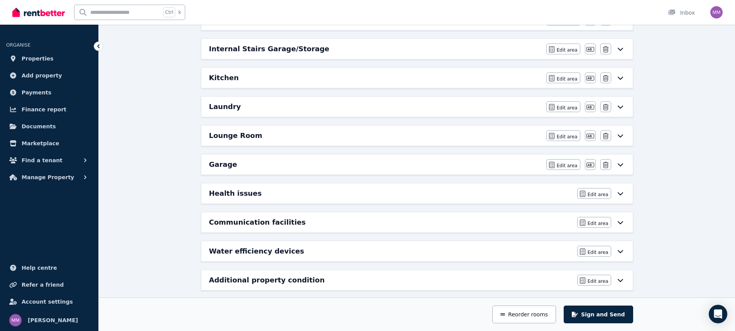
scroll to position [279, 0]
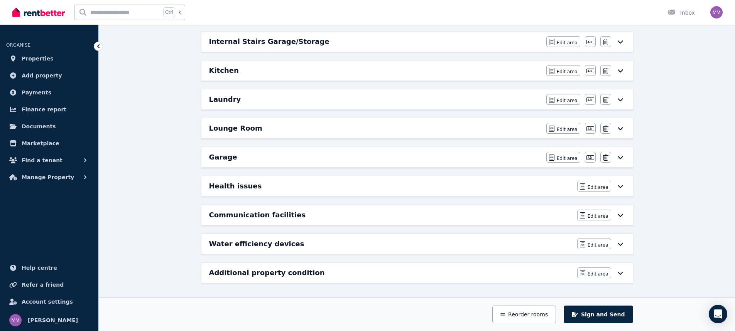
click at [621, 273] on icon at bounding box center [619, 273] width 5 height 3
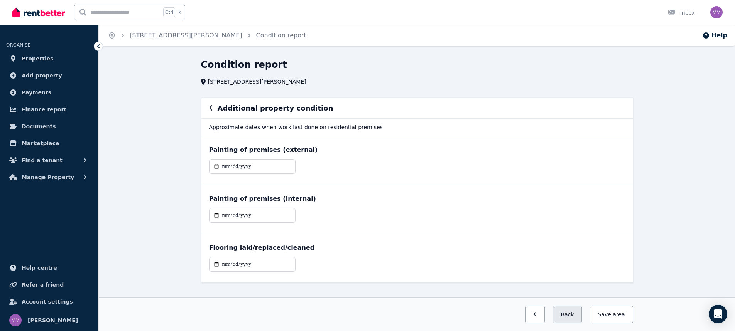
click at [562, 313] on button "Back" at bounding box center [566, 315] width 29 height 18
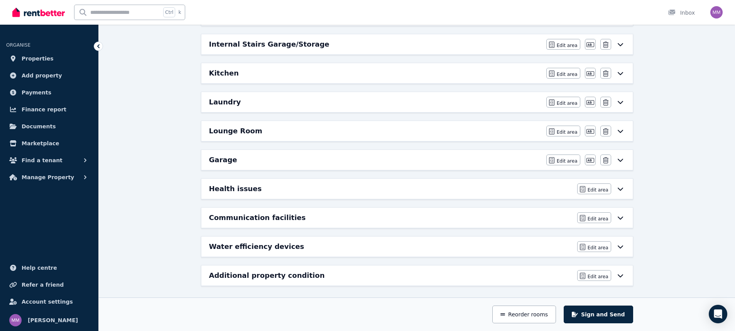
scroll to position [279, 0]
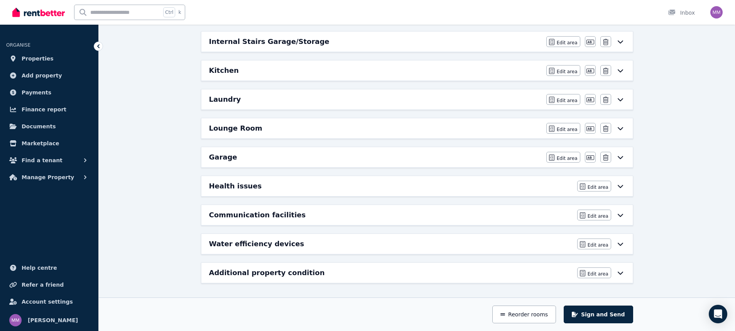
click at [621, 246] on icon at bounding box center [620, 244] width 9 height 6
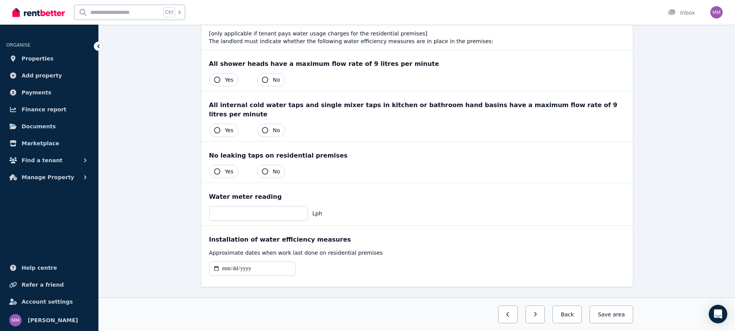
scroll to position [102, 0]
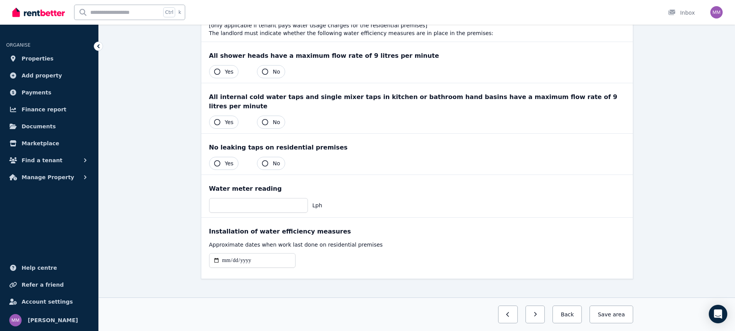
click at [217, 67] on button "Yes" at bounding box center [224, 71] width 30 height 13
click at [215, 119] on icon "button" at bounding box center [217, 122] width 6 height 6
click at [221, 157] on button "Yes" at bounding box center [224, 163] width 30 height 13
click at [610, 319] on button "Save area" at bounding box center [609, 315] width 46 height 18
click at [570, 314] on button "Back" at bounding box center [564, 315] width 36 height 18
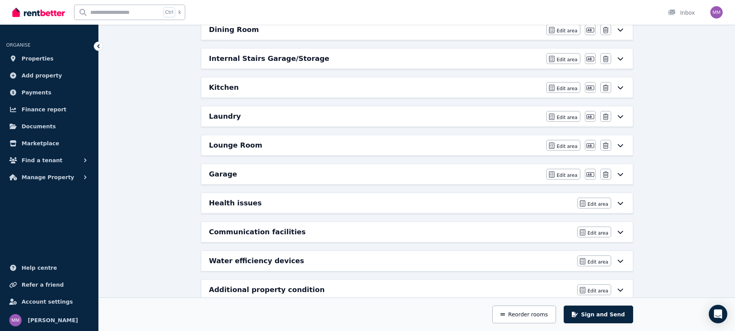
scroll to position [279, 0]
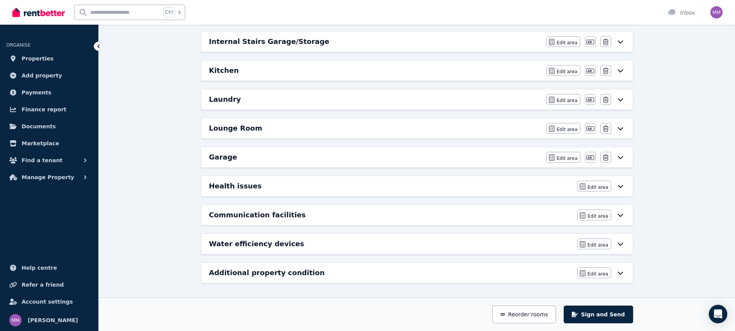
click at [622, 272] on icon at bounding box center [620, 273] width 9 height 6
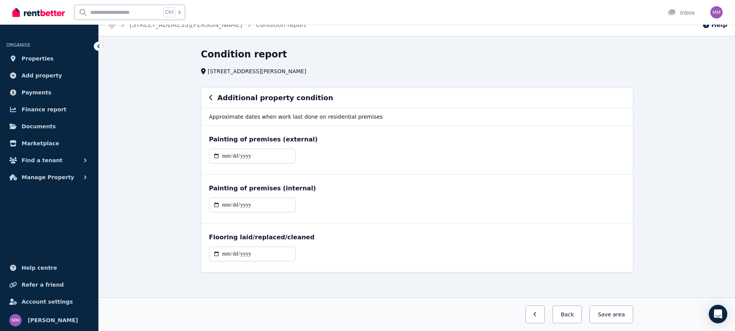
scroll to position [13, 0]
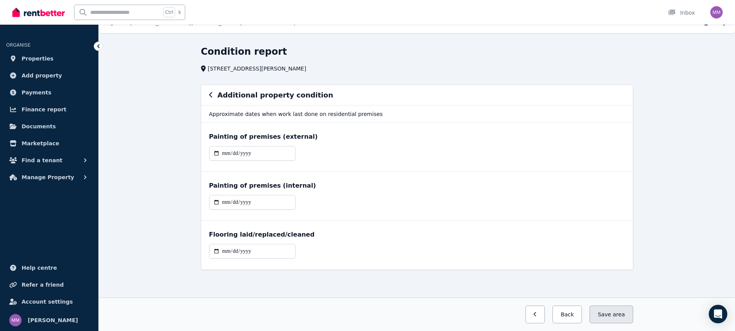
click at [609, 314] on button "Save area" at bounding box center [610, 315] width 43 height 18
click at [613, 314] on button "Save area" at bounding box center [610, 315] width 43 height 18
click at [569, 312] on button "Back" at bounding box center [566, 315] width 29 height 18
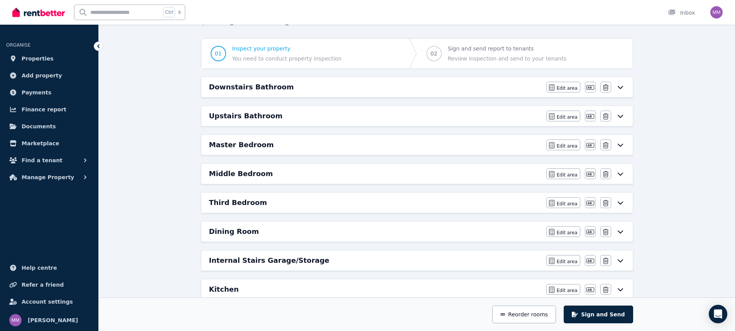
scroll to position [0, 0]
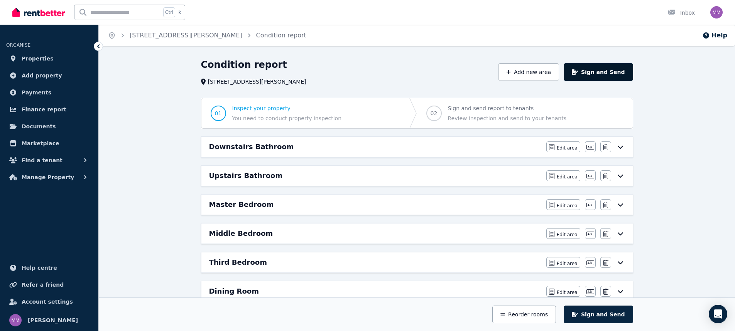
click at [610, 67] on button "Sign and Send" at bounding box center [597, 72] width 69 height 18
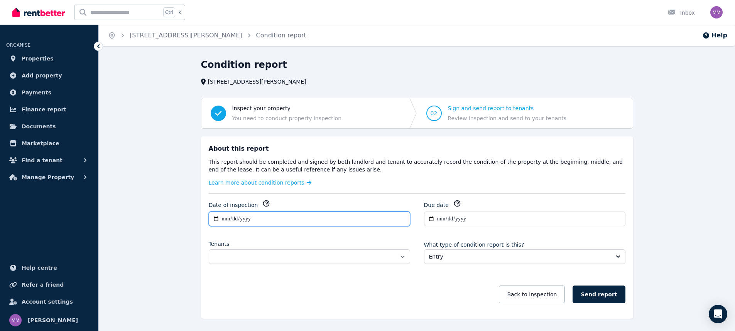
click at [256, 215] on input "**********" at bounding box center [309, 219] width 201 height 15
type input "**********"
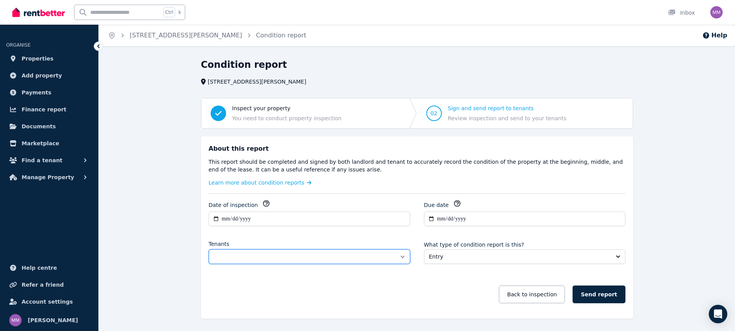
click at [352, 255] on select "**********" at bounding box center [309, 257] width 201 height 15
select select "**********"
click at [209, 250] on select "**********" at bounding box center [309, 257] width 201 height 15
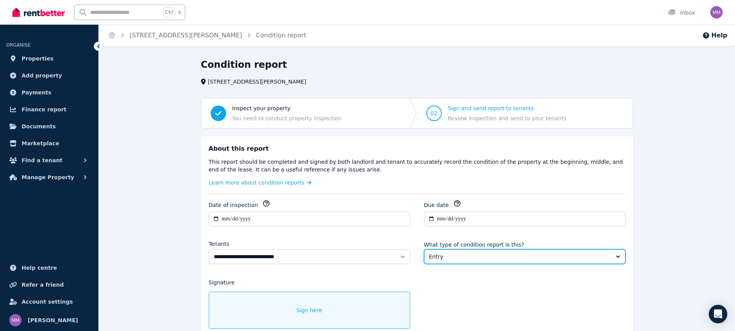
click at [471, 250] on button "Entry" at bounding box center [524, 257] width 201 height 15
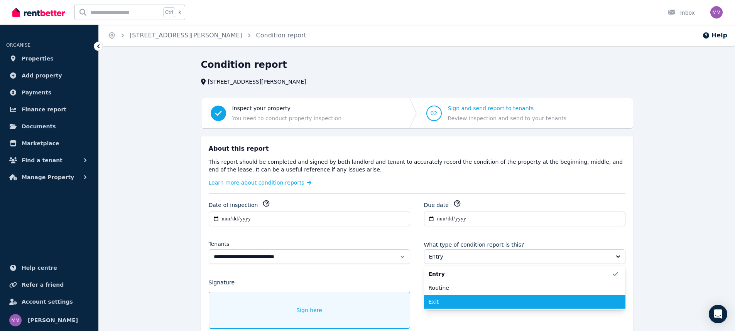
click at [460, 302] on span "Exit" at bounding box center [519, 302] width 183 height 8
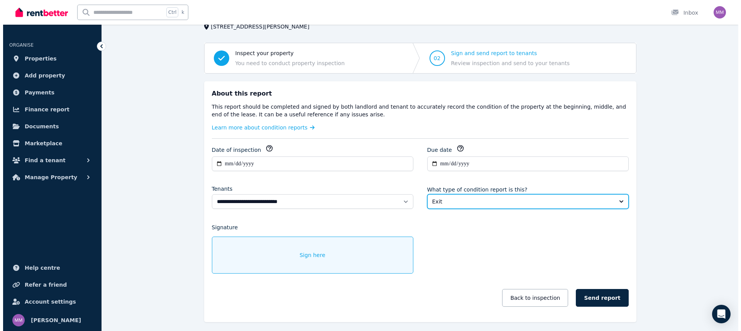
scroll to position [77, 0]
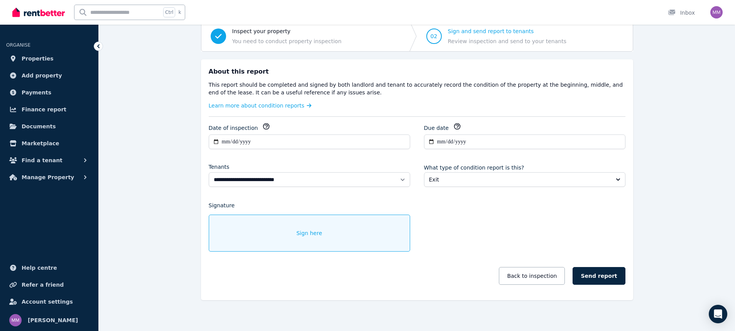
click at [314, 236] on span "Sign here" at bounding box center [309, 233] width 26 height 8
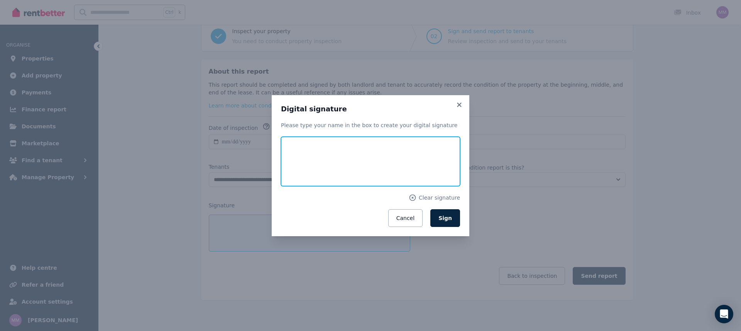
click at [339, 164] on input "text" at bounding box center [370, 161] width 179 height 49
type input "**********"
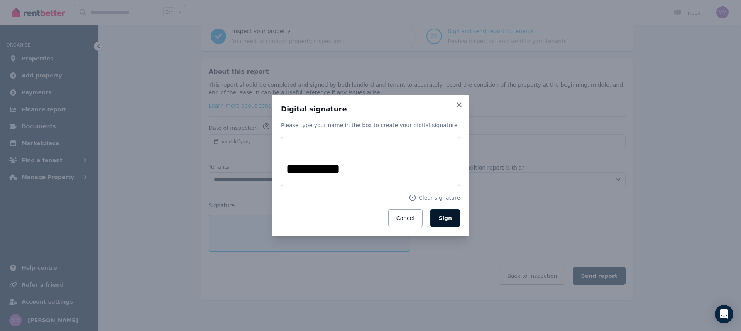
click at [452, 220] on button "Sign" at bounding box center [445, 218] width 30 height 18
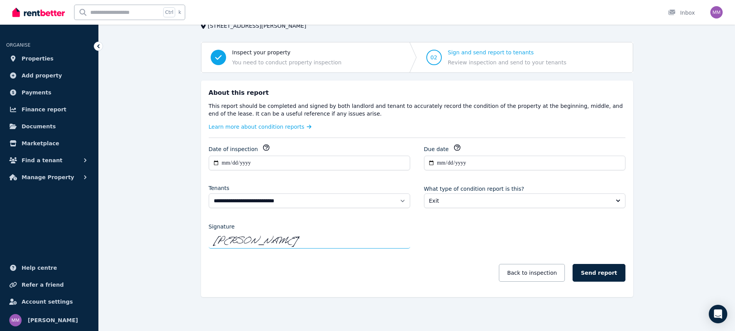
scroll to position [57, 0]
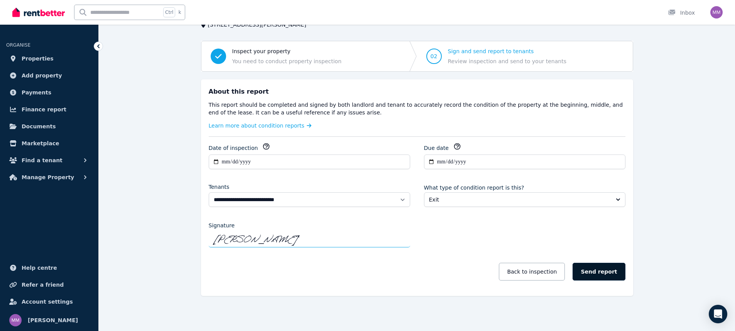
click at [601, 268] on button "Send report" at bounding box center [598, 272] width 52 height 18
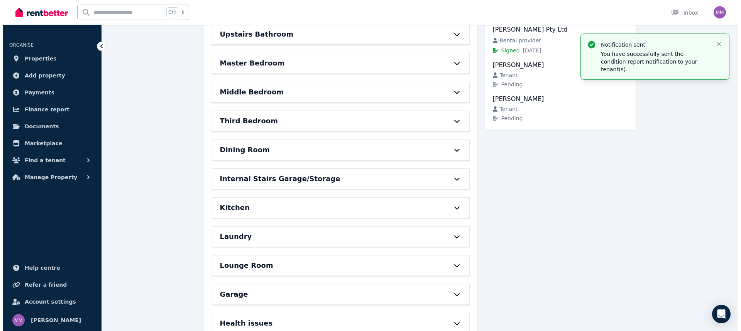
scroll to position [0, 0]
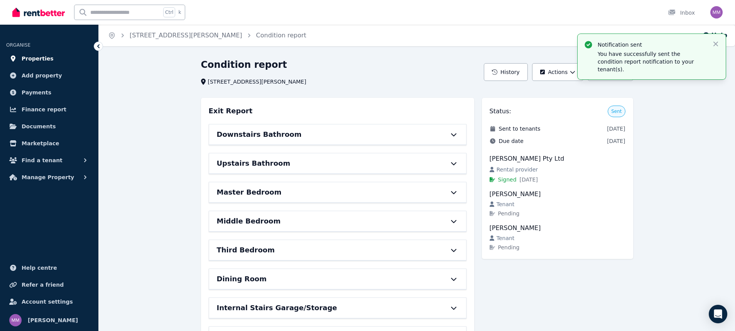
click at [32, 59] on span "Properties" at bounding box center [38, 58] width 32 height 9
